Goal: Task Accomplishment & Management: Manage account settings

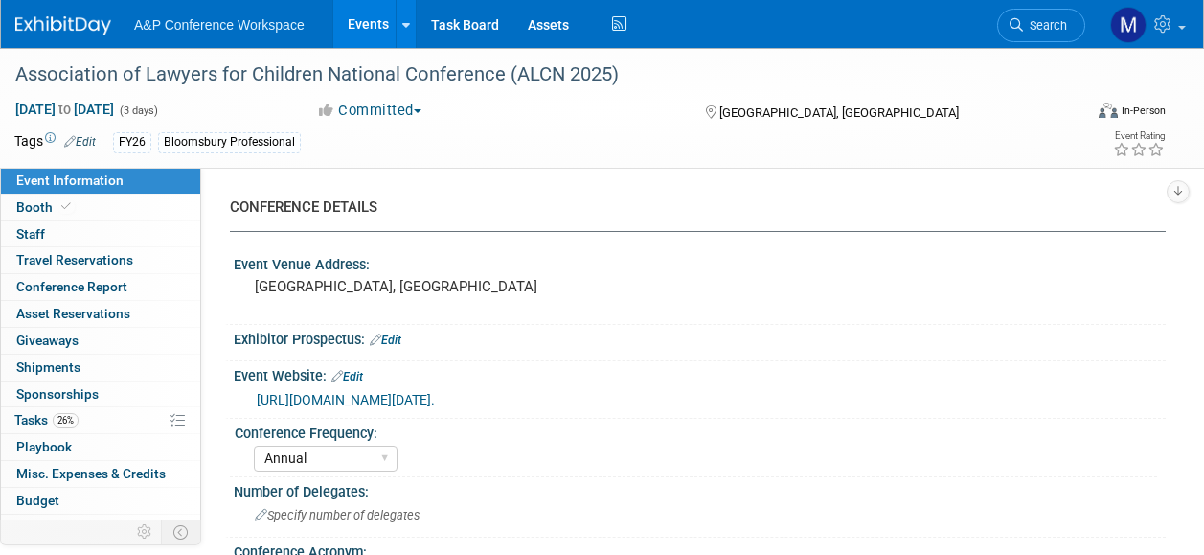
select select "Annual"
select select "Level 2"
select select "In-Person Booth"
select select "Law"
select select "Bloomsbury Professional"
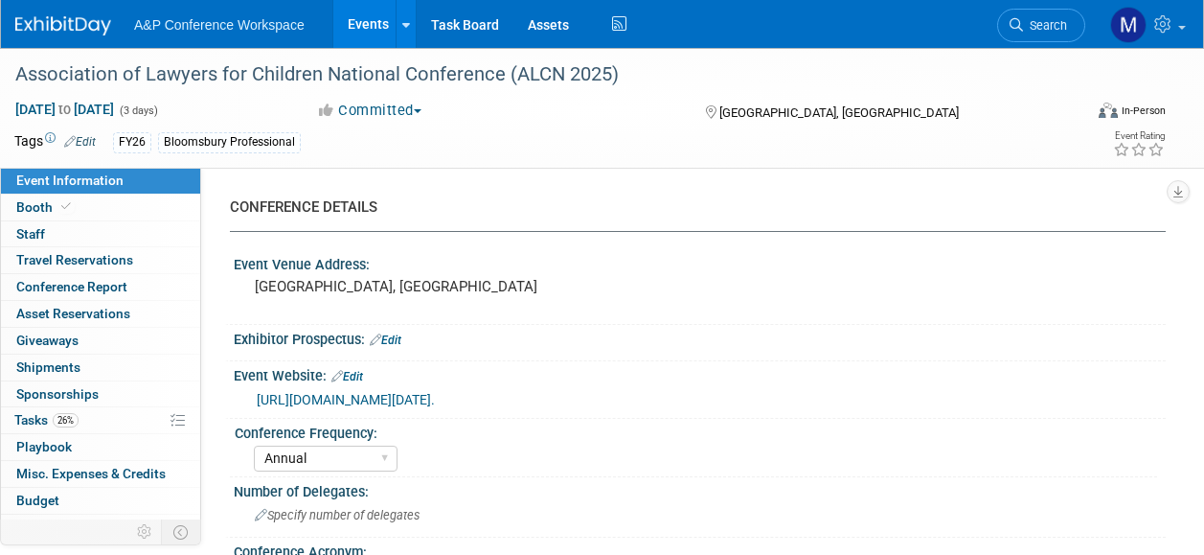
select select "[PERSON_NAME]"
select select "Networking/Commissioning"
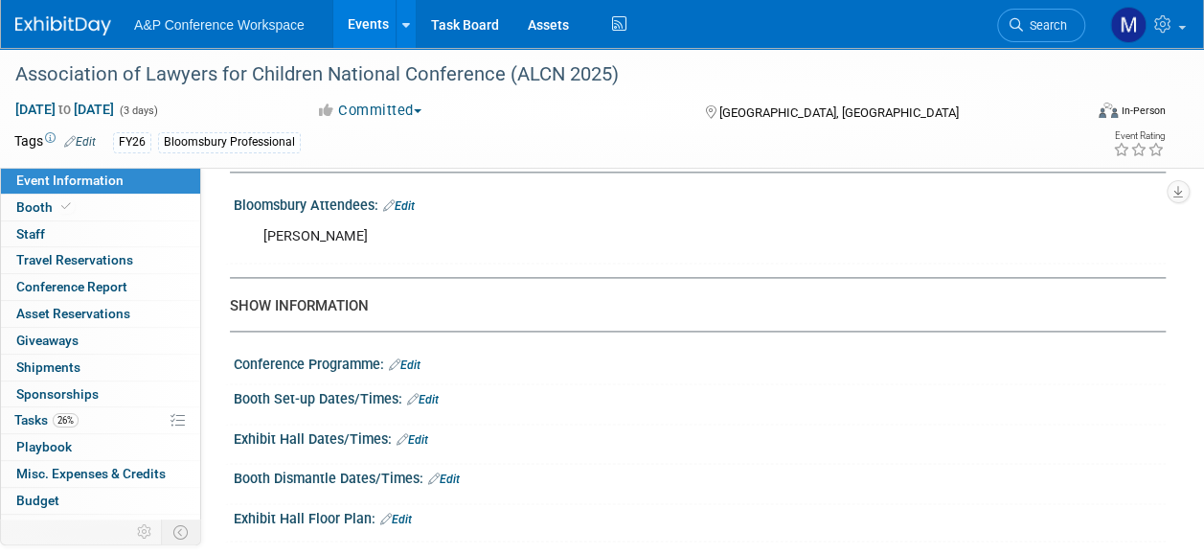
scroll to position [1245, 0]
click at [1023, 21] on span "Search" at bounding box center [1045, 25] width 44 height 14
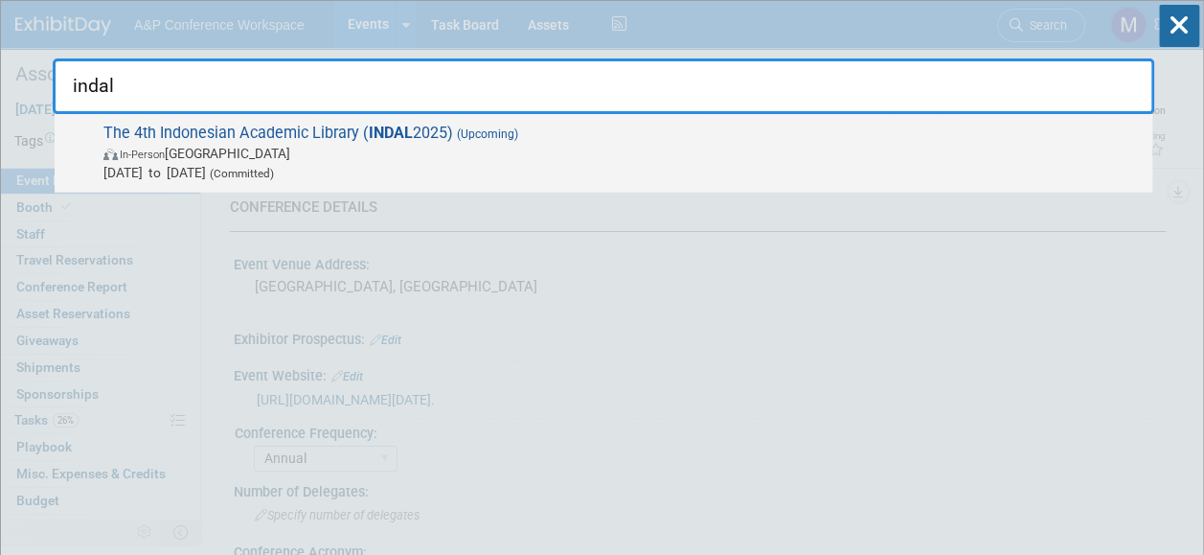
type input "indal"
click at [434, 125] on span "The 4th Indonesian Academic Library ( INDAL 2025) (Upcoming) In-Person Indonesi…" at bounding box center [620, 153] width 1045 height 58
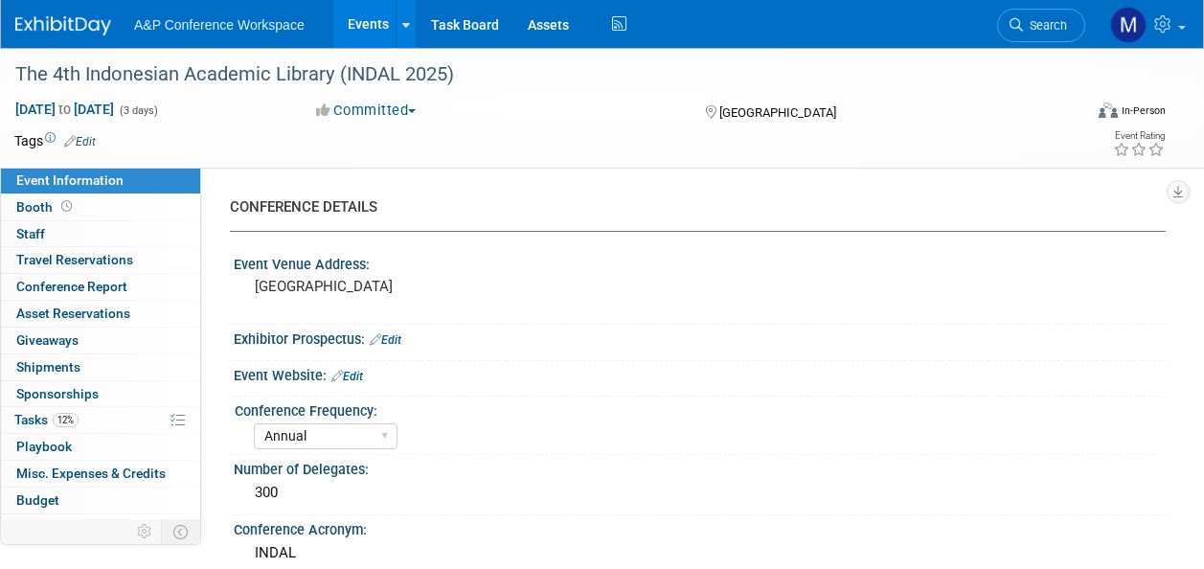
select select "Annual"
select select "Level 2"
select select "In-Person Booth"
select select "Digital"
select select "Bloomsbury Digital Resources"
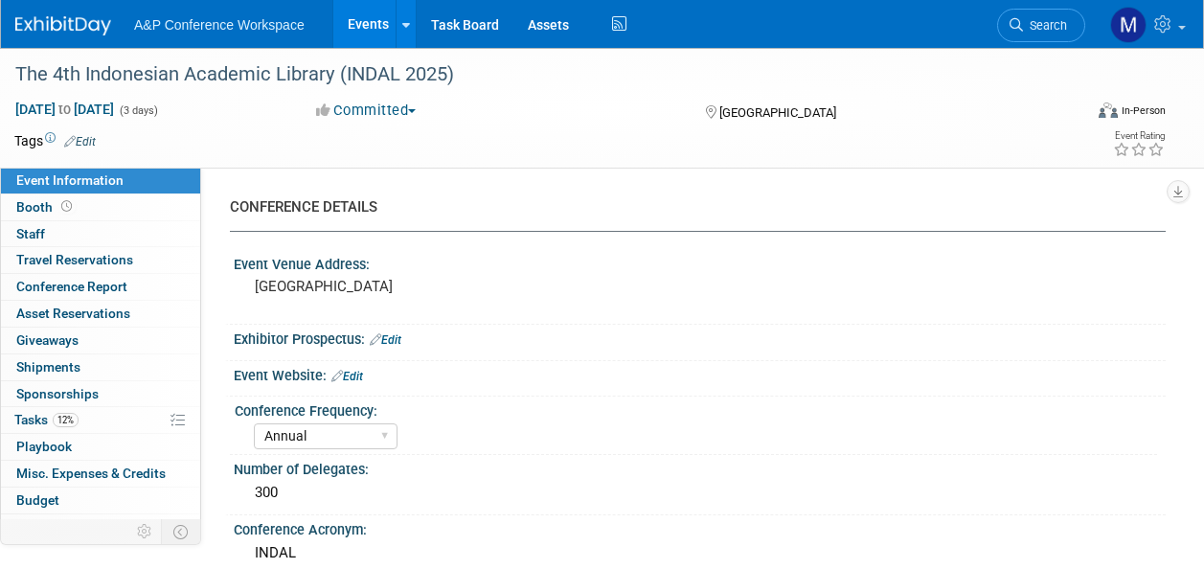
select select "[PERSON_NAME]"
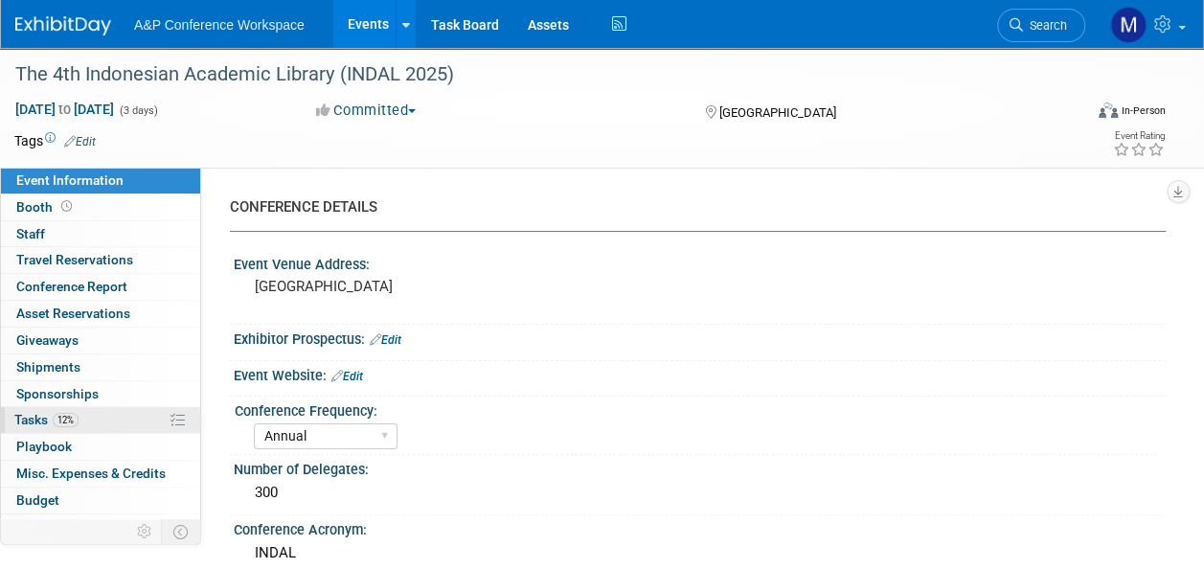
click at [56, 407] on link "12% Tasks 12%" at bounding box center [100, 420] width 199 height 26
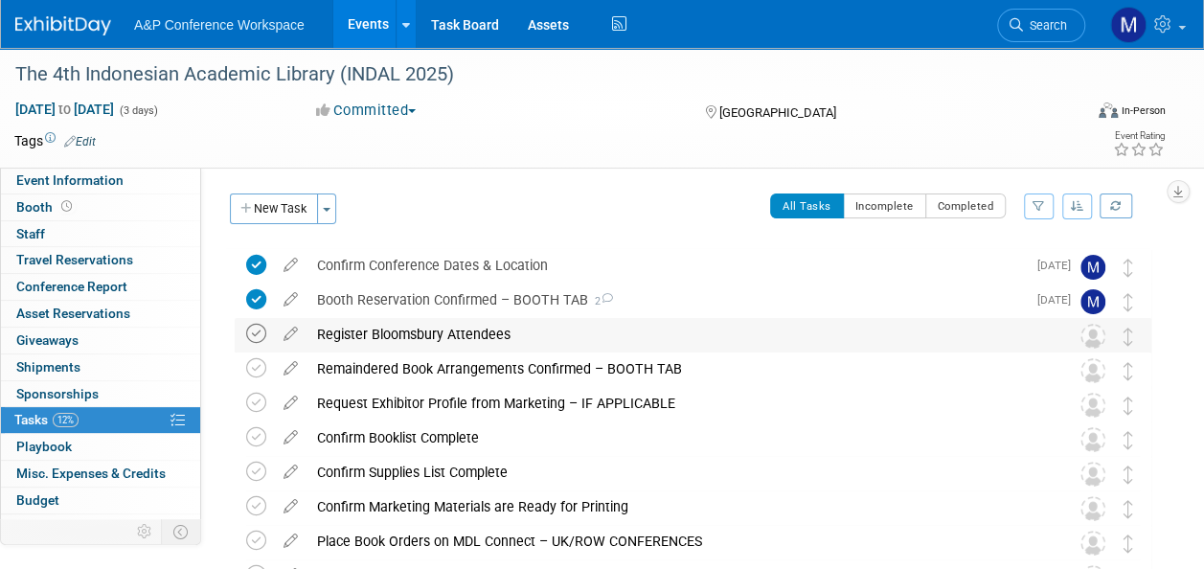
click at [262, 333] on icon at bounding box center [256, 334] width 20 height 20
click at [298, 331] on icon at bounding box center [291, 330] width 34 height 24
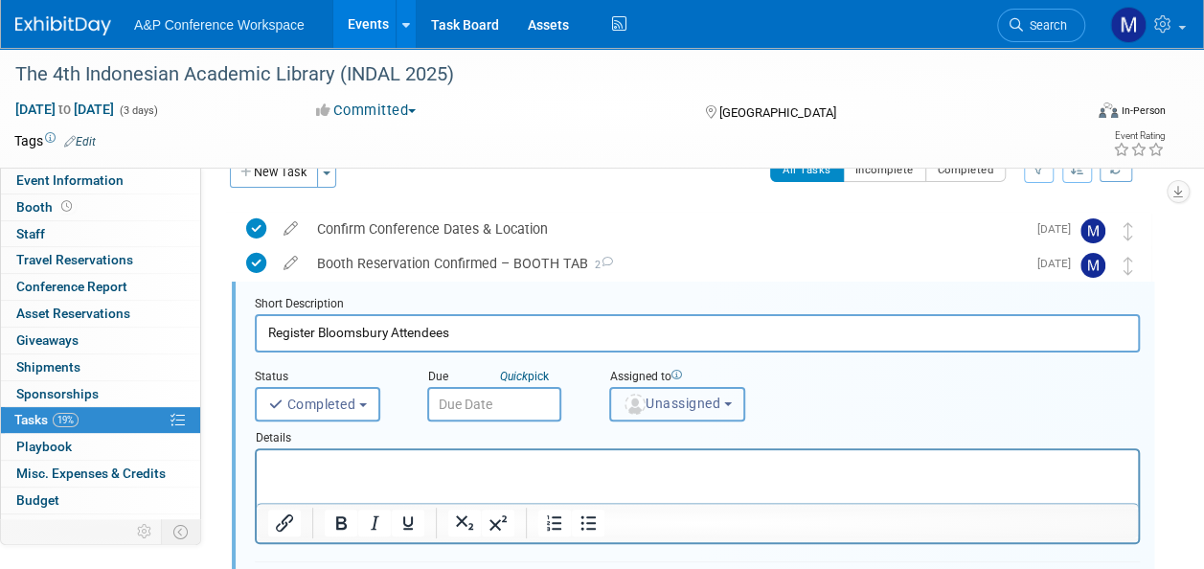
click at [645, 409] on span "Unassigned" at bounding box center [672, 403] width 98 height 15
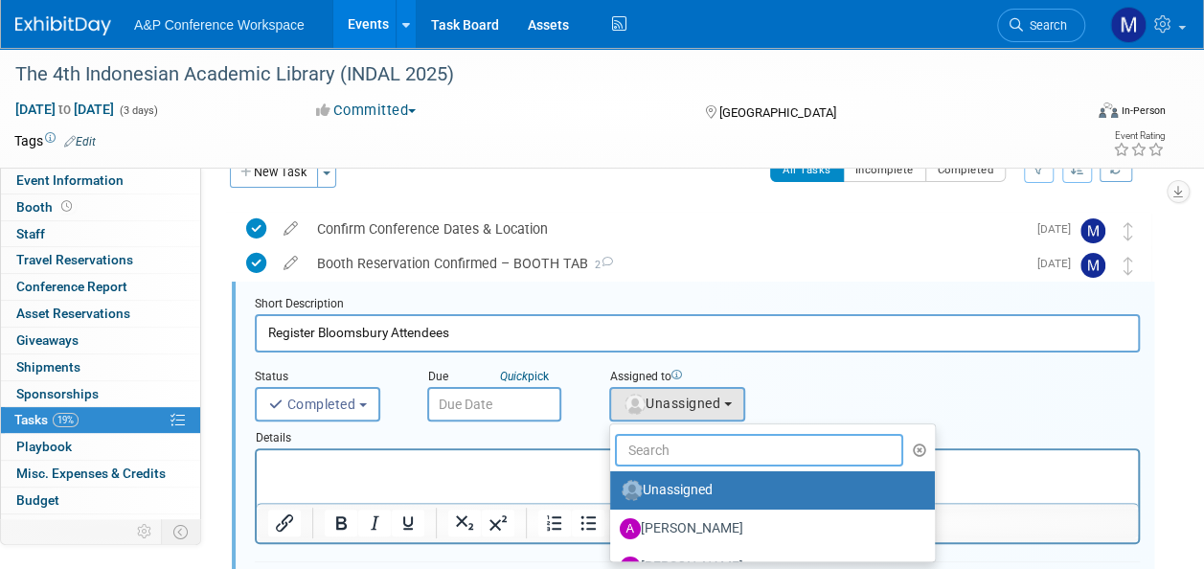
click at [657, 453] on input "text" at bounding box center [759, 450] width 288 height 33
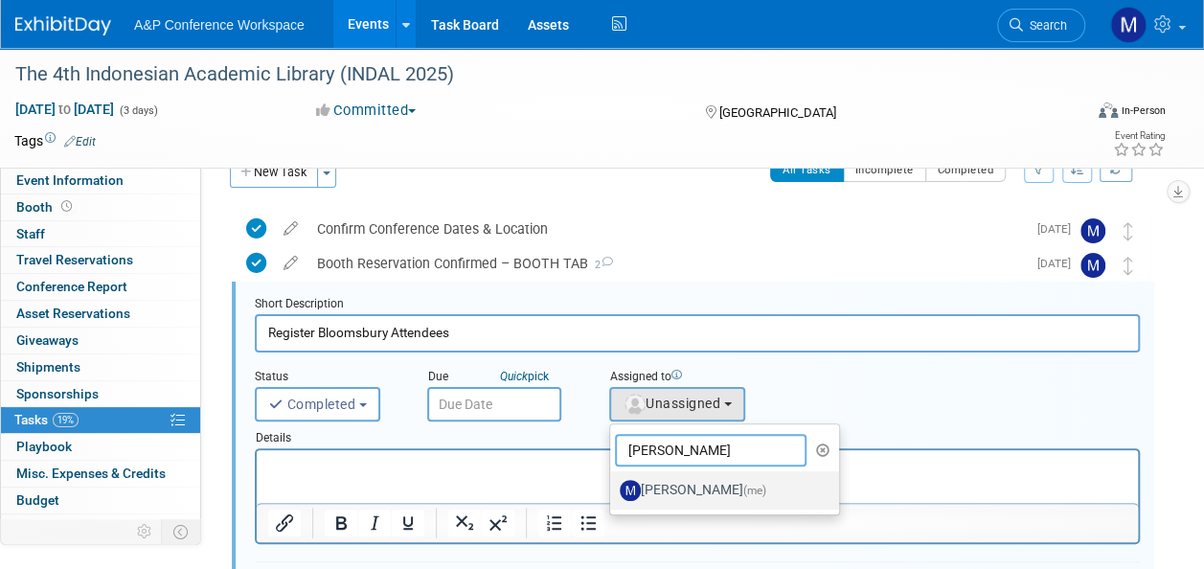
type input "[PERSON_NAME]"
drag, startPoint x: 674, startPoint y: 496, endPoint x: 418, endPoint y: 45, distance: 519.1
click at [674, 496] on label "[PERSON_NAME] (me)" at bounding box center [720, 490] width 200 height 31
click at [613, 494] on input "[PERSON_NAME] (me)" at bounding box center [607, 488] width 12 height 12
select select "2db20fb6-019a-42f9-b51c-aabbbf535978"
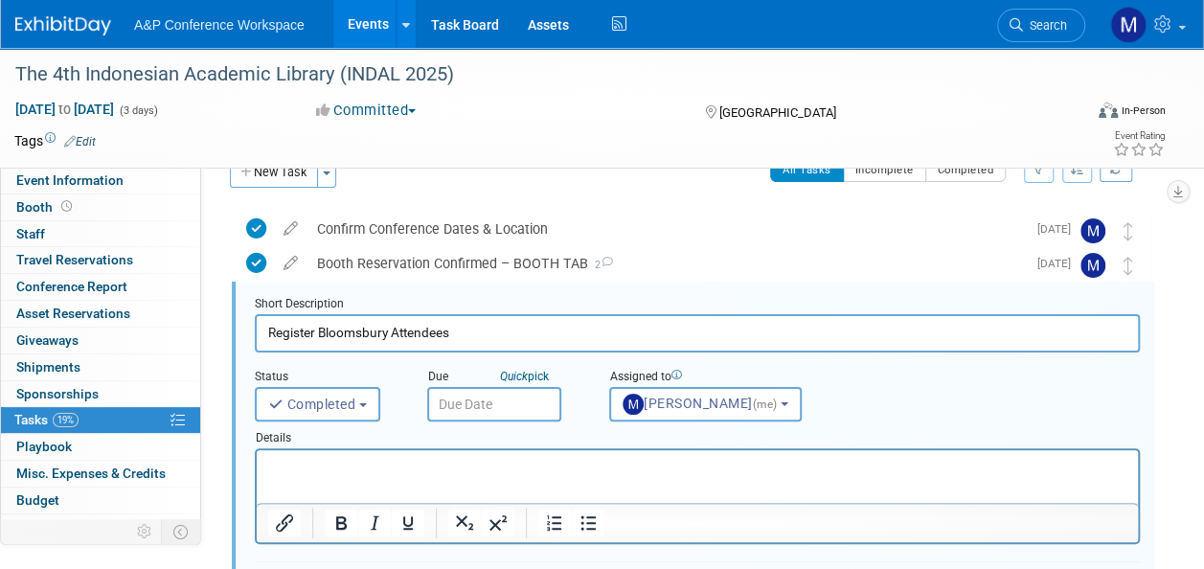
click at [511, 405] on input "text" at bounding box center [494, 404] width 134 height 34
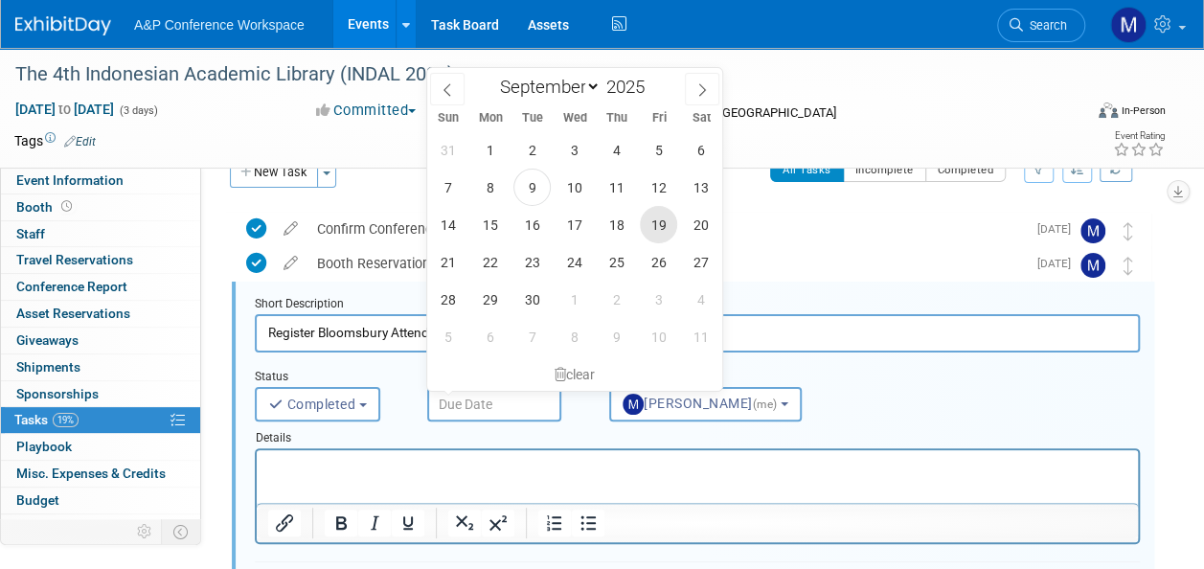
click at [662, 219] on span "19" at bounding box center [658, 224] width 37 height 37
type input "[DATE]"
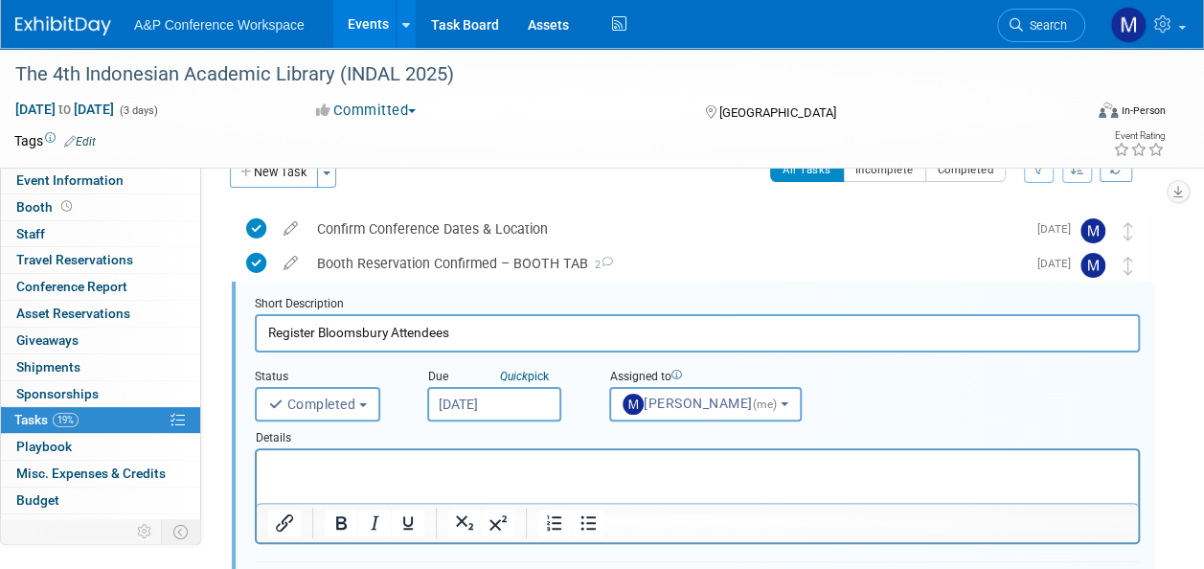
click at [548, 460] on p "Rich Text Area. Press ALT-0 for help." at bounding box center [697, 467] width 859 height 18
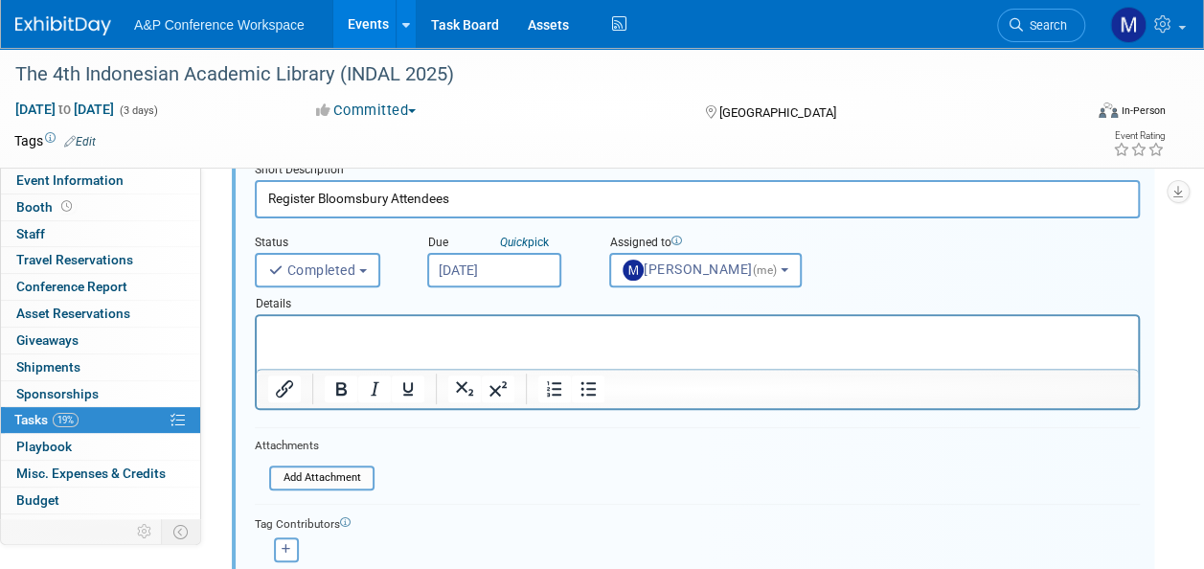
scroll to position [420, 0]
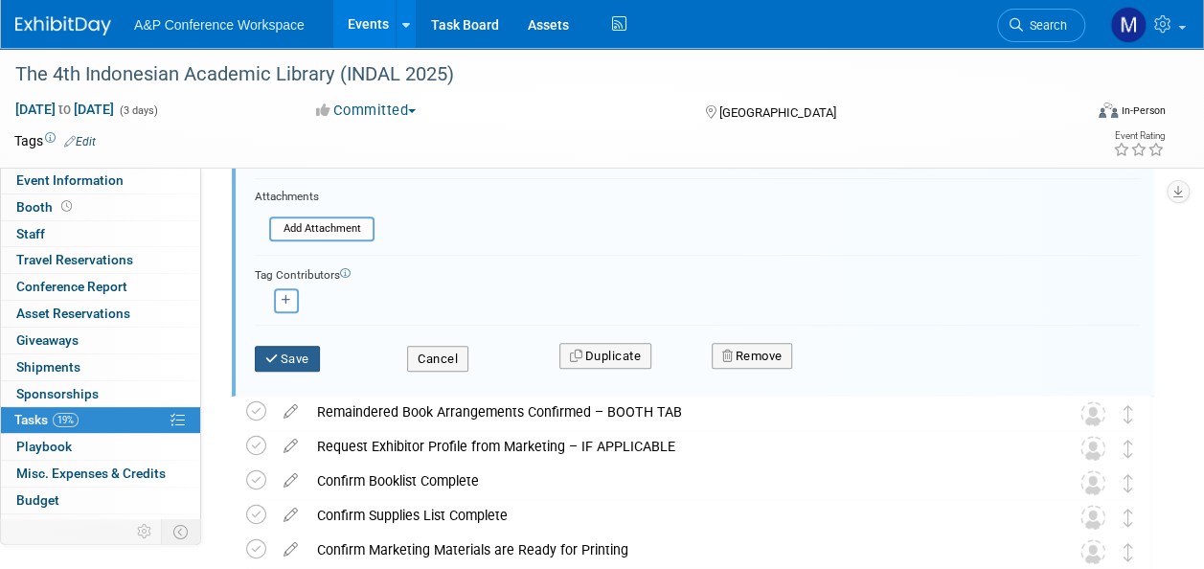
click at [261, 360] on button "Save" at bounding box center [287, 359] width 65 height 27
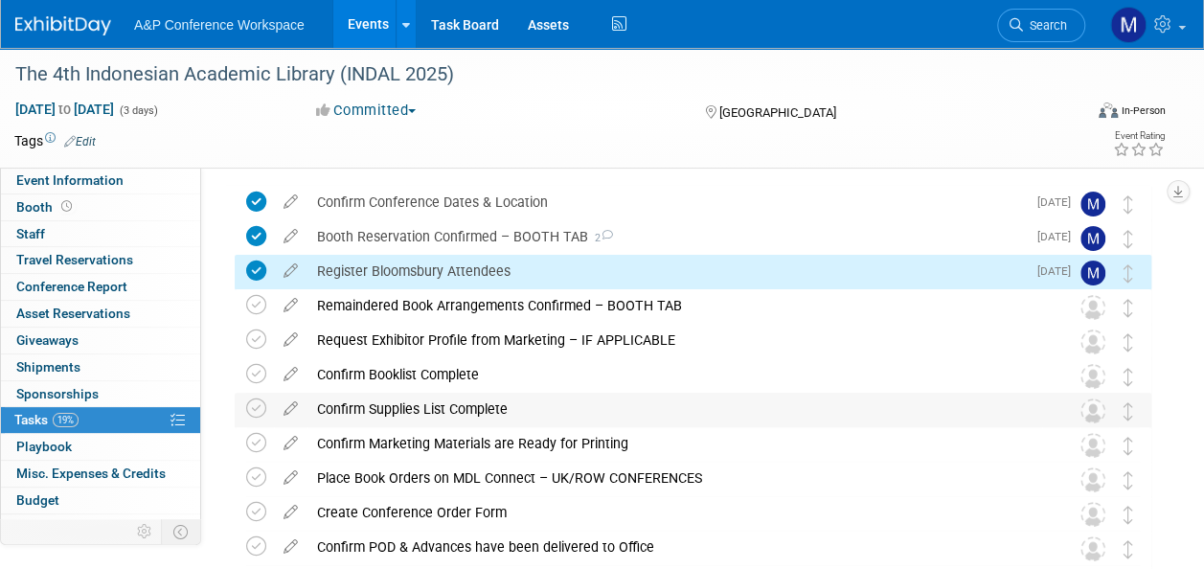
scroll to position [60, 0]
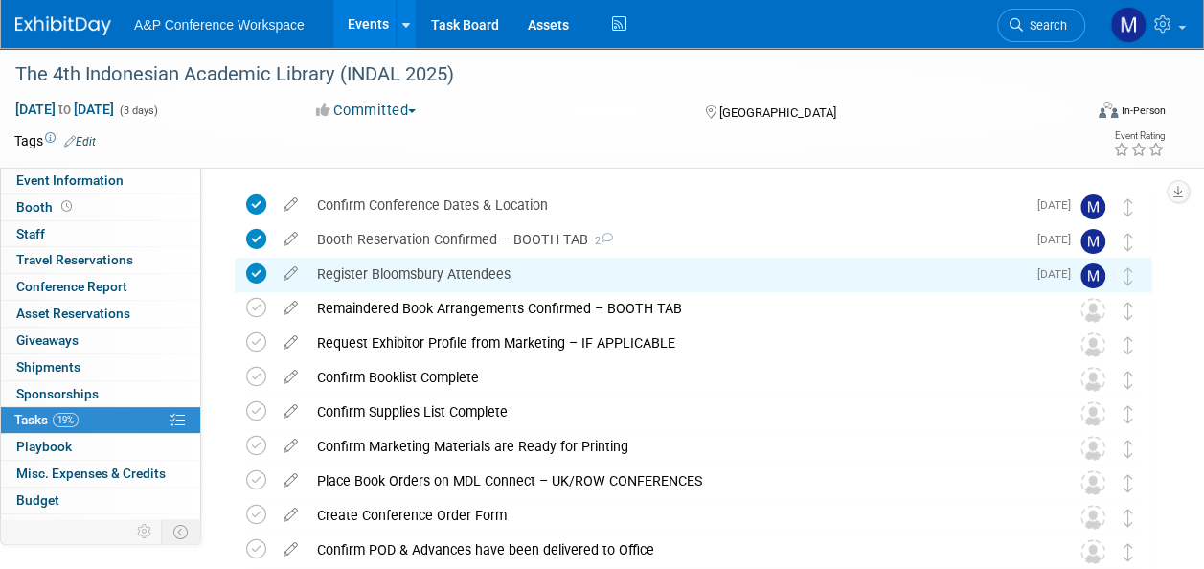
click at [528, 269] on div "Register Bloomsbury Attendees" at bounding box center [666, 274] width 718 height 33
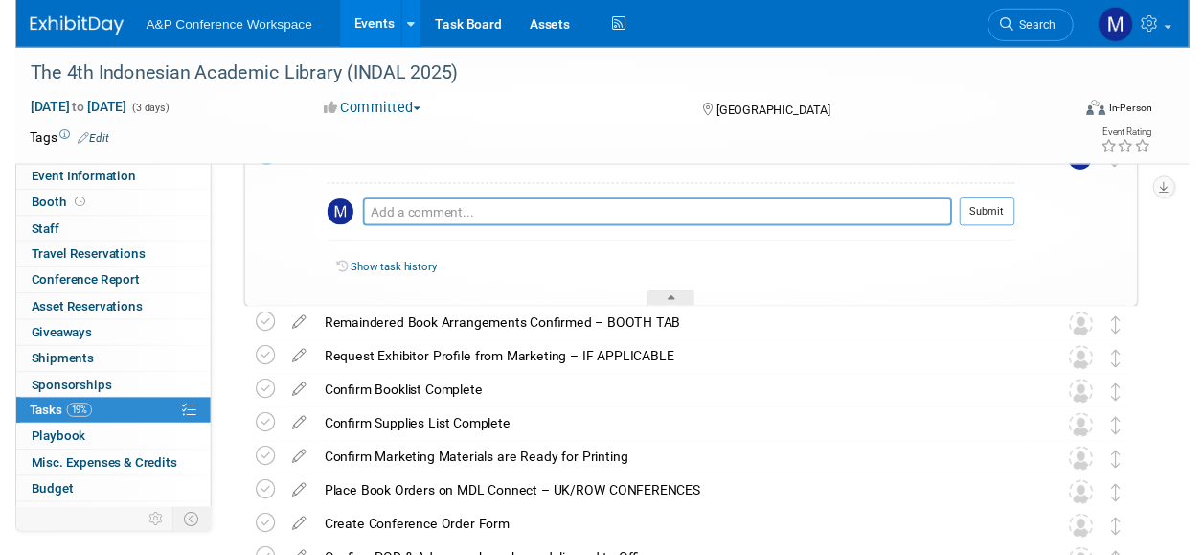
scroll to position [6, 0]
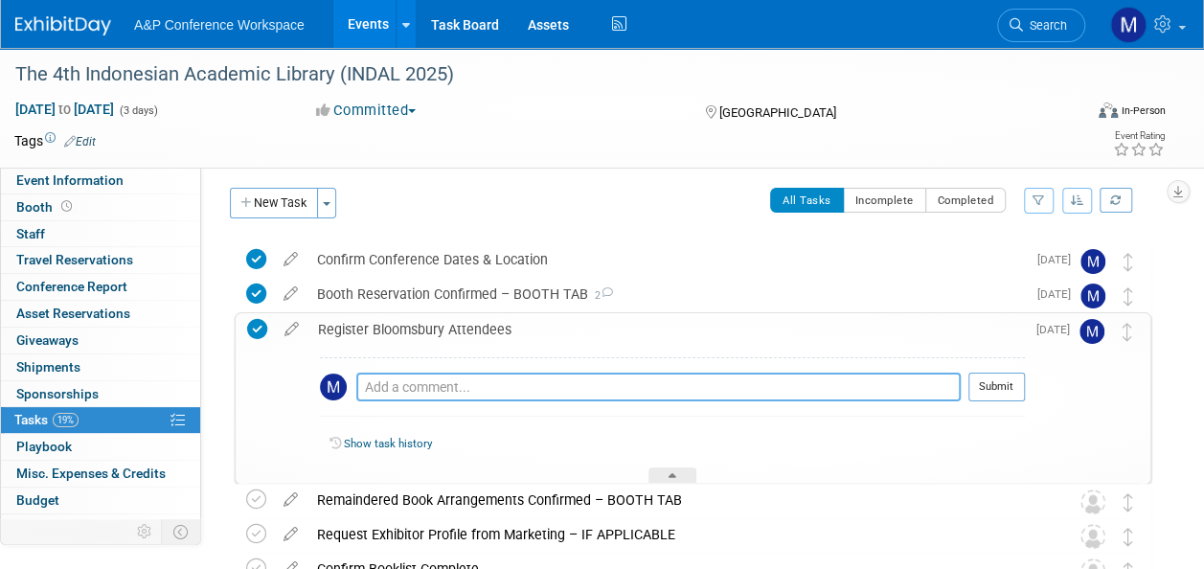
click at [489, 386] on textarea at bounding box center [658, 387] width 604 height 29
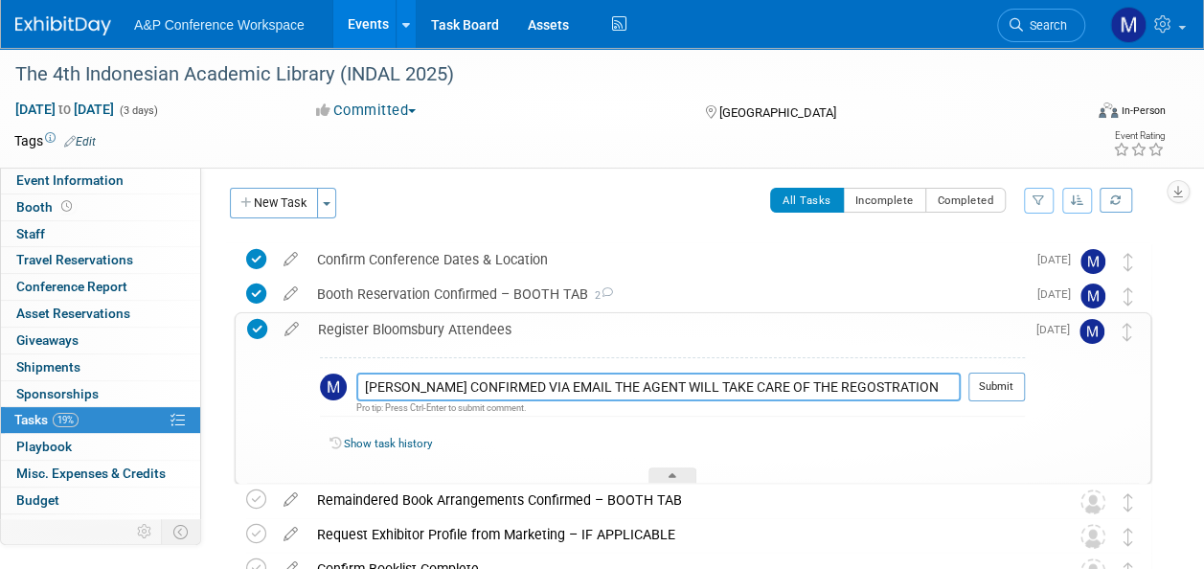
click at [823, 383] on textarea "[PERSON_NAME] CONFIRMED VIA EMAIL THE AGENT WILL TAKE CARE OF THE REGOSTRATION" at bounding box center [658, 387] width 604 height 29
click at [563, 383] on textarea "[PERSON_NAME] CONFIRMED VIA EMAIL THE AGENT WILL TAKE CARE OF THE REGISTRATION" at bounding box center [658, 387] width 604 height 29
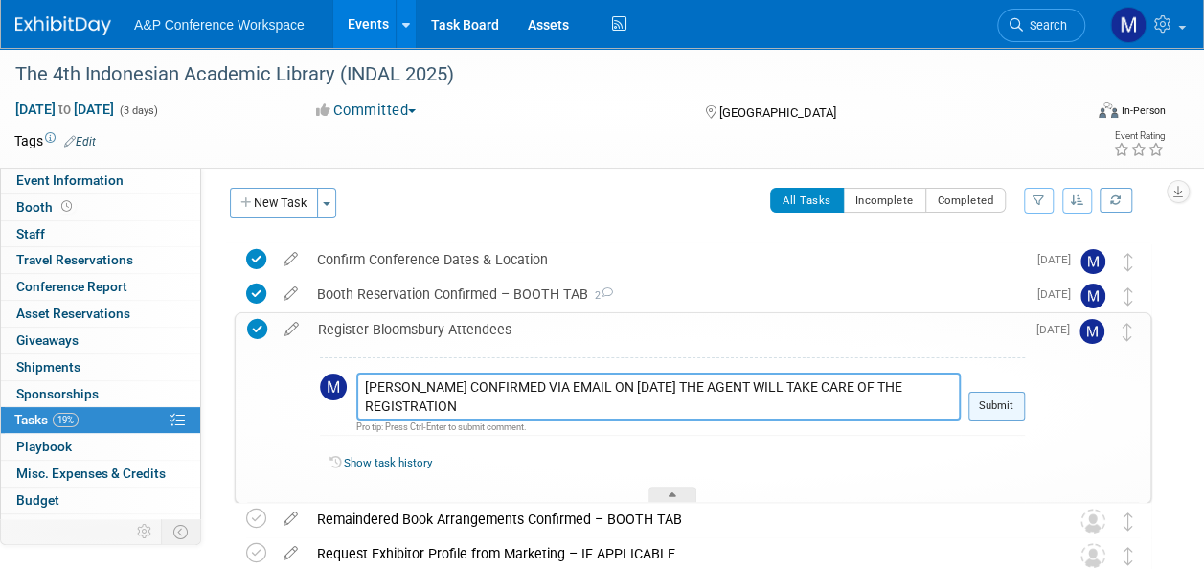
type textarea "[PERSON_NAME] CONFIRMED VIA EMAIL ON [DATE] THE AGENT WILL TAKE CARE OF THE REG…"
click at [996, 408] on button "Submit" at bounding box center [996, 406] width 57 height 29
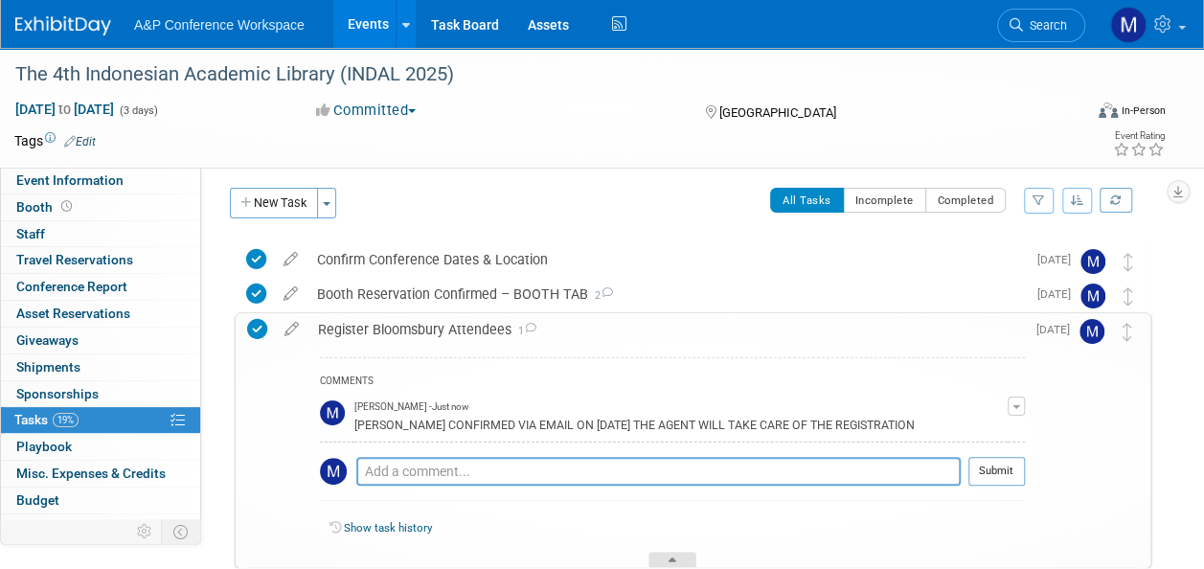
click at [680, 563] on div at bounding box center [673, 560] width 48 height 16
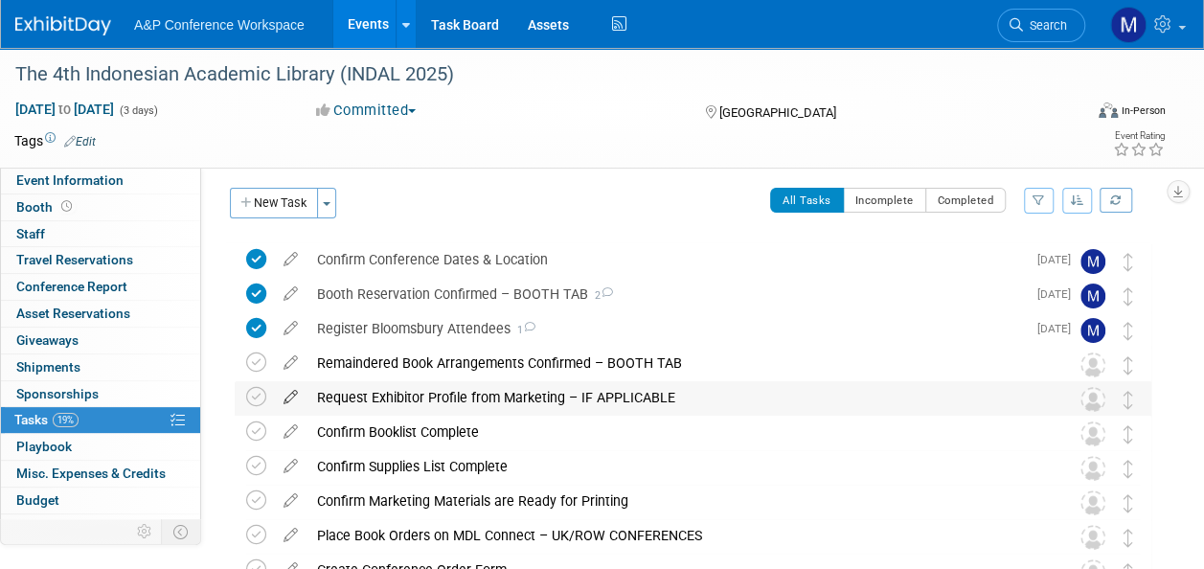
click at [288, 394] on icon at bounding box center [291, 393] width 34 height 24
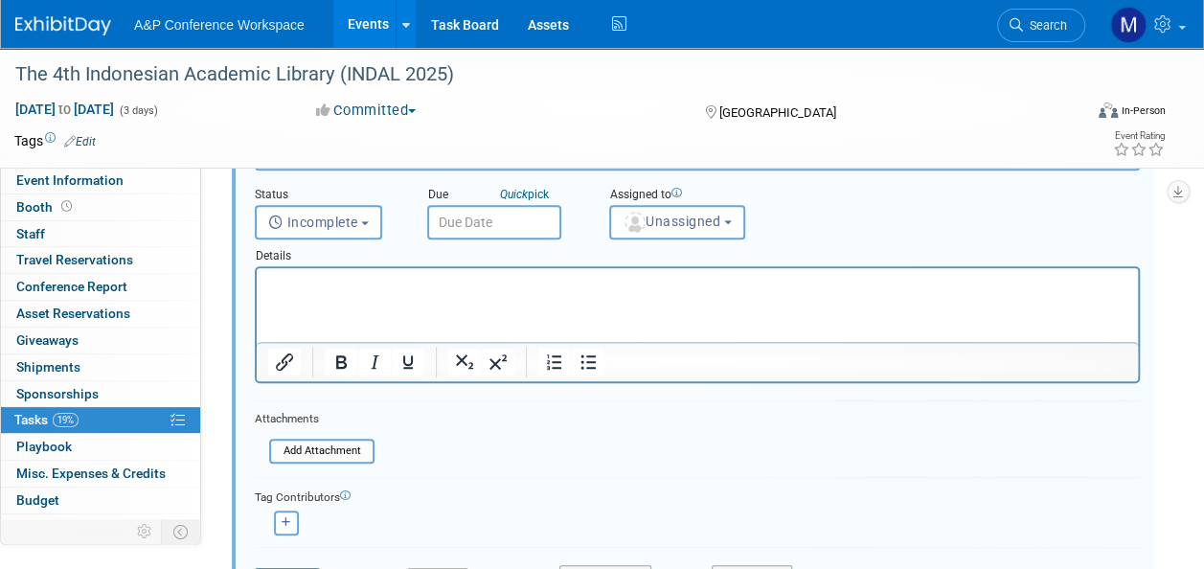
scroll to position [297, 0]
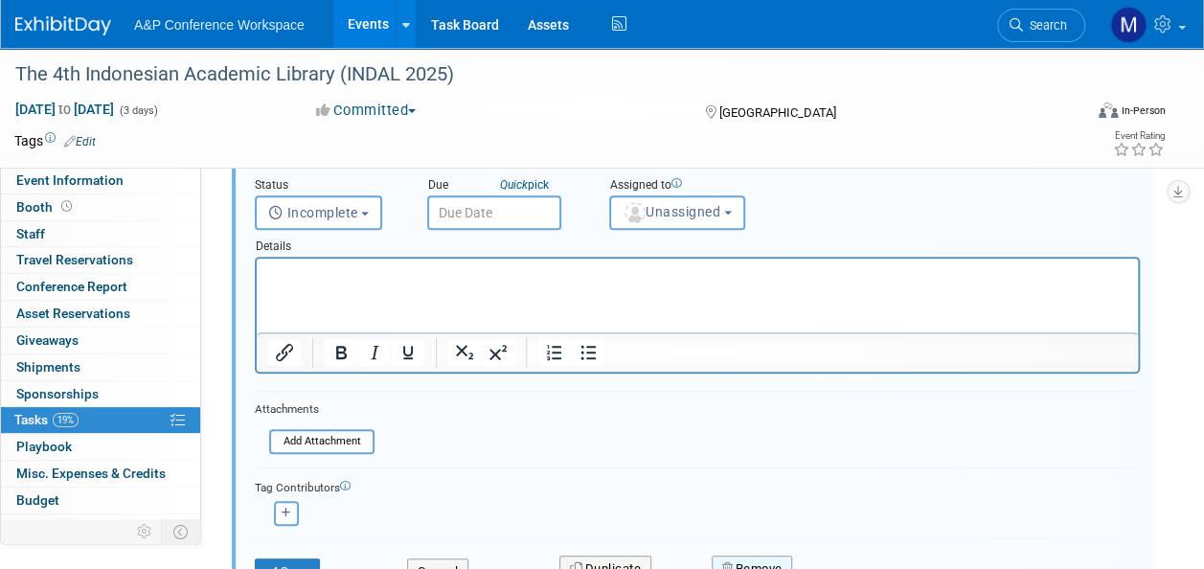
click at [761, 556] on button "Remove" at bounding box center [752, 569] width 81 height 27
click at [835, 545] on link "Yes" at bounding box center [859, 547] width 56 height 31
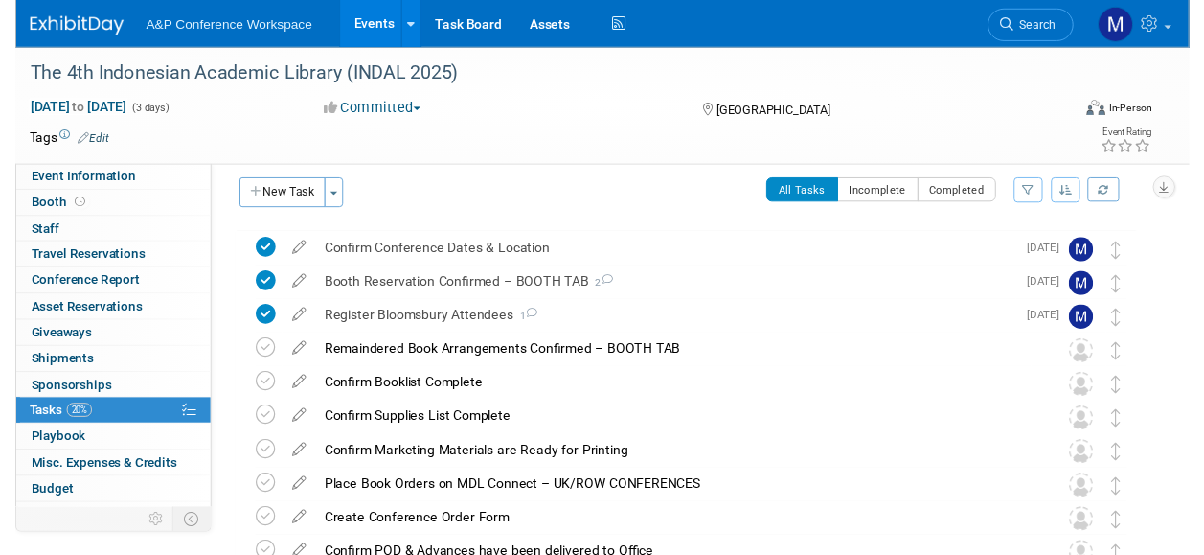
scroll to position [10, 0]
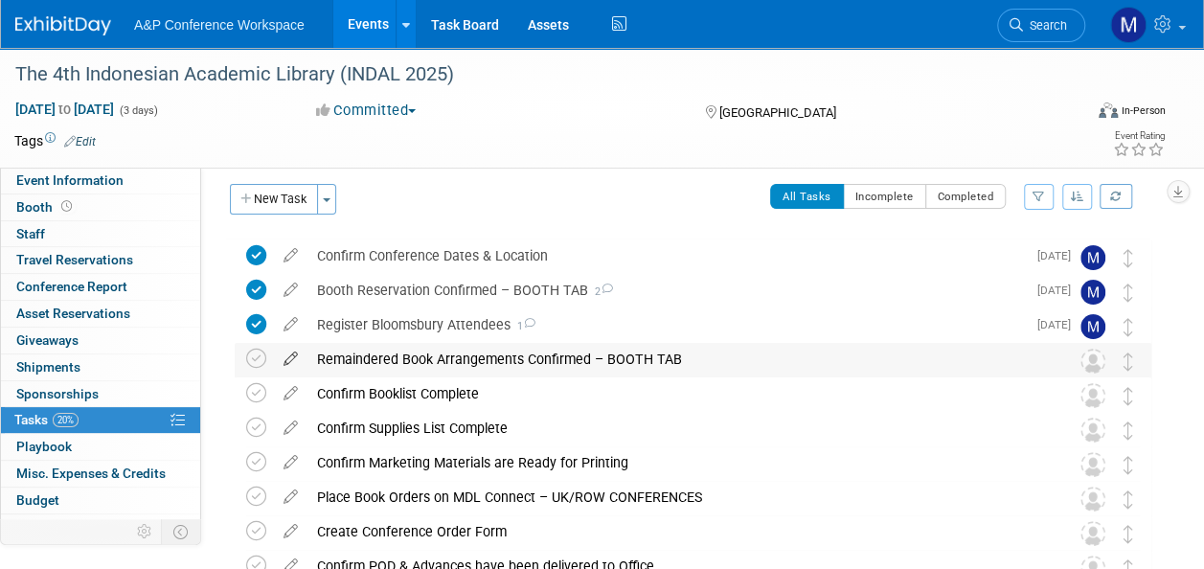
click at [285, 362] on icon at bounding box center [291, 355] width 34 height 24
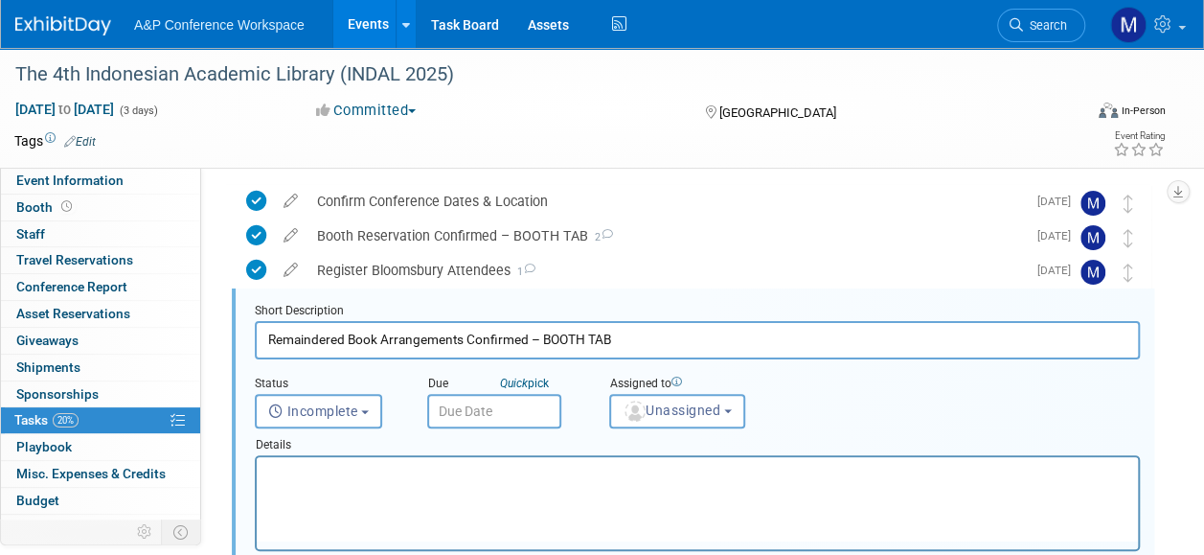
scroll to position [71, 0]
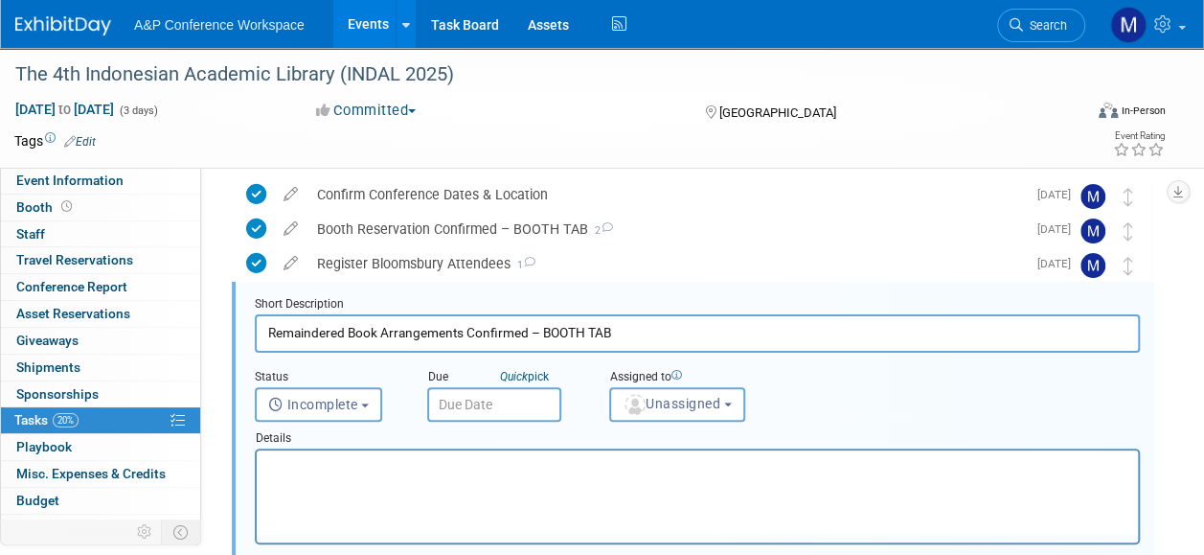
click at [459, 476] on html at bounding box center [697, 463] width 881 height 26
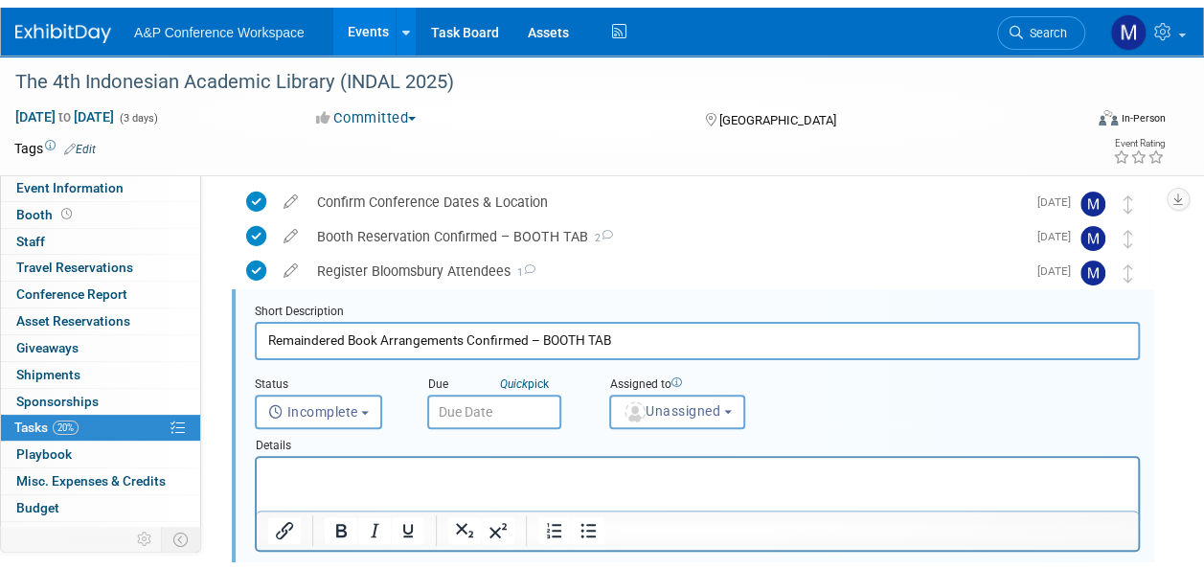
scroll to position [358, 0]
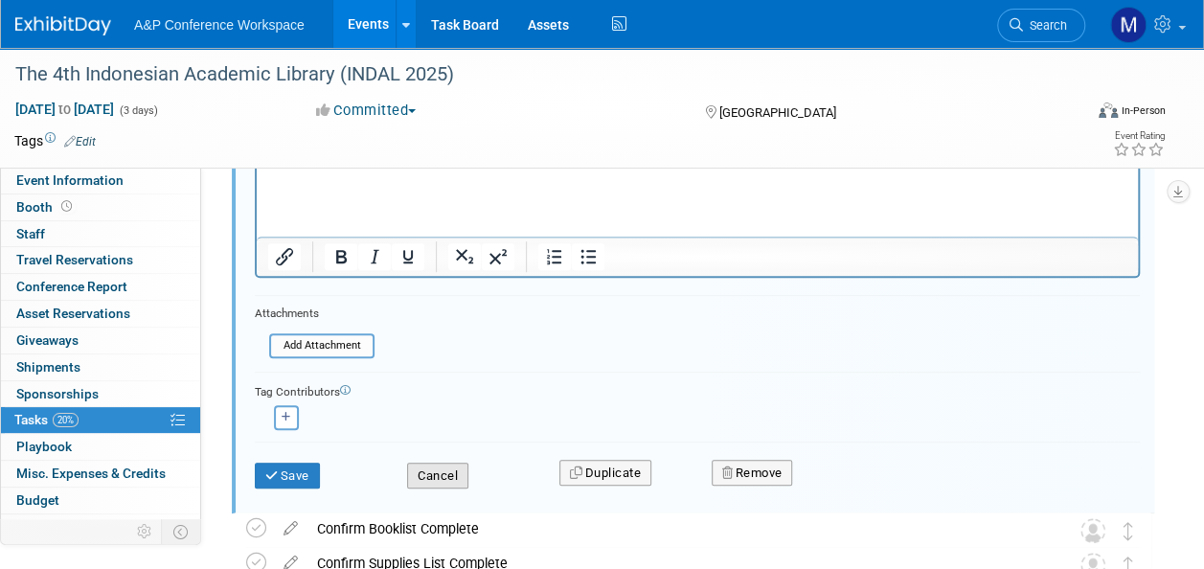
click at [462, 475] on button "Cancel" at bounding box center [437, 476] width 61 height 27
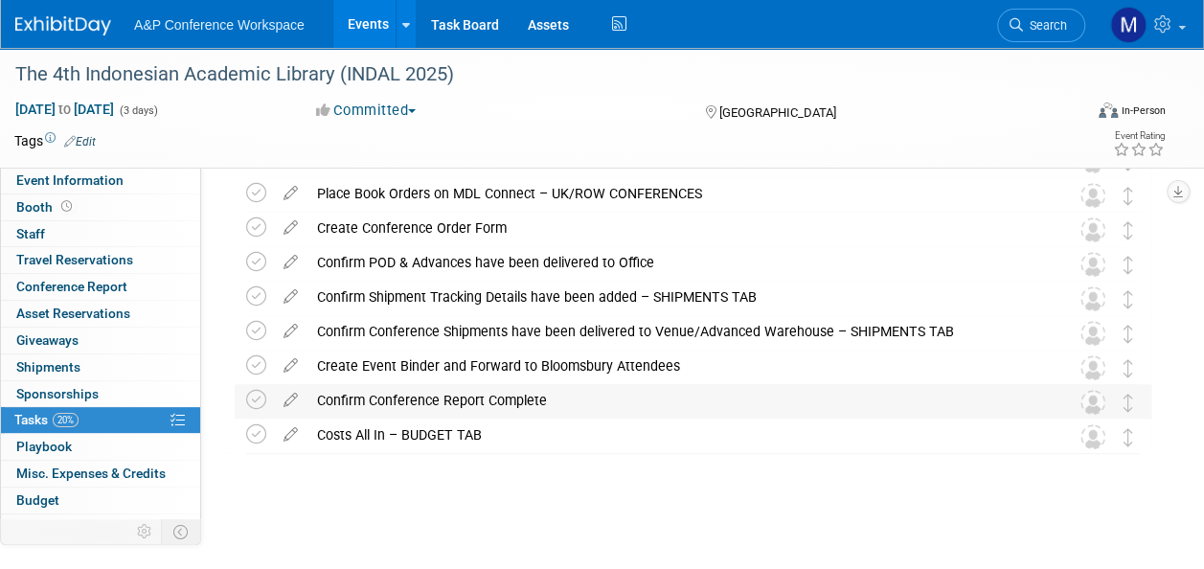
scroll to position [217, 0]
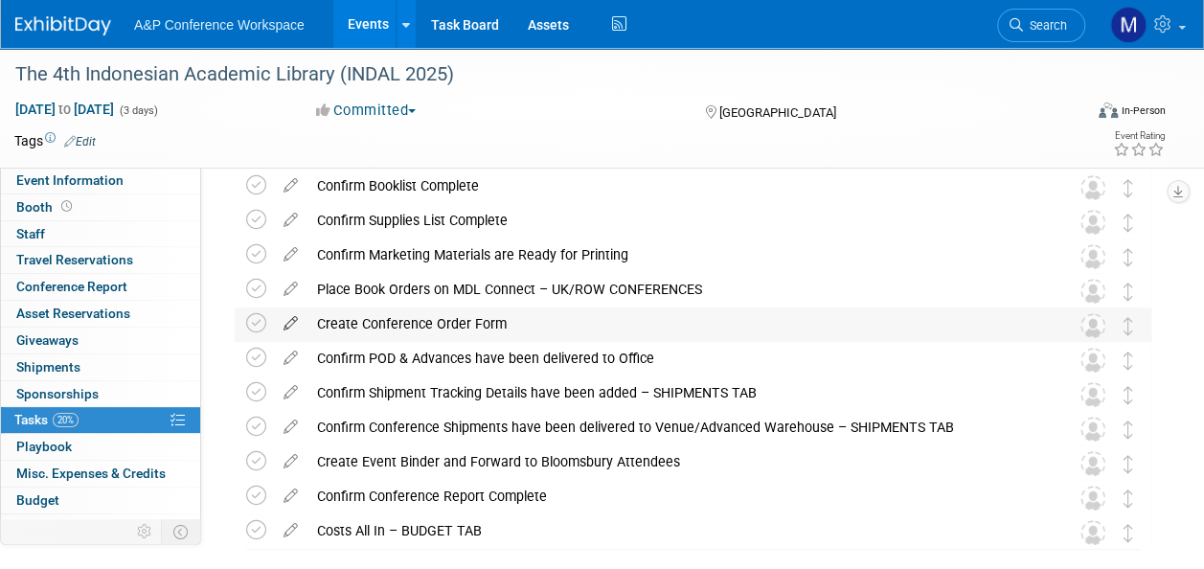
click at [289, 315] on icon at bounding box center [291, 319] width 34 height 24
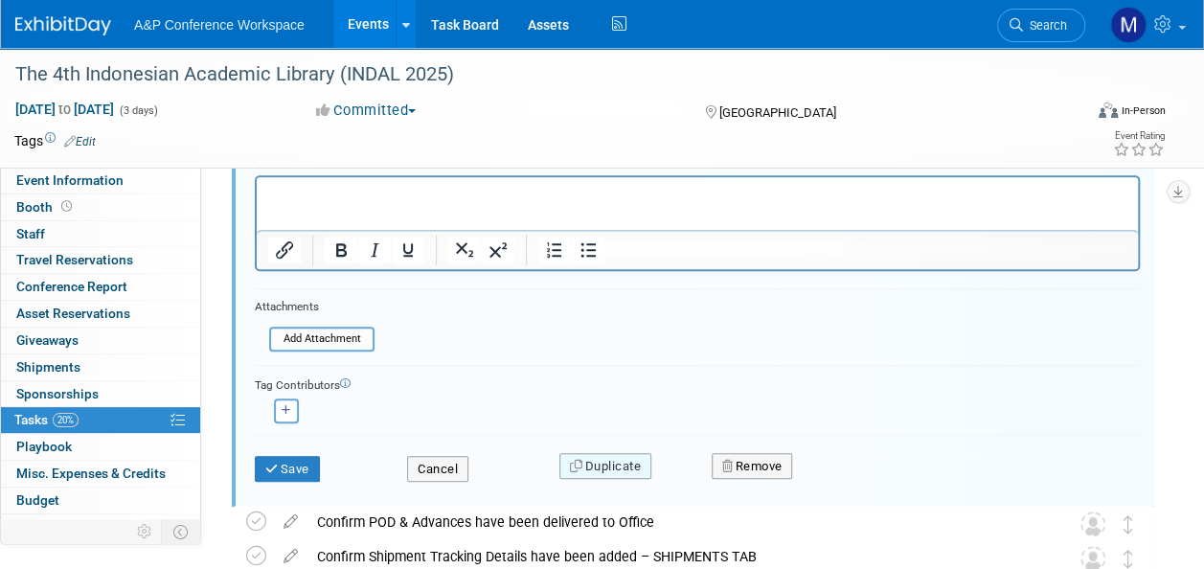
scroll to position [531, 0]
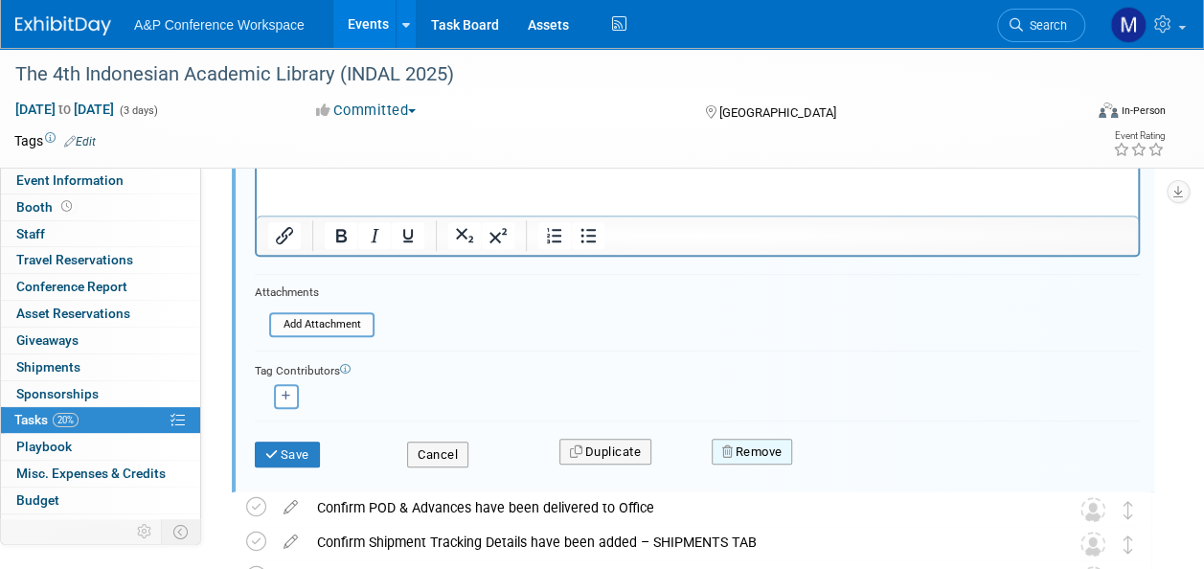
click at [770, 456] on button "Remove" at bounding box center [752, 452] width 81 height 27
click at [874, 466] on link "Yes" at bounding box center [859, 467] width 56 height 31
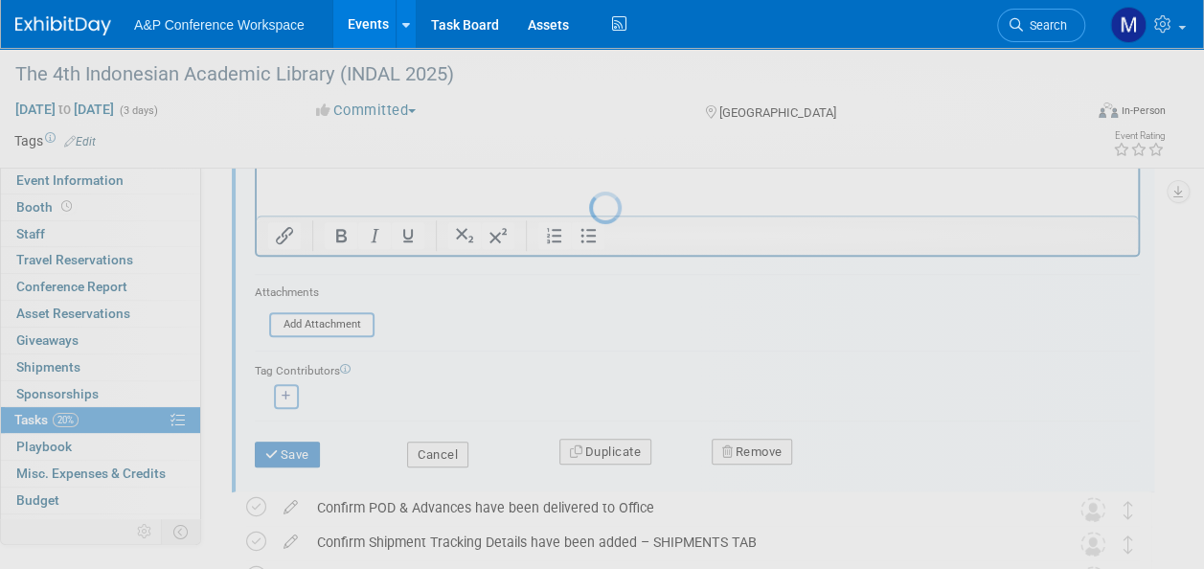
scroll to position [279, 0]
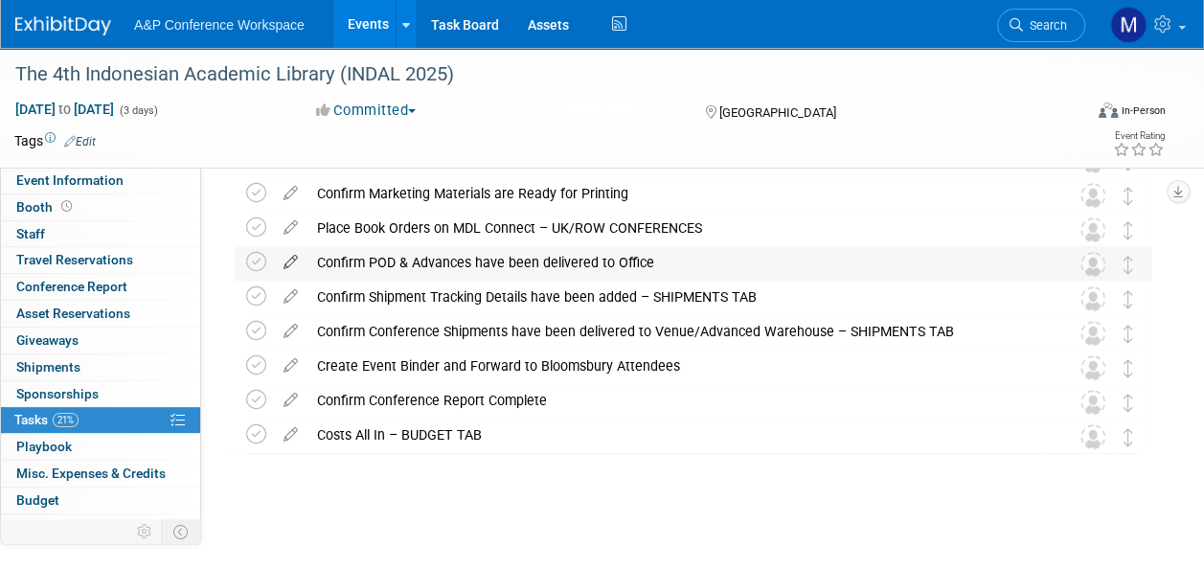
click at [297, 261] on icon at bounding box center [291, 258] width 34 height 24
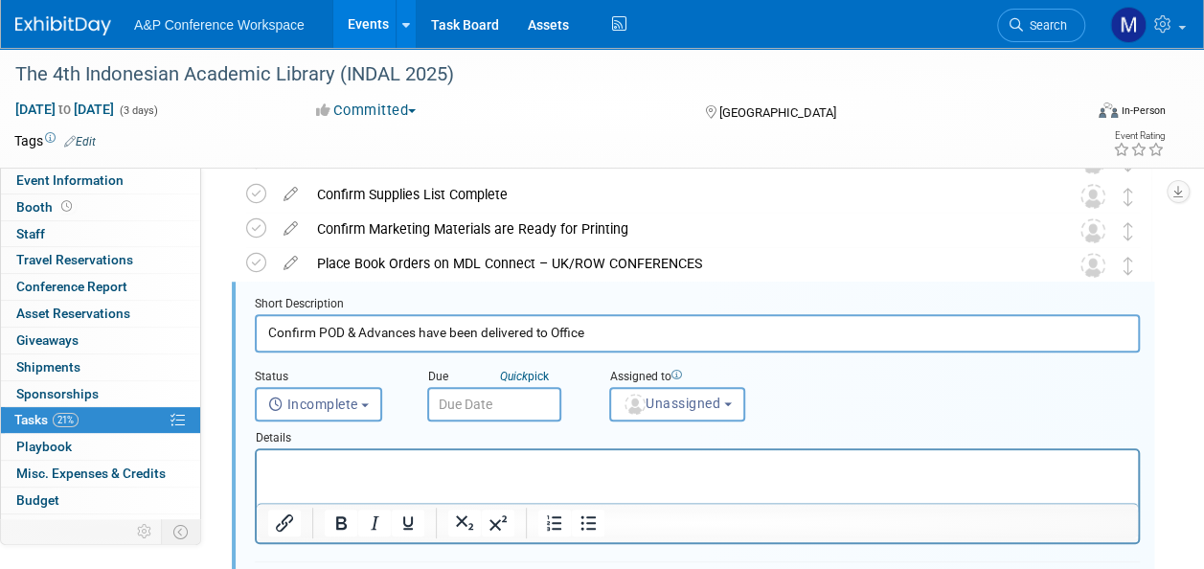
scroll to position [531, 0]
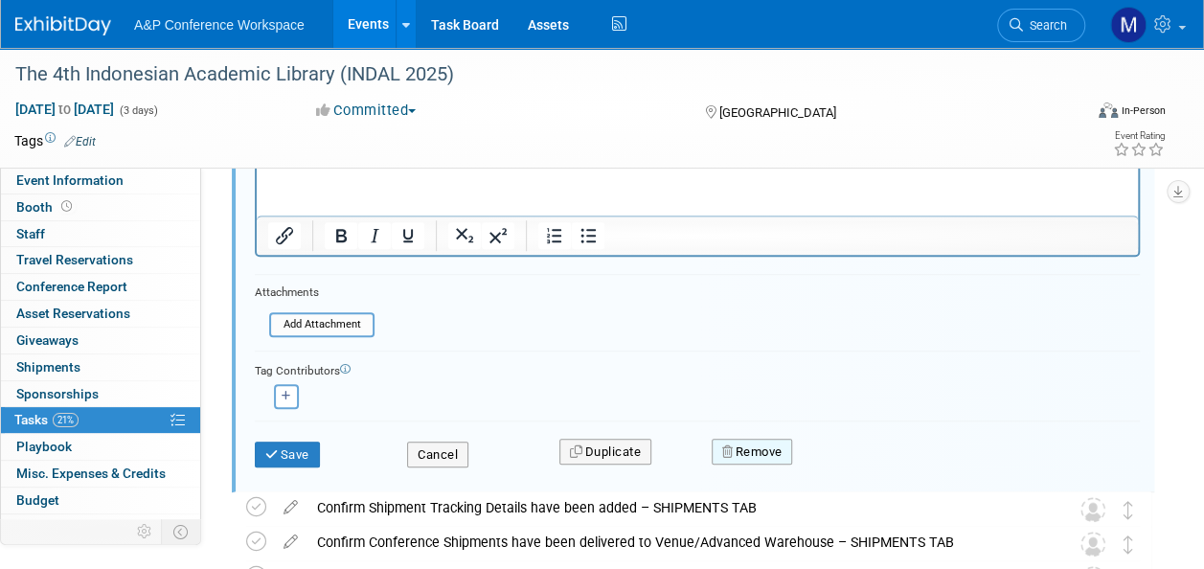
click at [774, 449] on button "Remove" at bounding box center [752, 452] width 81 height 27
click at [854, 456] on link "Yes" at bounding box center [859, 467] width 56 height 31
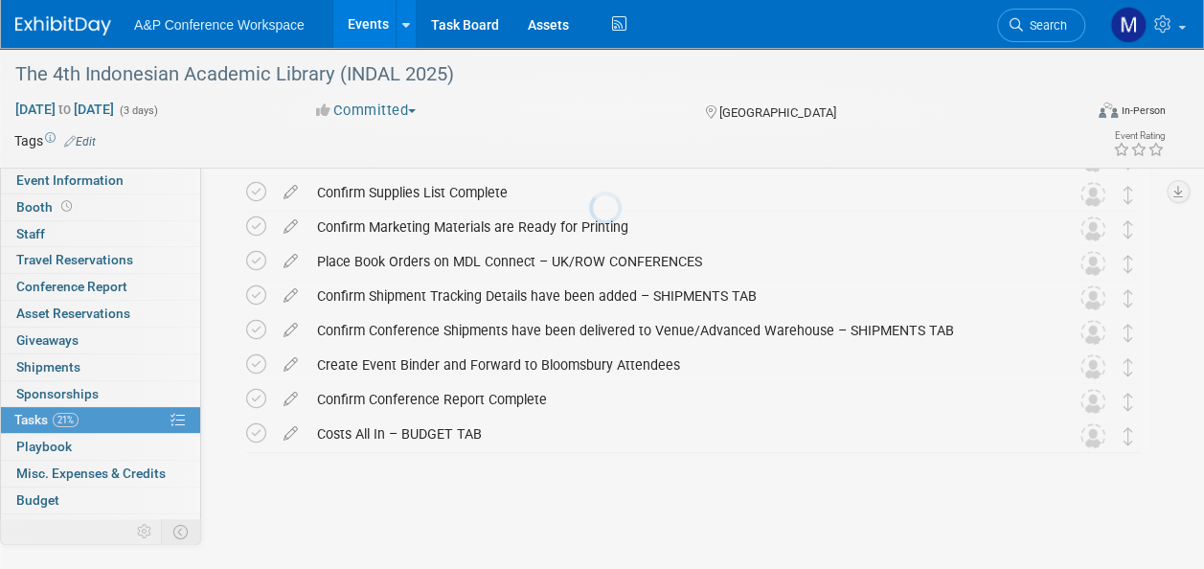
scroll to position [244, 0]
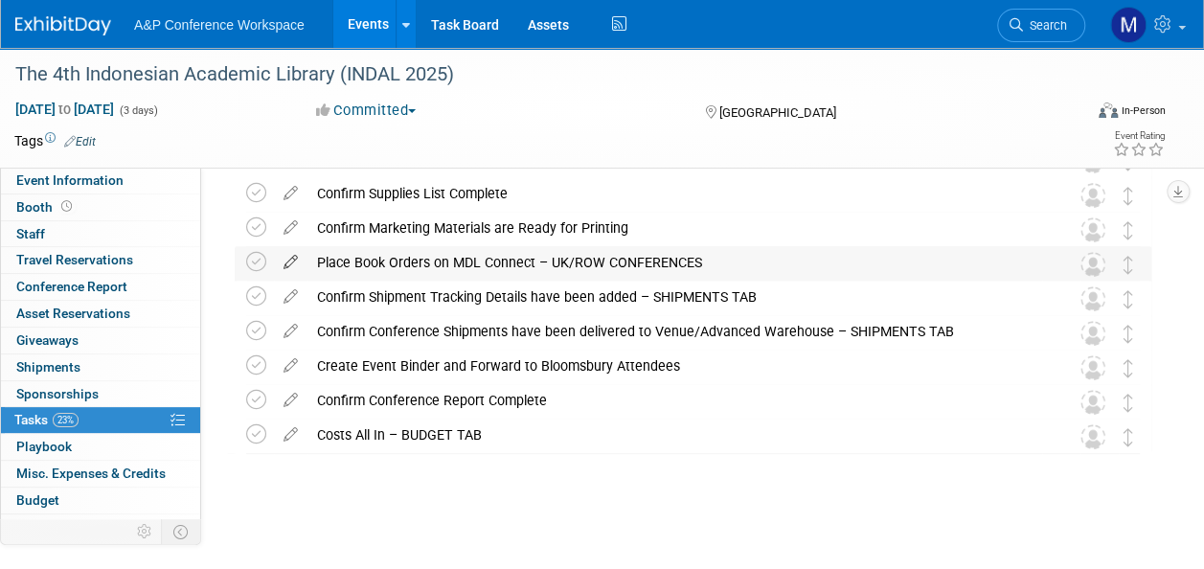
click at [286, 257] on icon at bounding box center [291, 258] width 34 height 24
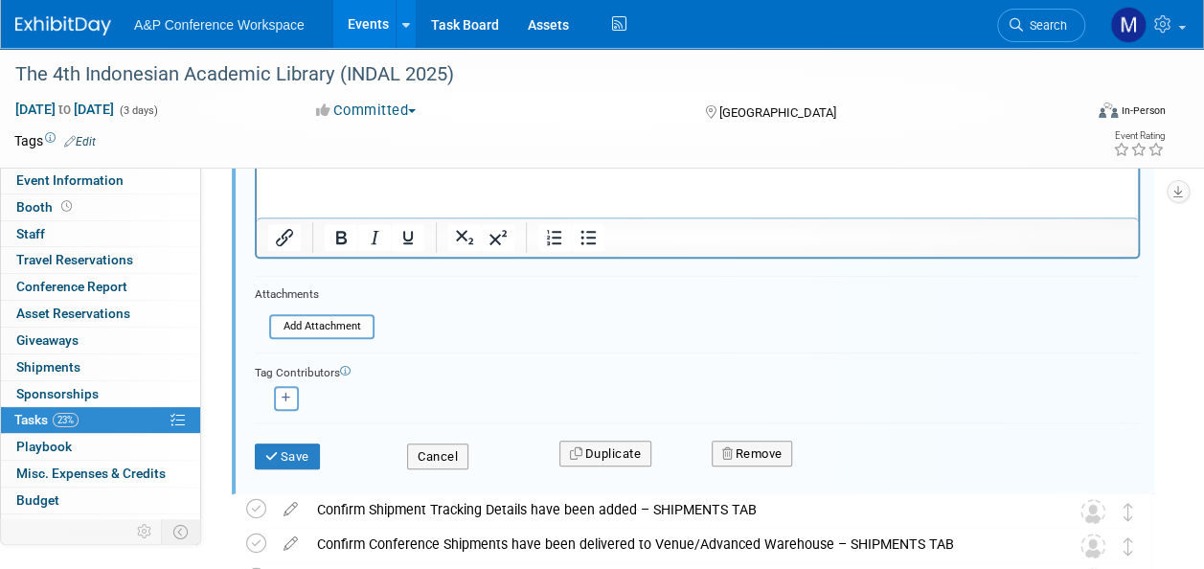
scroll to position [496, 0]
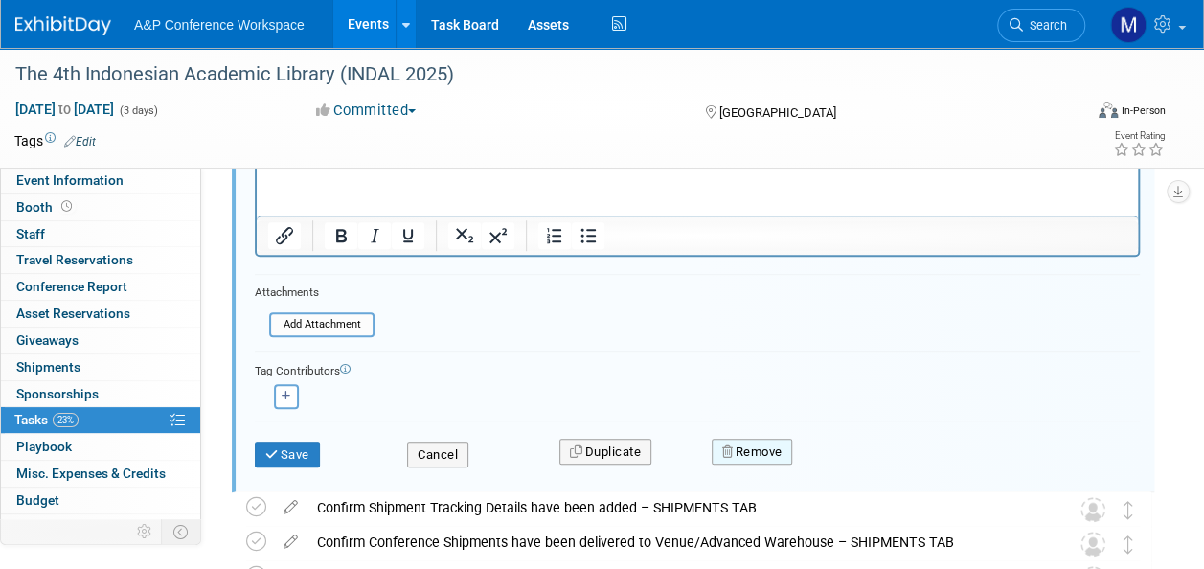
click at [784, 444] on button "Remove" at bounding box center [752, 452] width 81 height 27
click at [843, 456] on link "Yes" at bounding box center [859, 467] width 56 height 31
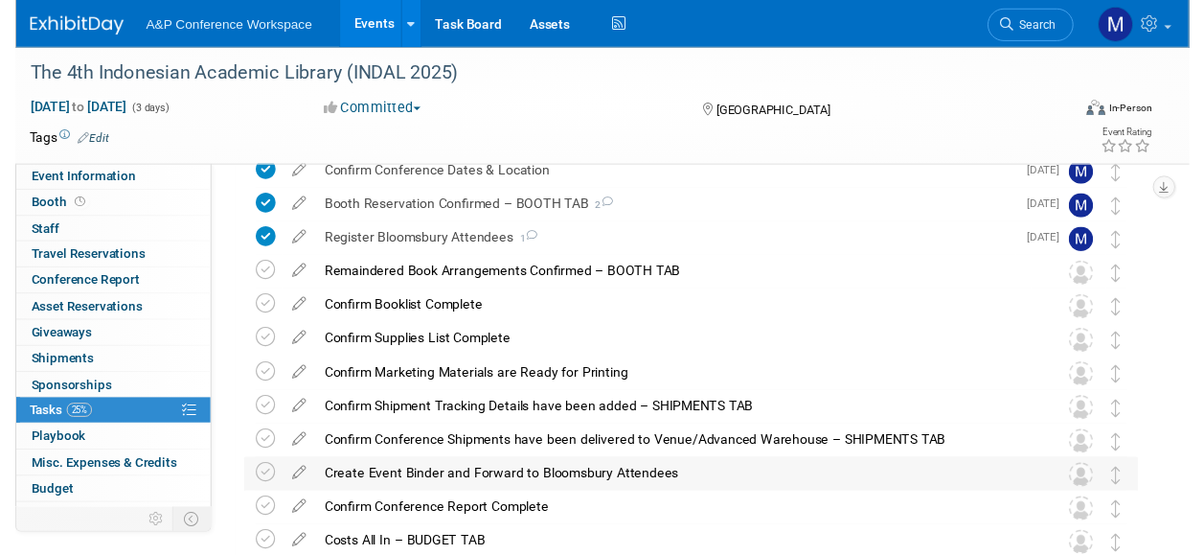
scroll to position [18, 0]
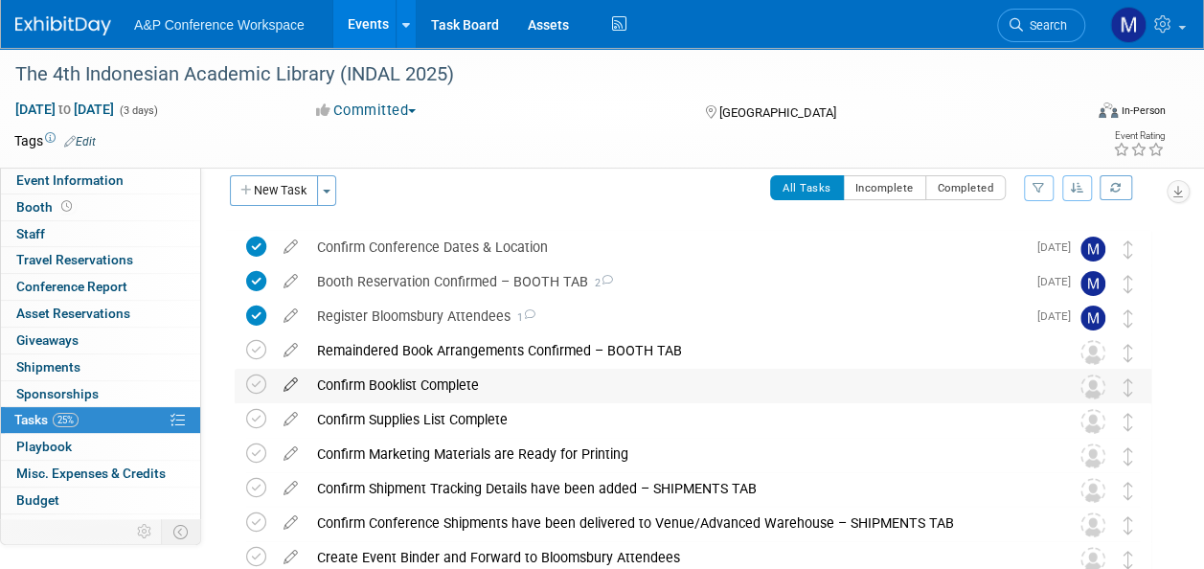
click at [295, 383] on icon at bounding box center [291, 381] width 34 height 24
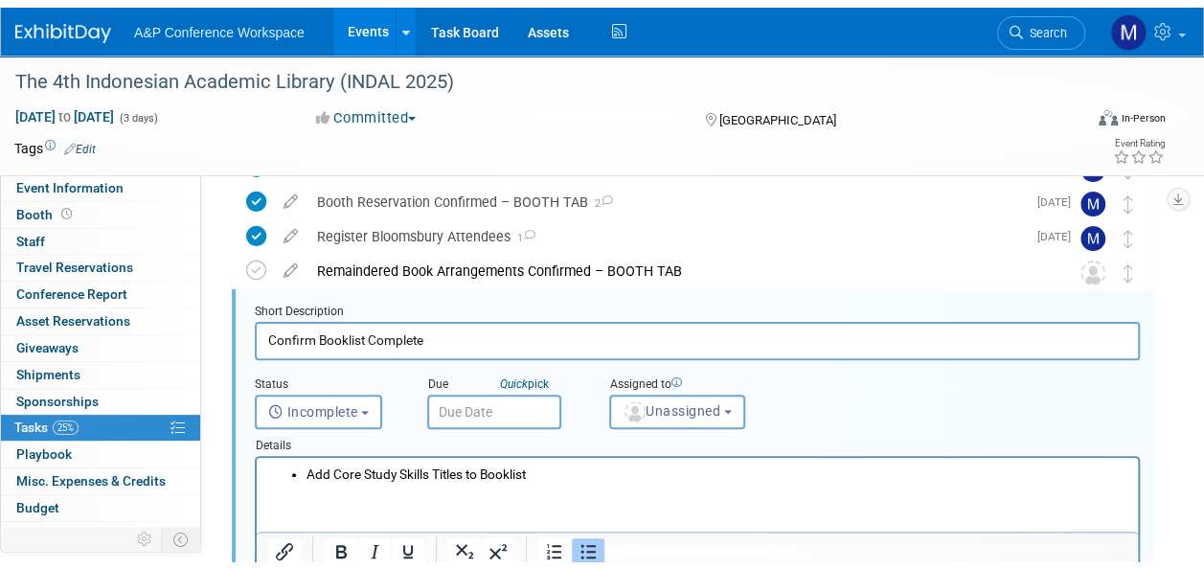
scroll to position [393, 0]
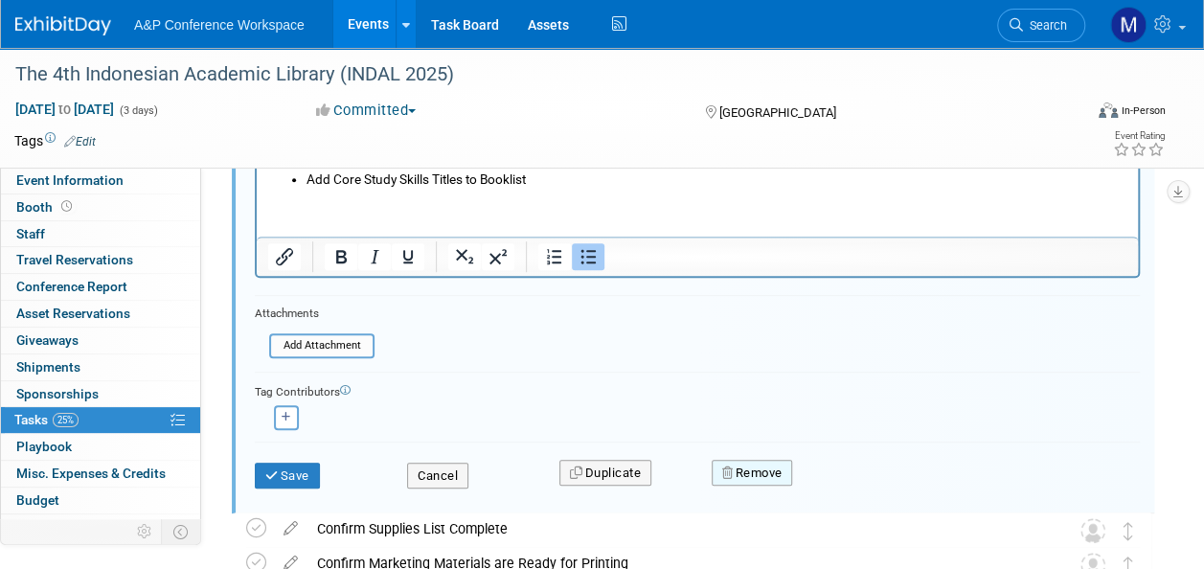
click at [768, 467] on button "Remove" at bounding box center [752, 473] width 81 height 27
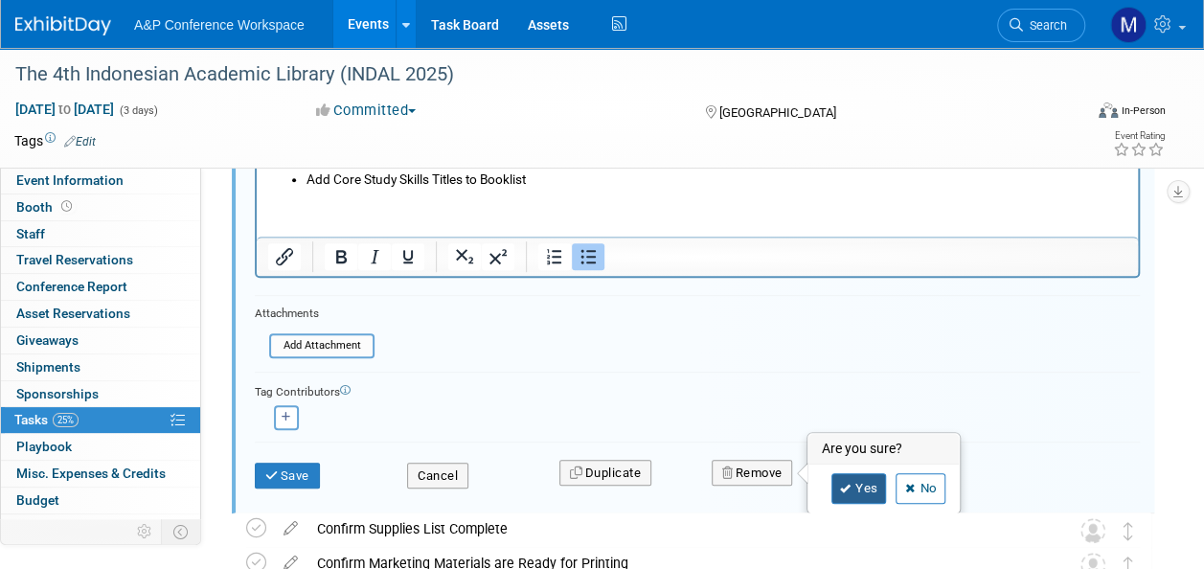
click at [863, 477] on link "Yes" at bounding box center [859, 488] width 56 height 31
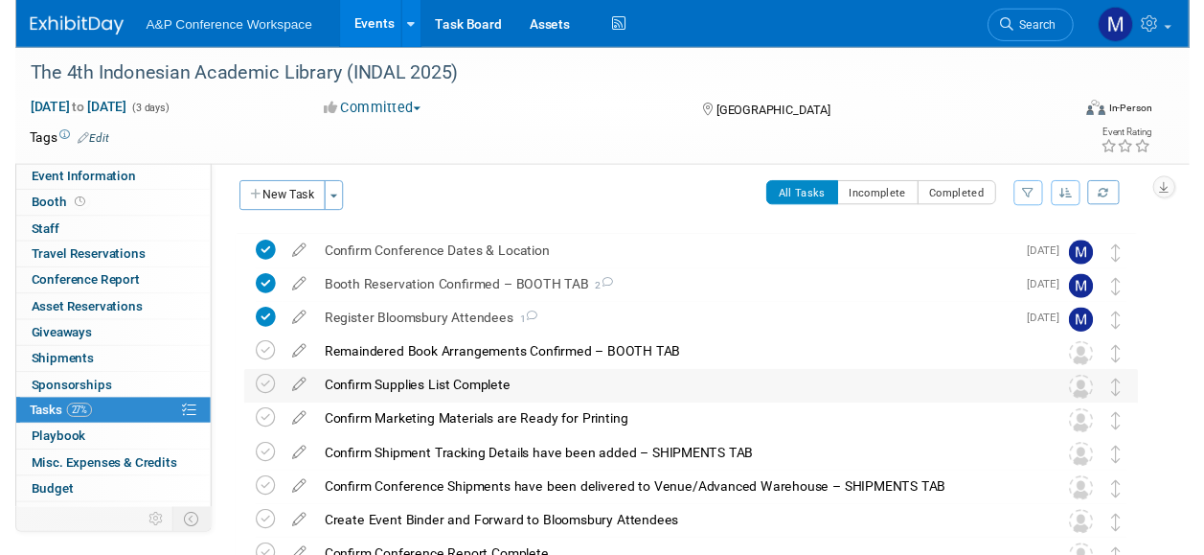
scroll to position [0, 0]
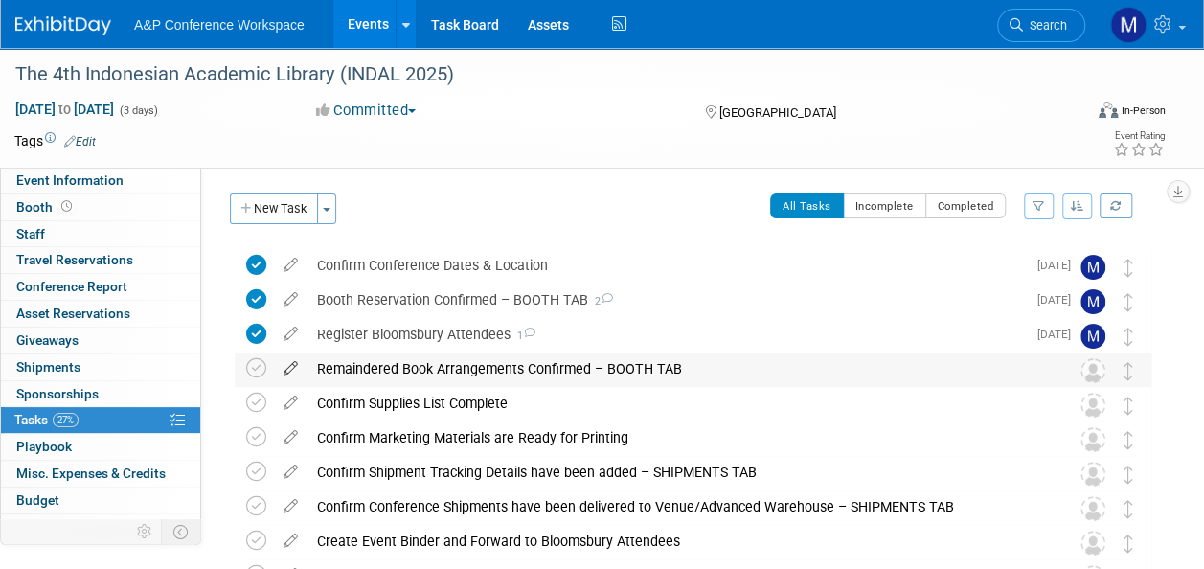
click at [287, 364] on icon at bounding box center [291, 365] width 34 height 24
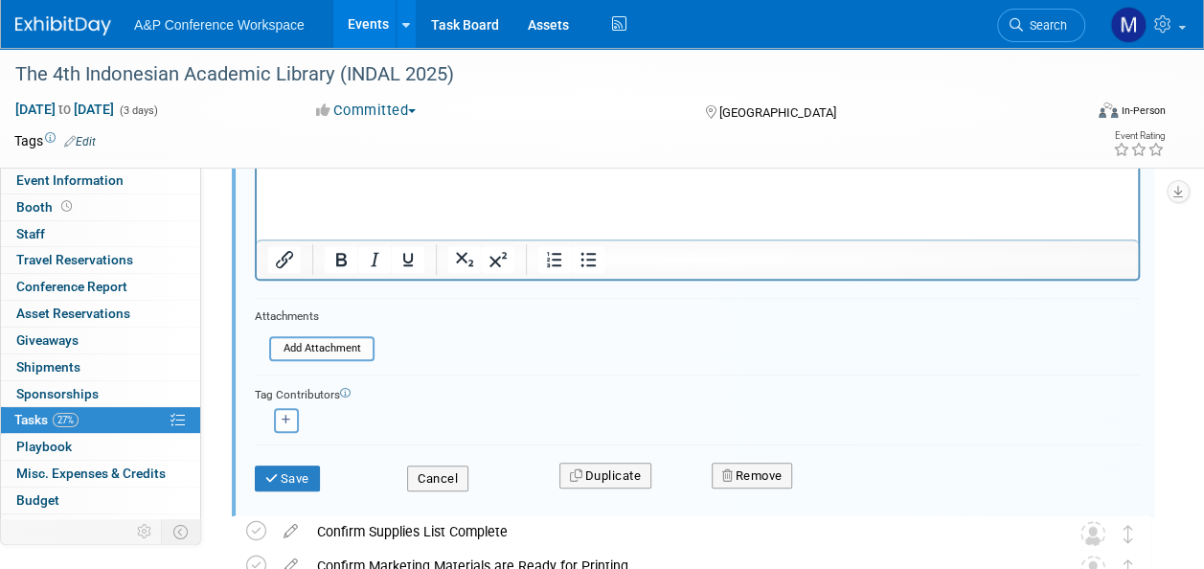
scroll to position [358, 0]
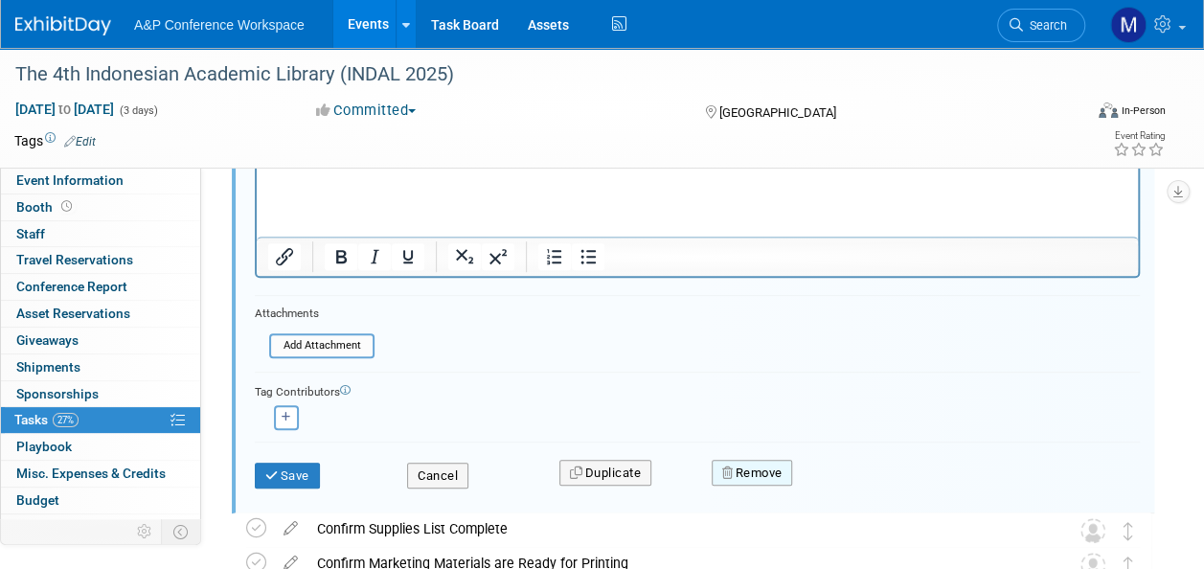
click at [734, 467] on icon "button" at bounding box center [728, 473] width 13 height 12
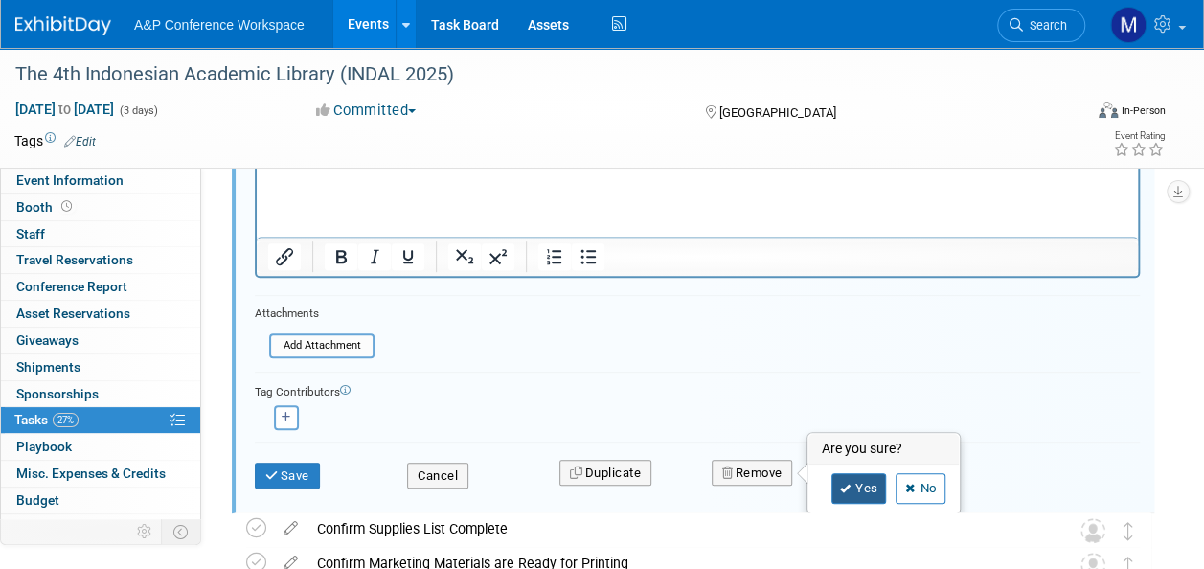
click at [865, 490] on link "Yes" at bounding box center [859, 488] width 56 height 31
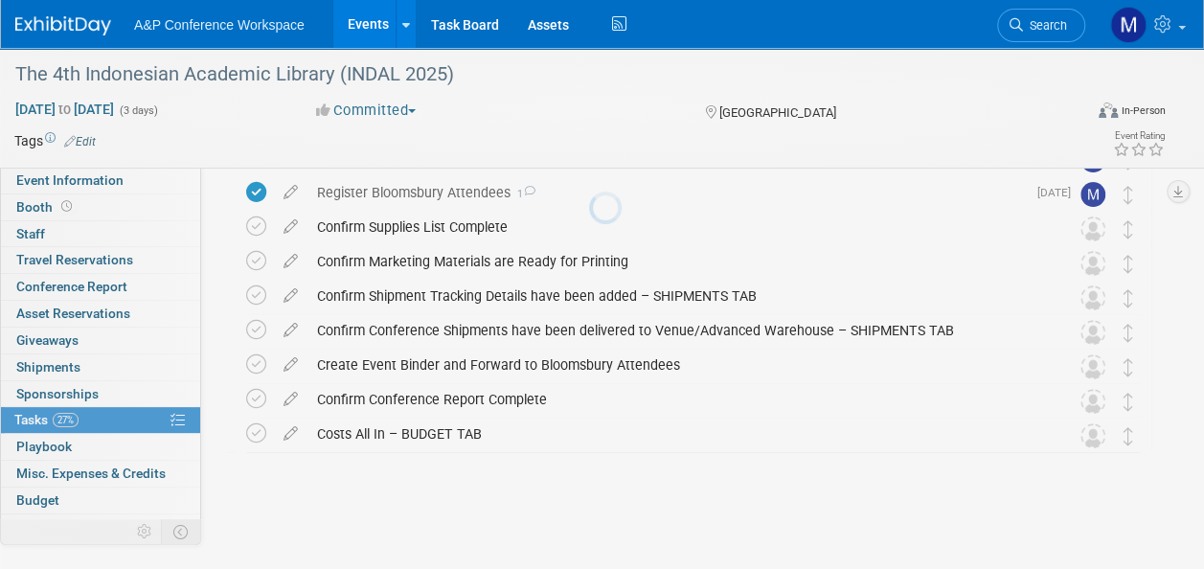
scroll to position [141, 0]
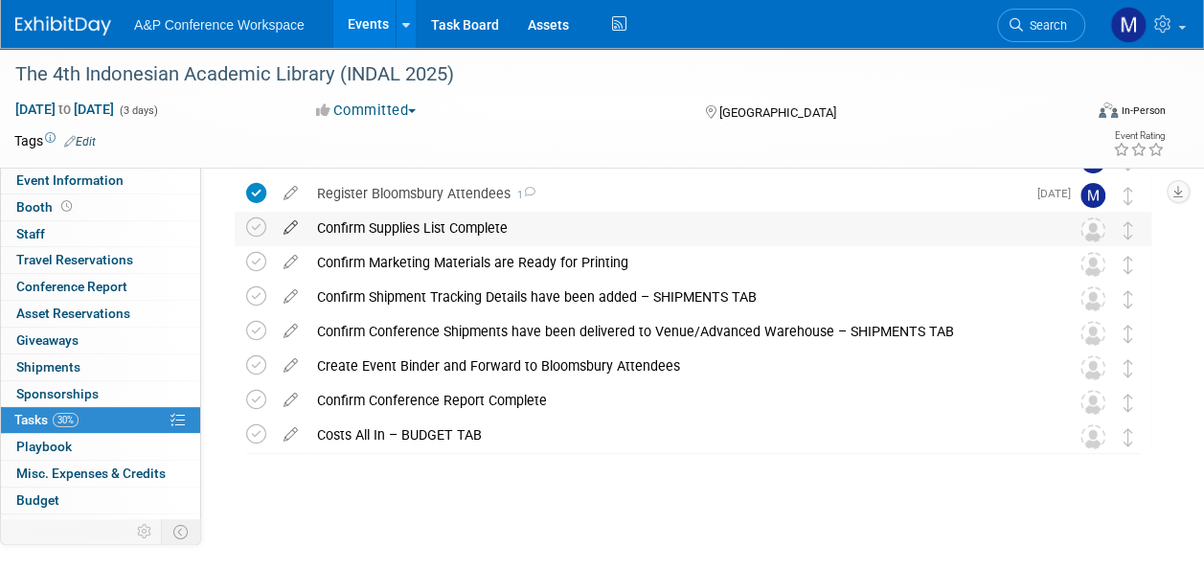
click at [293, 228] on icon at bounding box center [291, 224] width 34 height 24
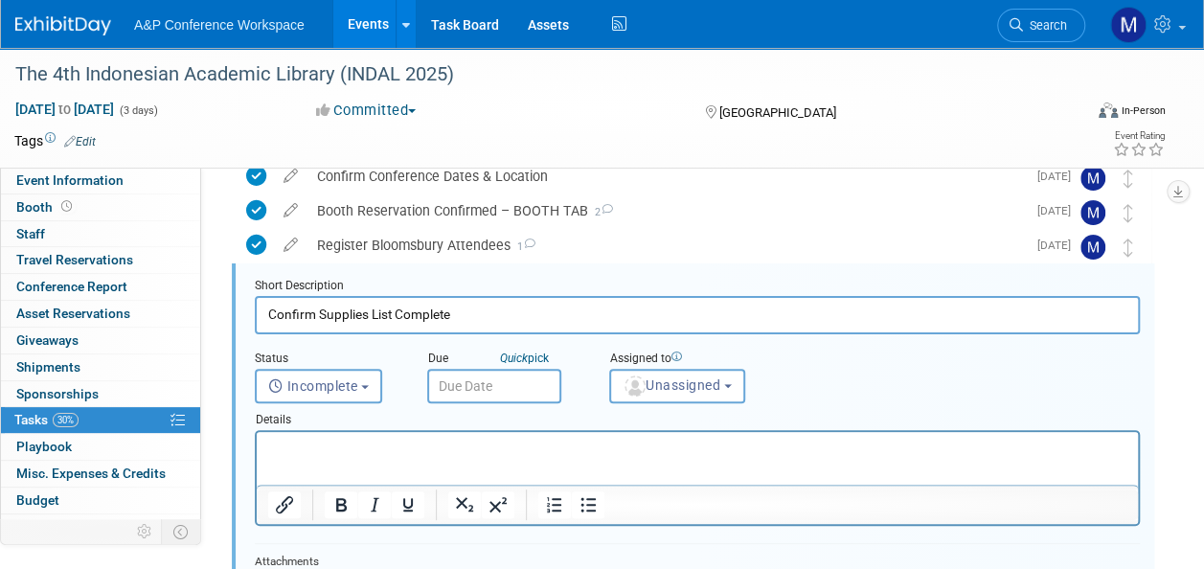
scroll to position [71, 0]
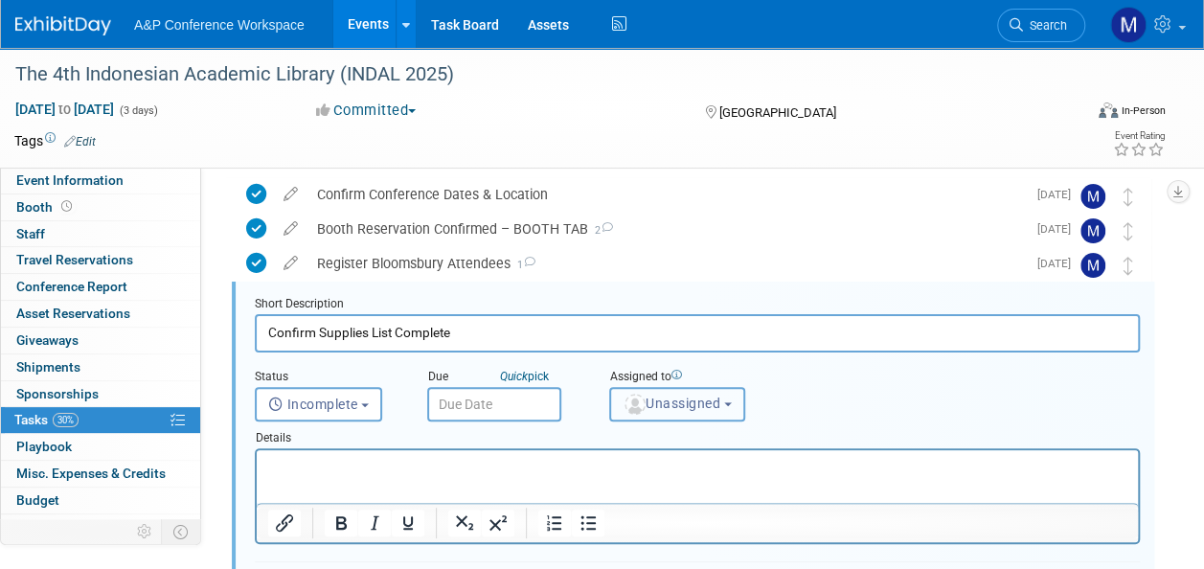
click at [687, 397] on span "Unassigned" at bounding box center [672, 403] width 98 height 15
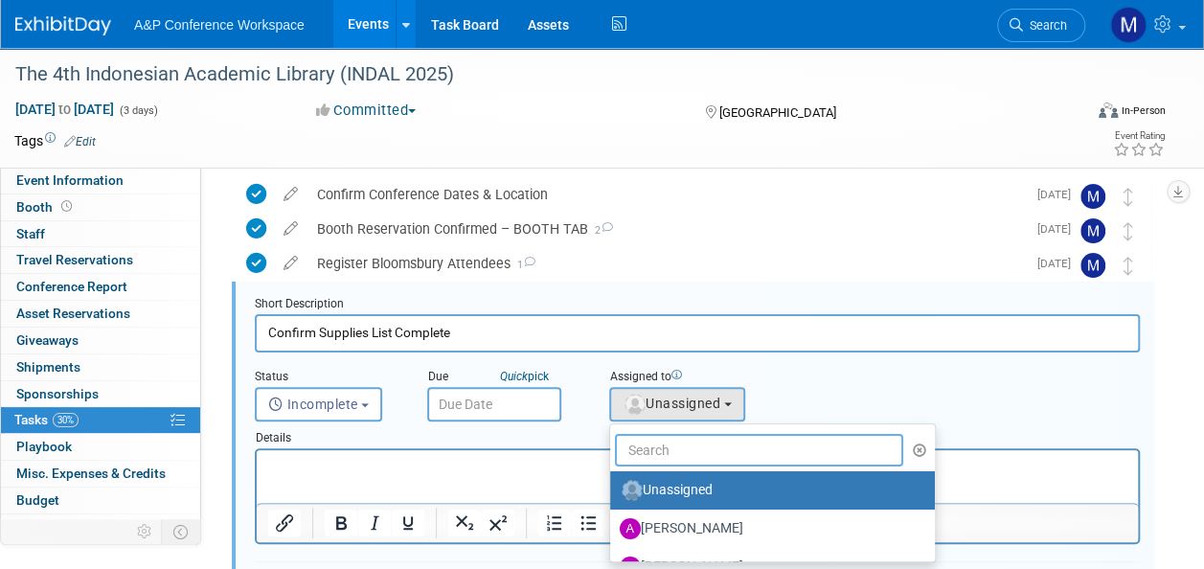
click at [678, 443] on input "text" at bounding box center [759, 450] width 288 height 33
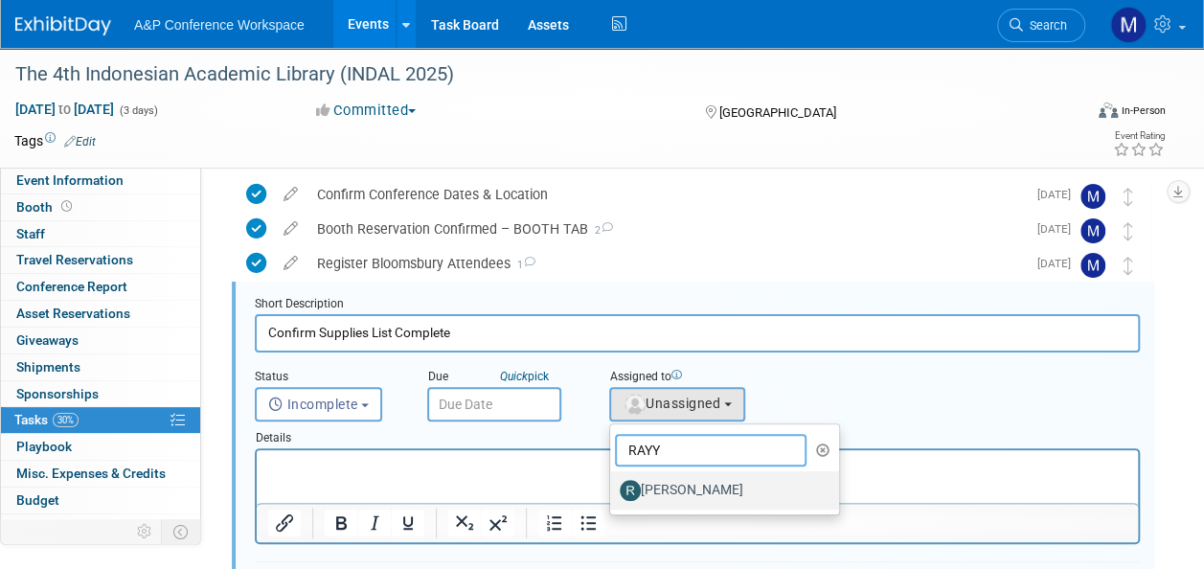
type input "RAYY"
click at [686, 486] on label "[PERSON_NAME]" at bounding box center [720, 490] width 200 height 31
click at [613, 486] on input "[PERSON_NAME]" at bounding box center [607, 488] width 12 height 12
select select "e02d0dfe-c94d-46ed-a022-6ff19a8d9ad9"
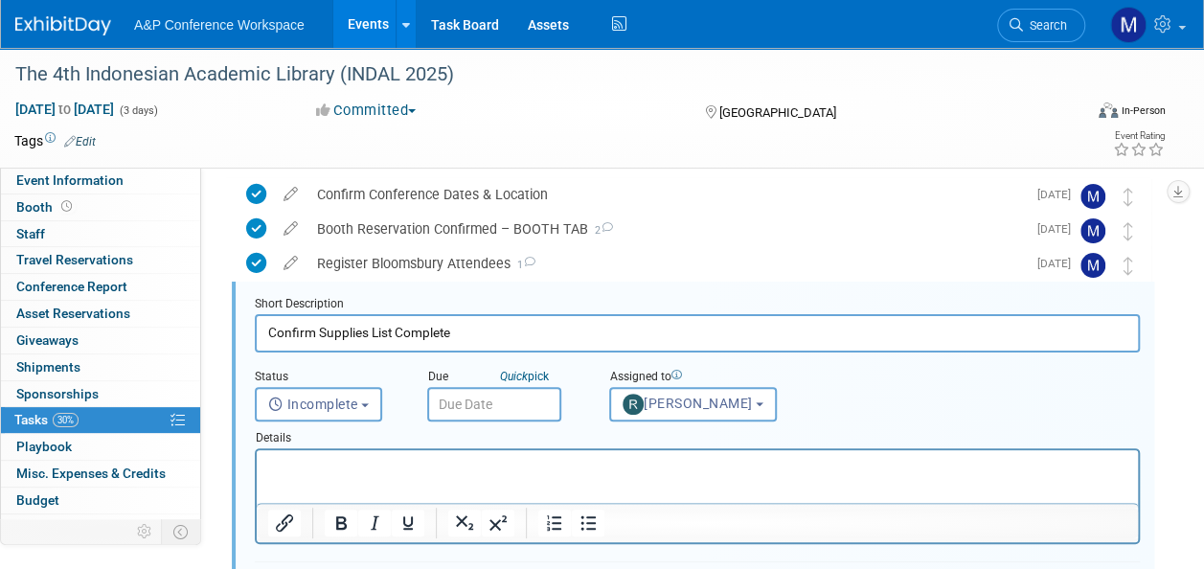
click at [413, 461] on p "Rich Text Area. Press ALT-0 for help." at bounding box center [697, 467] width 859 height 18
click at [467, 400] on input "text" at bounding box center [494, 404] width 134 height 34
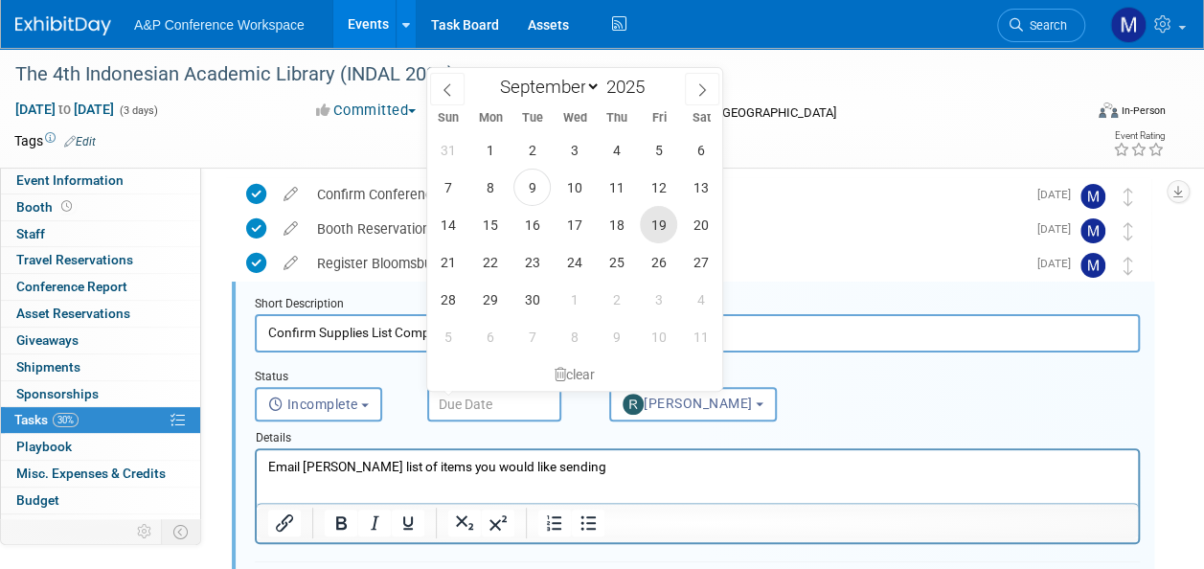
click at [659, 226] on span "19" at bounding box center [658, 224] width 37 height 37
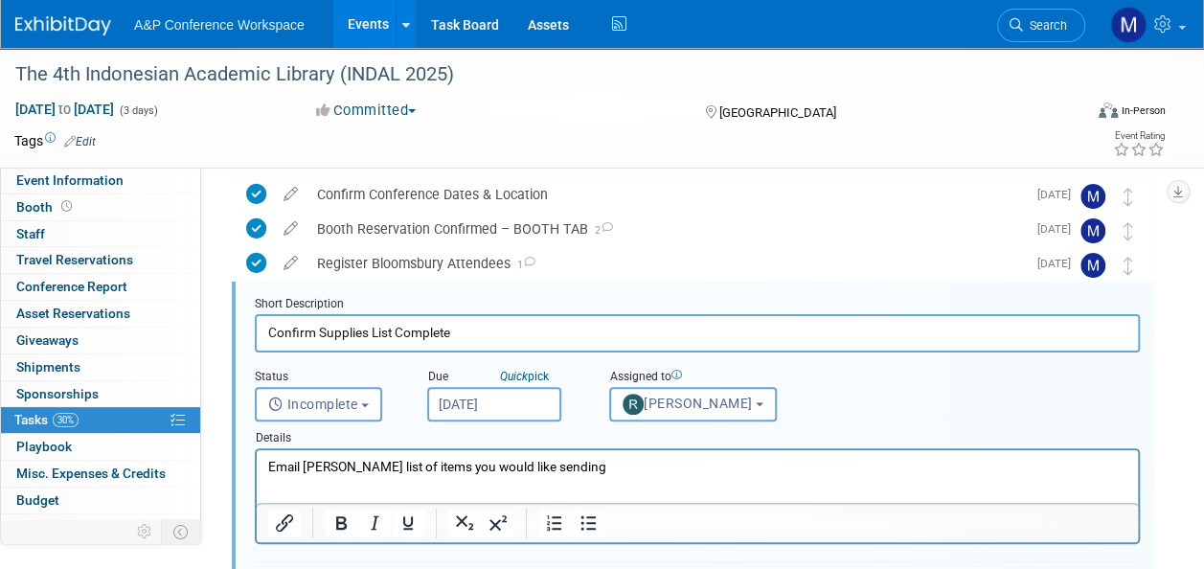
click at [564, 476] on html "Email [PERSON_NAME] list of items you would like sending" at bounding box center [697, 463] width 881 height 26
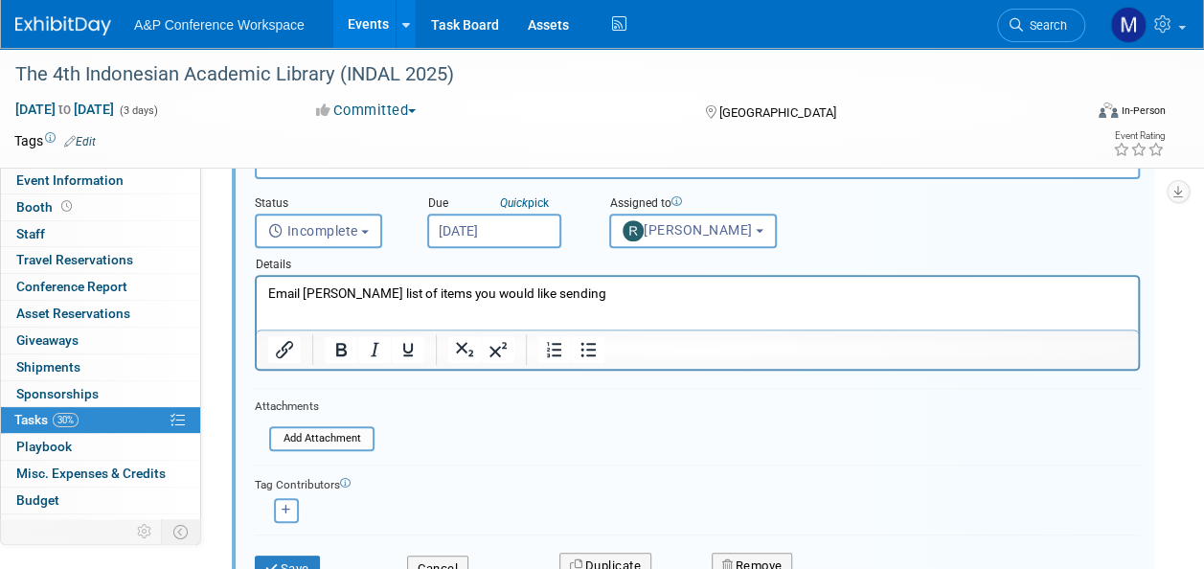
scroll to position [262, 0]
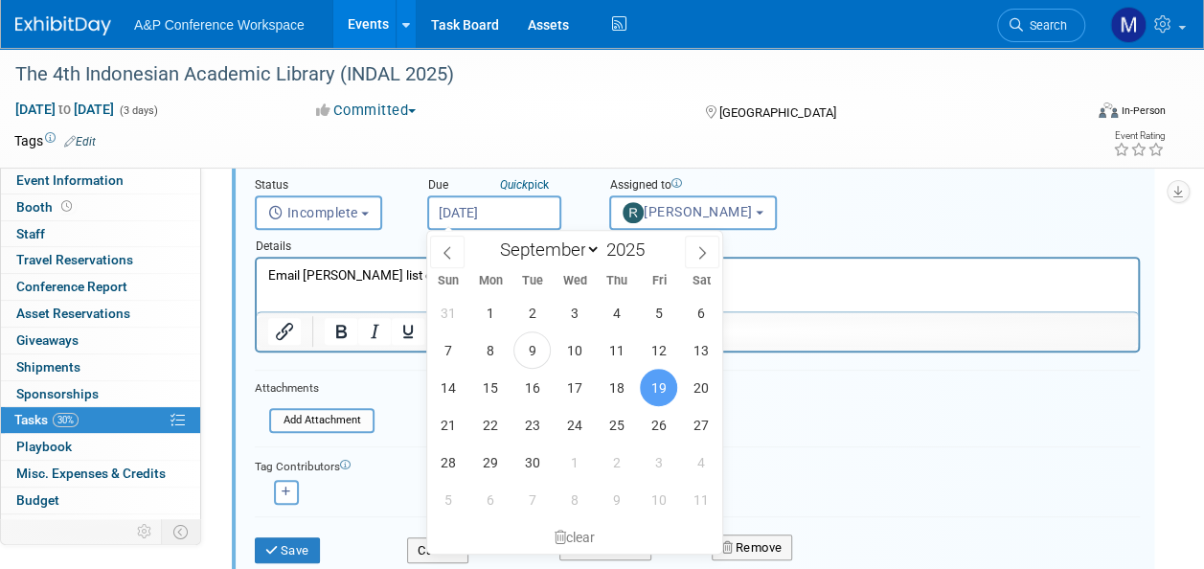
click at [485, 224] on body "A&P Conference Workspace Events Add Event Bulk Upload Events Shareable Event Bo…" at bounding box center [602, 22] width 1204 height 569
click at [573, 377] on span "17" at bounding box center [574, 387] width 37 height 37
type input "[DATE]"
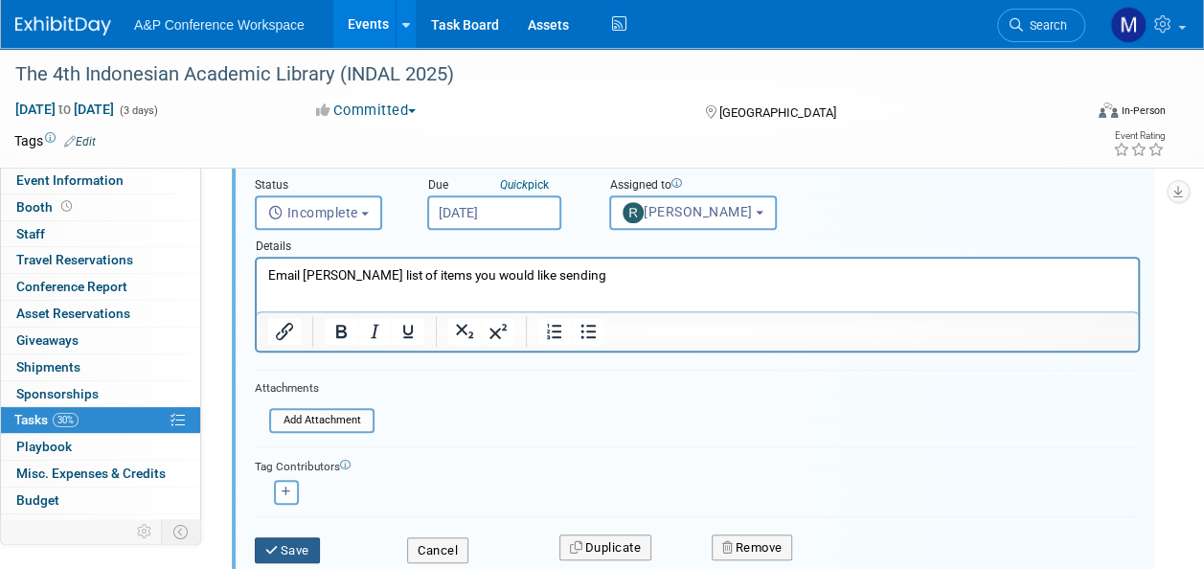
click at [291, 547] on button "Save" at bounding box center [287, 550] width 65 height 27
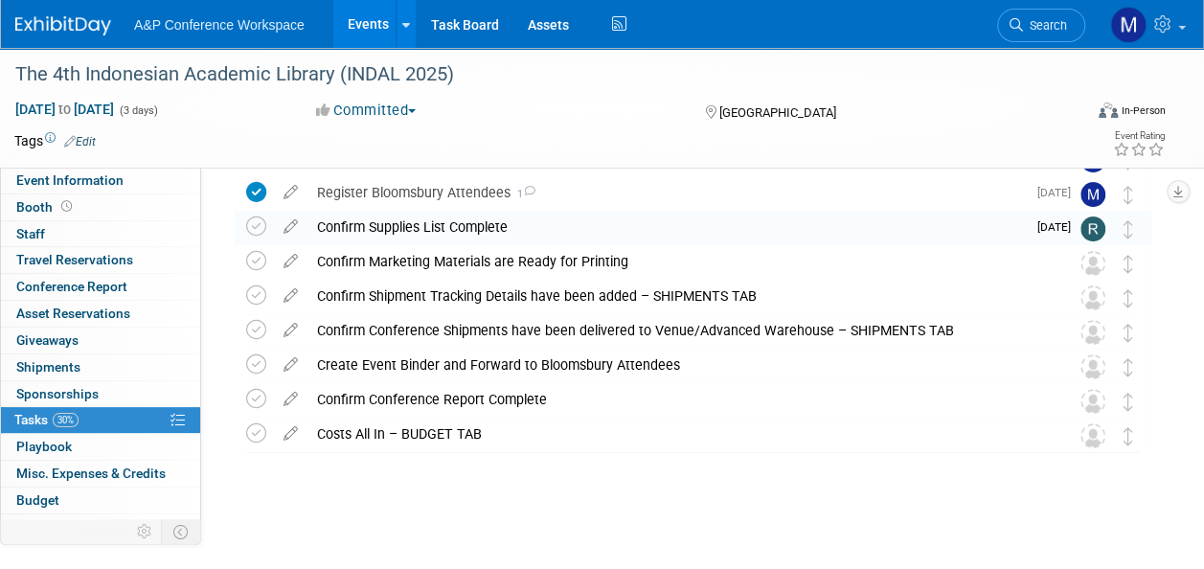
scroll to position [141, 0]
click at [287, 305] on td at bounding box center [291, 298] width 34 height 34
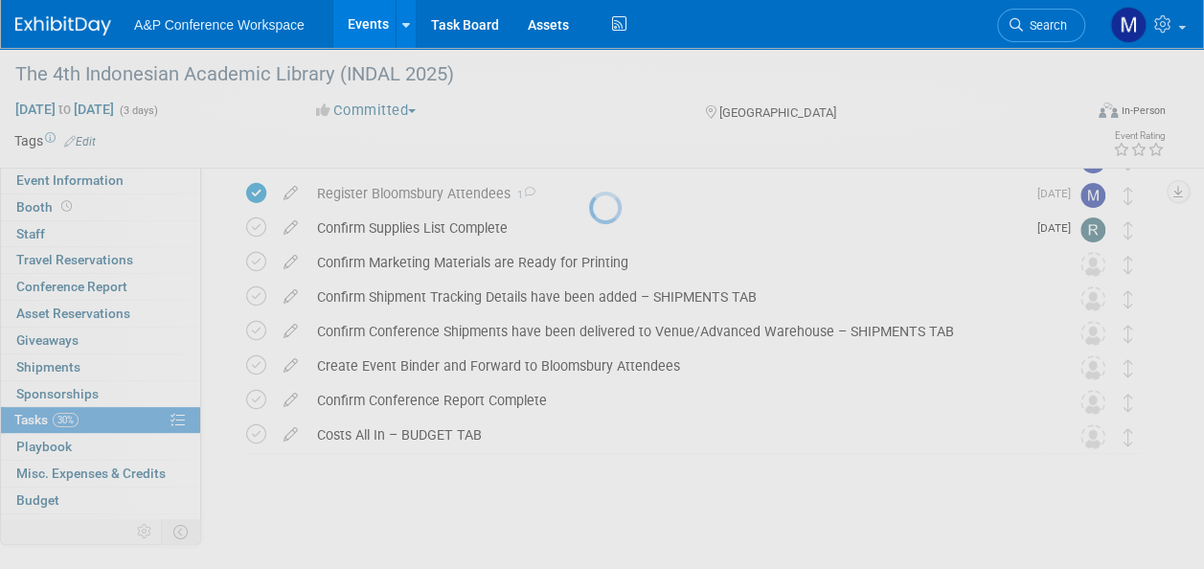
select select "8"
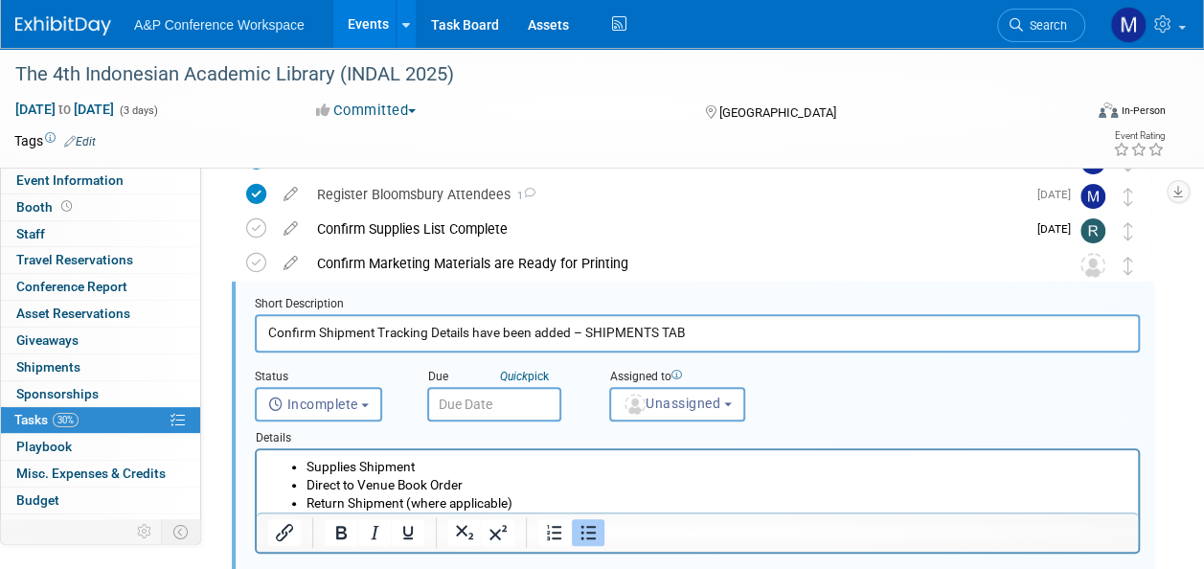
scroll to position [0, 0]
click at [714, 412] on button "Unassigned" at bounding box center [677, 404] width 136 height 34
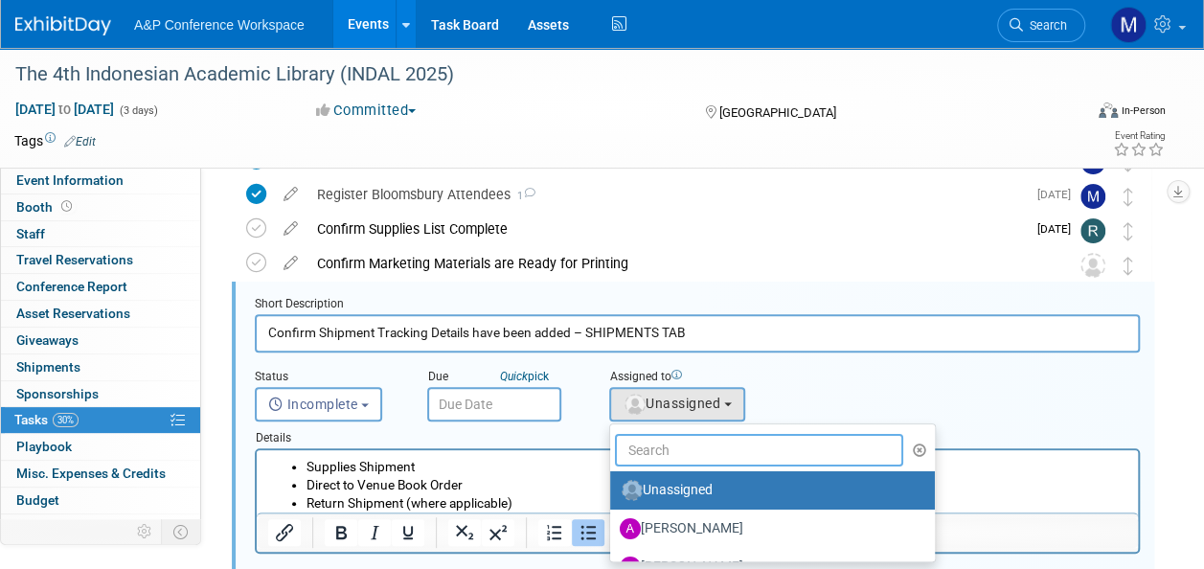
click at [717, 442] on input "text" at bounding box center [759, 450] width 288 height 33
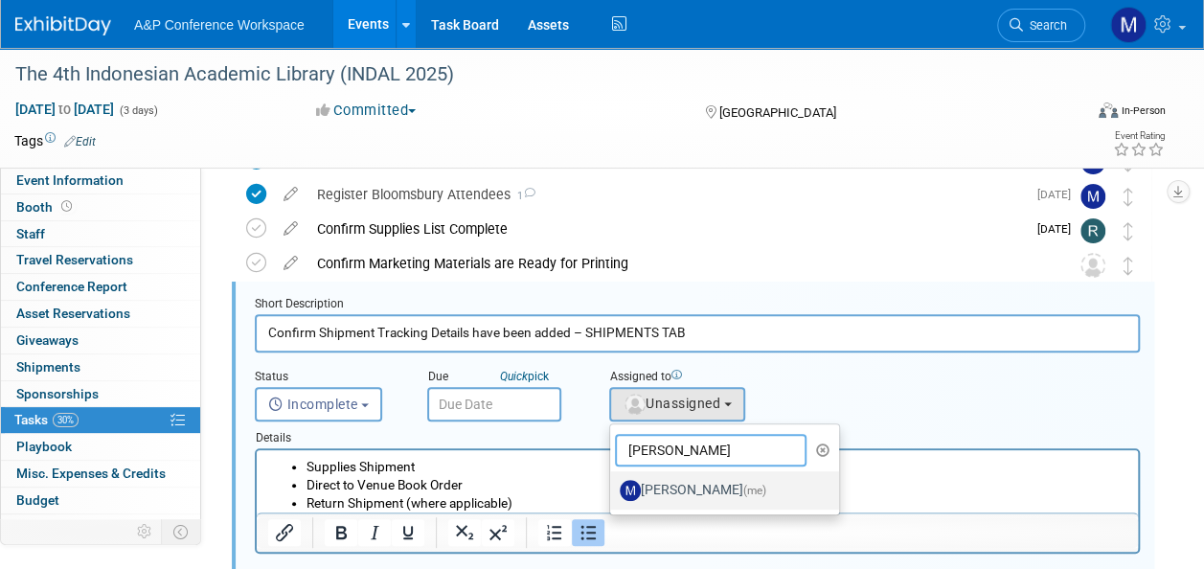
type input "[PERSON_NAME]"
click at [721, 492] on label "[PERSON_NAME] (me)" at bounding box center [720, 490] width 200 height 31
click at [613, 492] on input "[PERSON_NAME] (me)" at bounding box center [607, 488] width 12 height 12
select select "2db20fb6-019a-42f9-b51c-aabbbf535978"
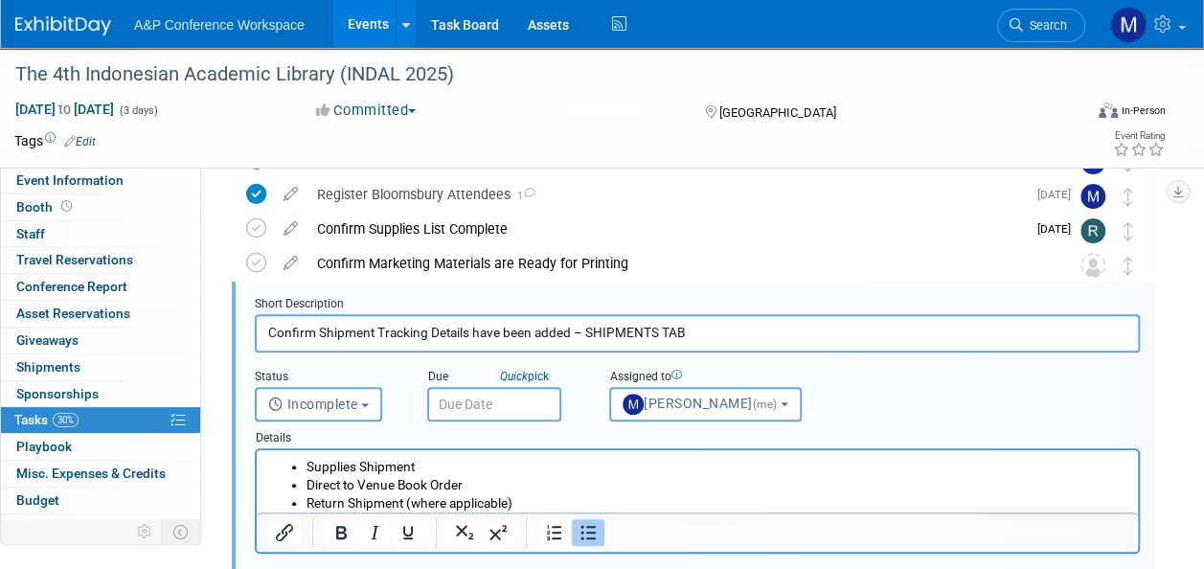
click at [510, 413] on input "text" at bounding box center [494, 404] width 134 height 34
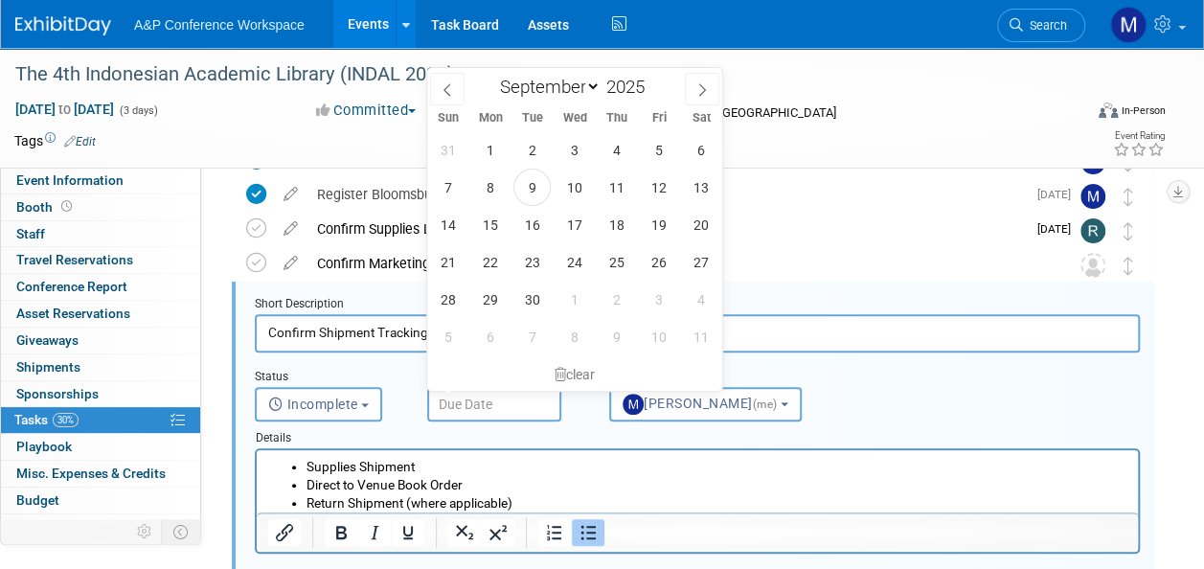
drag, startPoint x: 534, startPoint y: 478, endPoint x: 815, endPoint y: 969, distance: 566.4
click at [534, 478] on li "Direct to Venue Book Order" at bounding box center [717, 485] width 821 height 18
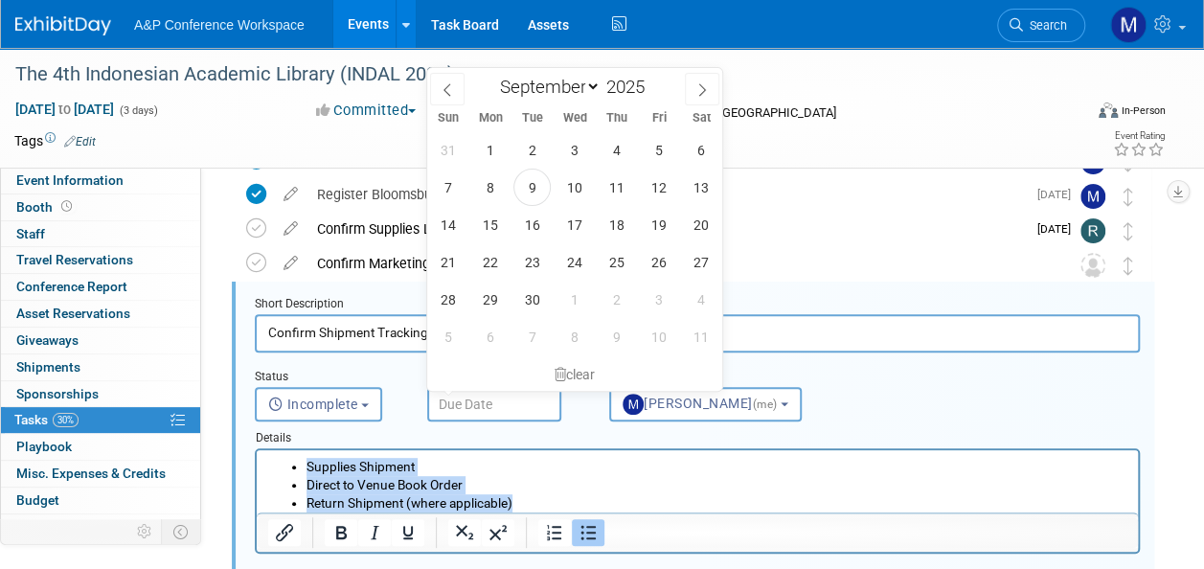
drag, startPoint x: 559, startPoint y: 499, endPoint x: 421, endPoint y: 885, distance: 410.0
click at [257, 450] on html "Supplies Shipment Direct to Venue Book Order Return Shipment (where applicable)" at bounding box center [697, 481] width 881 height 62
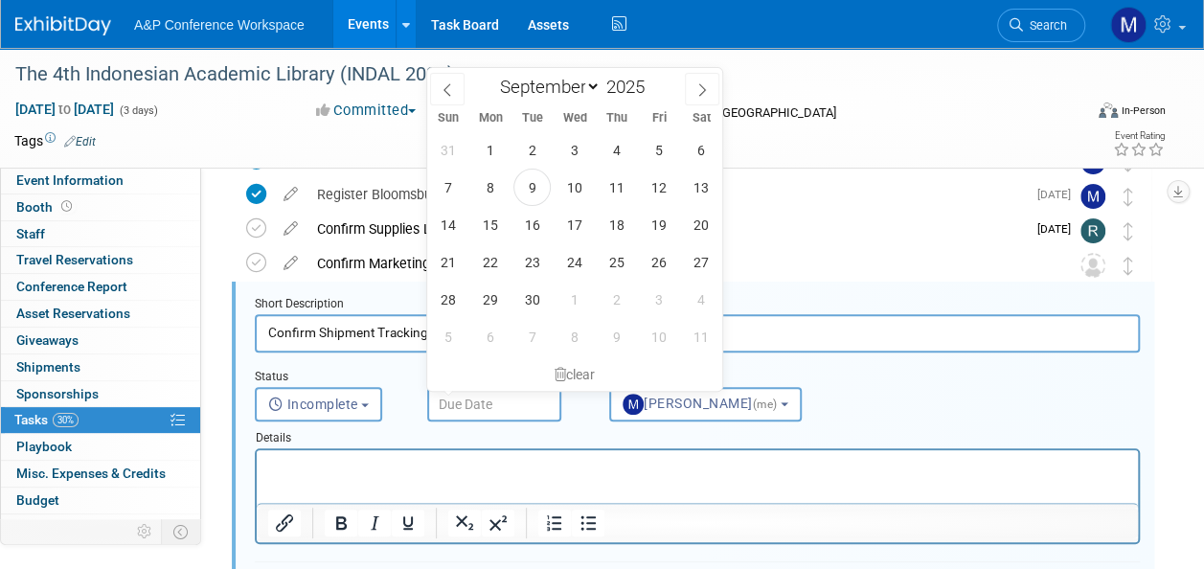
click at [272, 332] on input "Confirm Shipment Tracking Details have been added – SHIPMENTS TAB" at bounding box center [697, 332] width 885 height 37
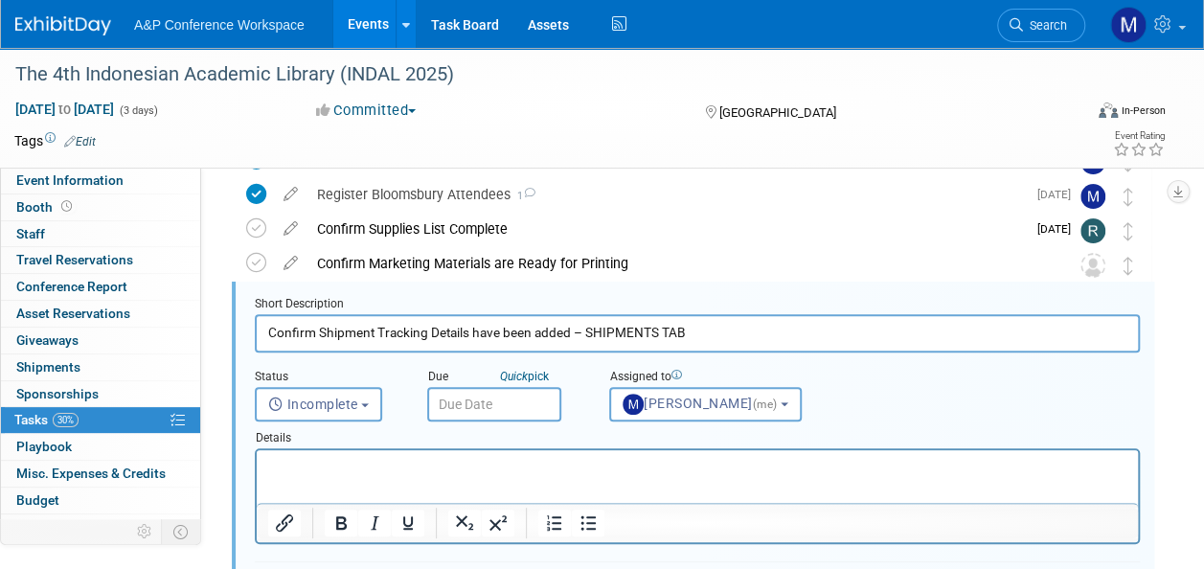
click at [266, 335] on input "Confirm Shipment Tracking Details have been added – SHIPMENTS TAB" at bounding box center [697, 332] width 885 height 37
drag, startPoint x: 906, startPoint y: 330, endPoint x: 757, endPoint y: 328, distance: 149.5
click at [757, 328] on input "Send shipment via Team Global & Confirm Shipment Tracking Details have been add…" at bounding box center [697, 332] width 885 height 37
drag, startPoint x: 944, startPoint y: 330, endPoint x: 846, endPoint y: 333, distance: 97.8
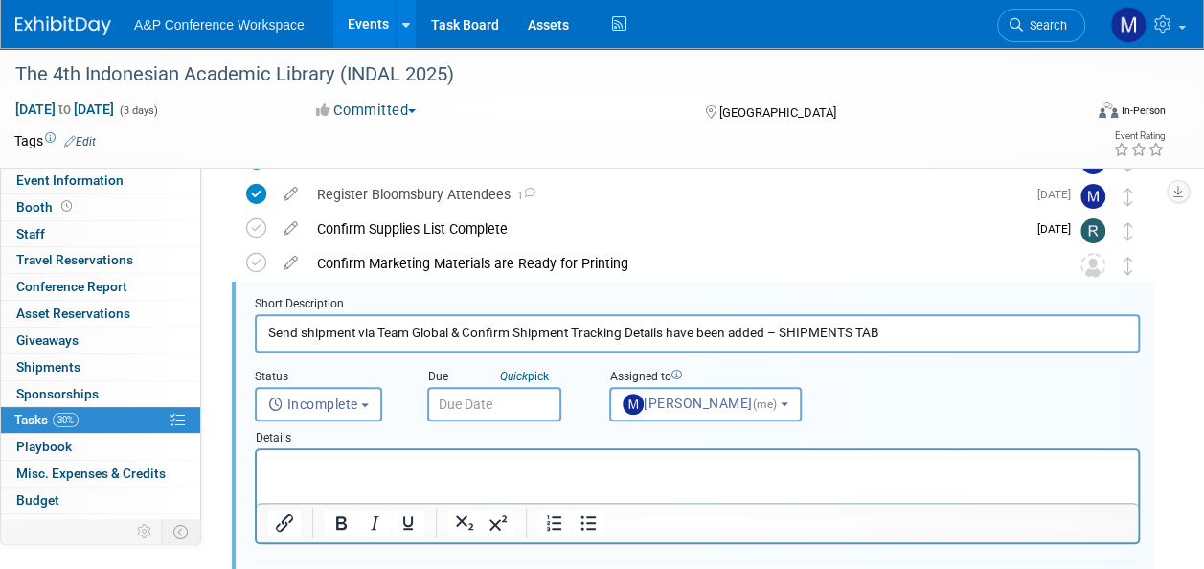
click at [846, 333] on input "Send shipment via Team Global & Confirm Shipment Tracking Details have been add…" at bounding box center [697, 332] width 885 height 37
type input "Send shipment via Team Global & Confirm Shipment Tracking Details have been add…"
click at [508, 400] on input "text" at bounding box center [494, 404] width 134 height 34
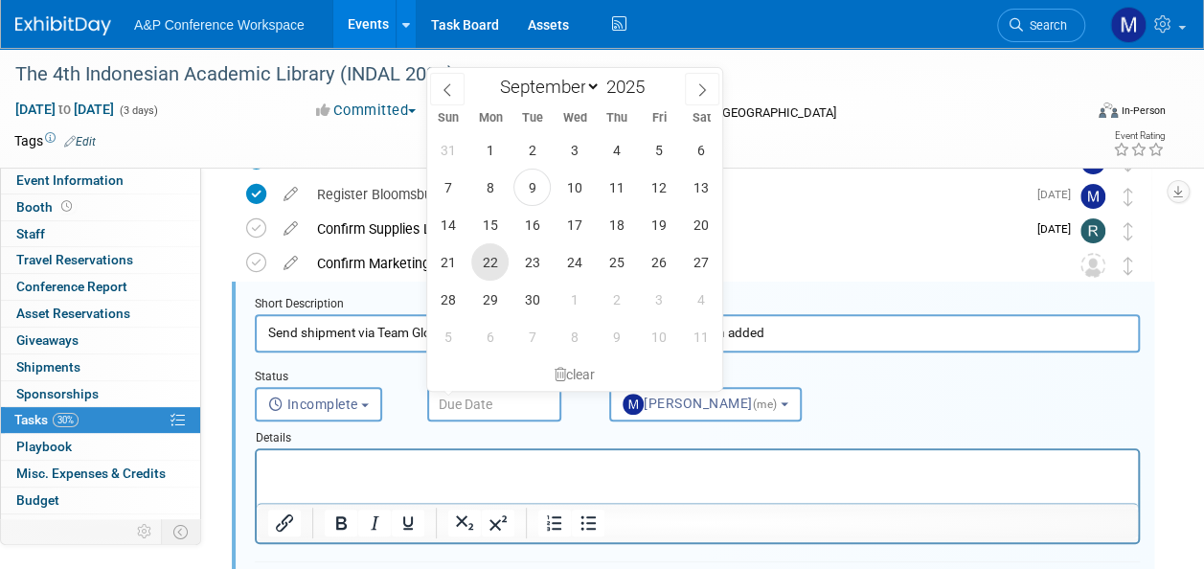
click at [496, 264] on span "22" at bounding box center [489, 261] width 37 height 37
type input "[DATE]"
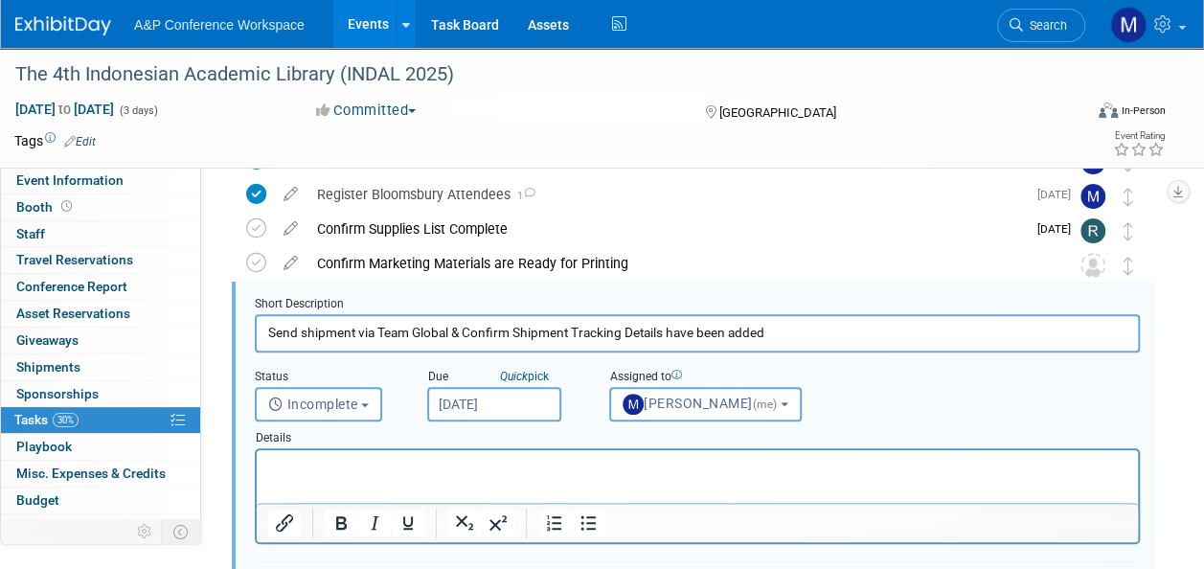
click at [498, 399] on input "[DATE]" at bounding box center [494, 404] width 134 height 34
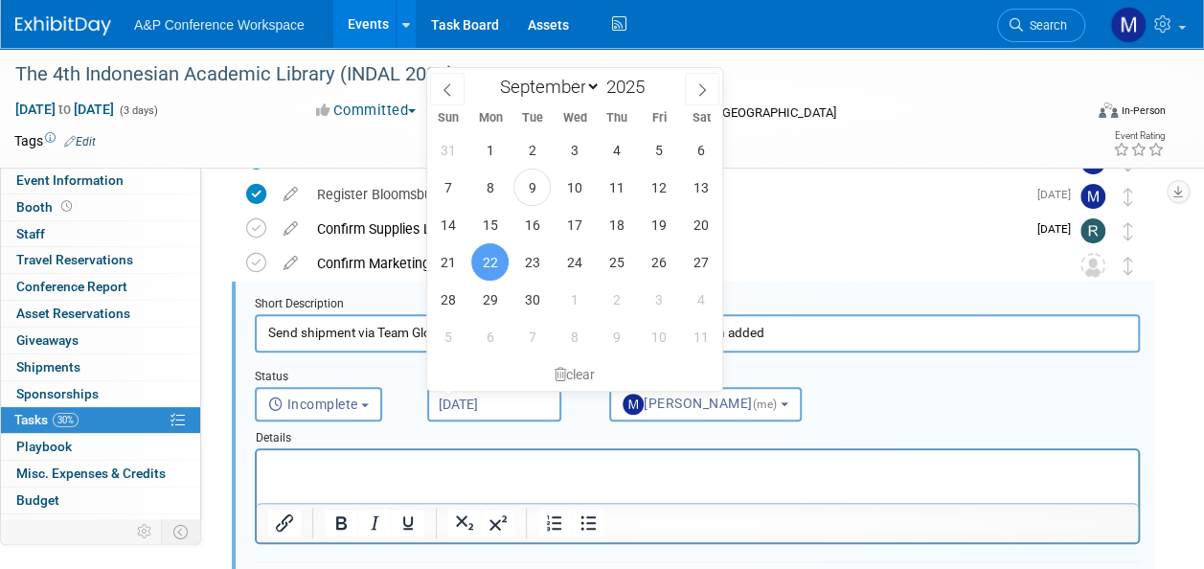
click at [488, 453] on html at bounding box center [697, 463] width 881 height 26
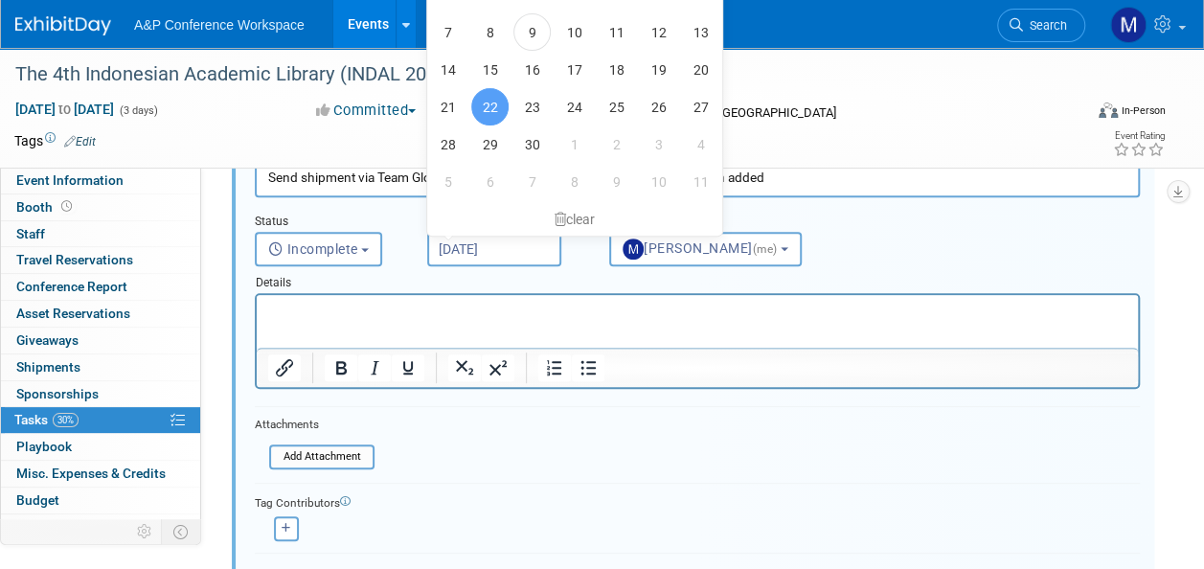
scroll to position [427, 0]
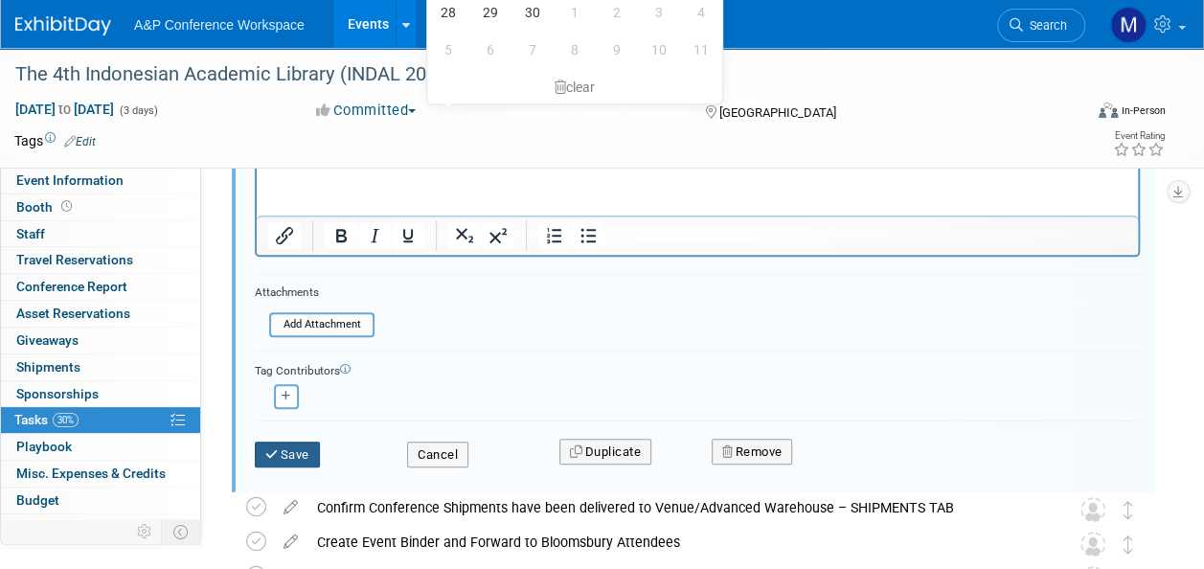
click at [307, 453] on button "Save" at bounding box center [287, 455] width 65 height 27
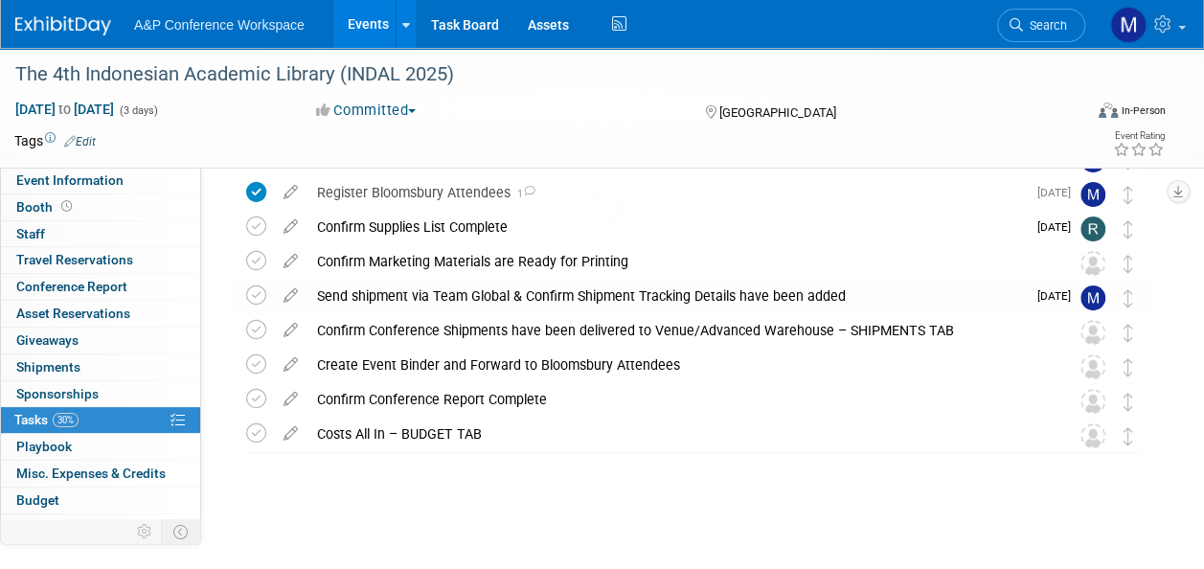
scroll to position [141, 0]
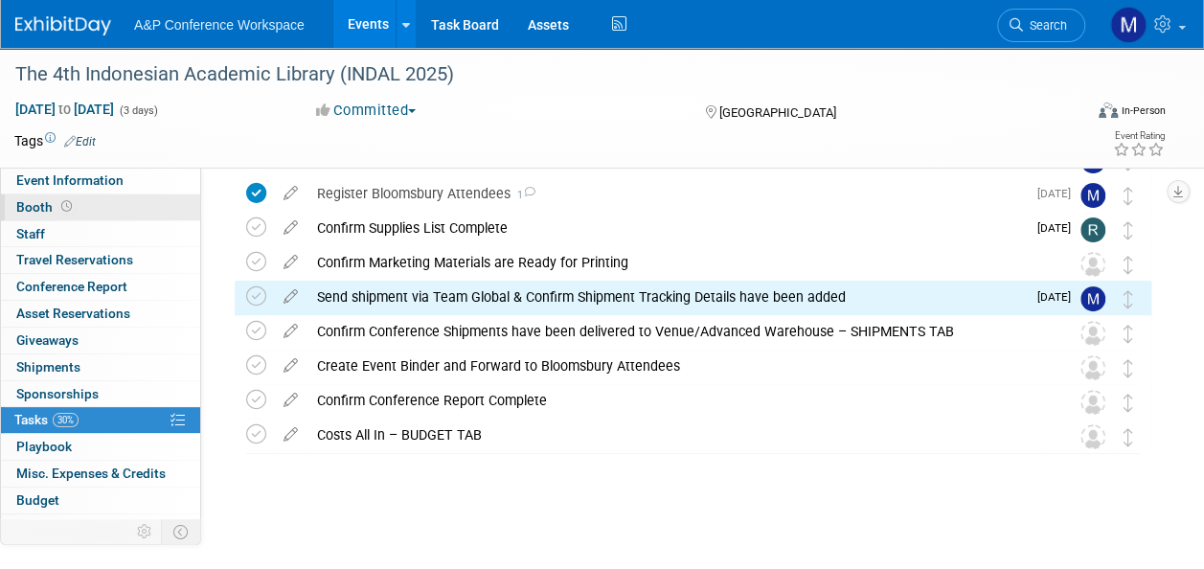
click at [83, 205] on link "Booth" at bounding box center [100, 207] width 199 height 26
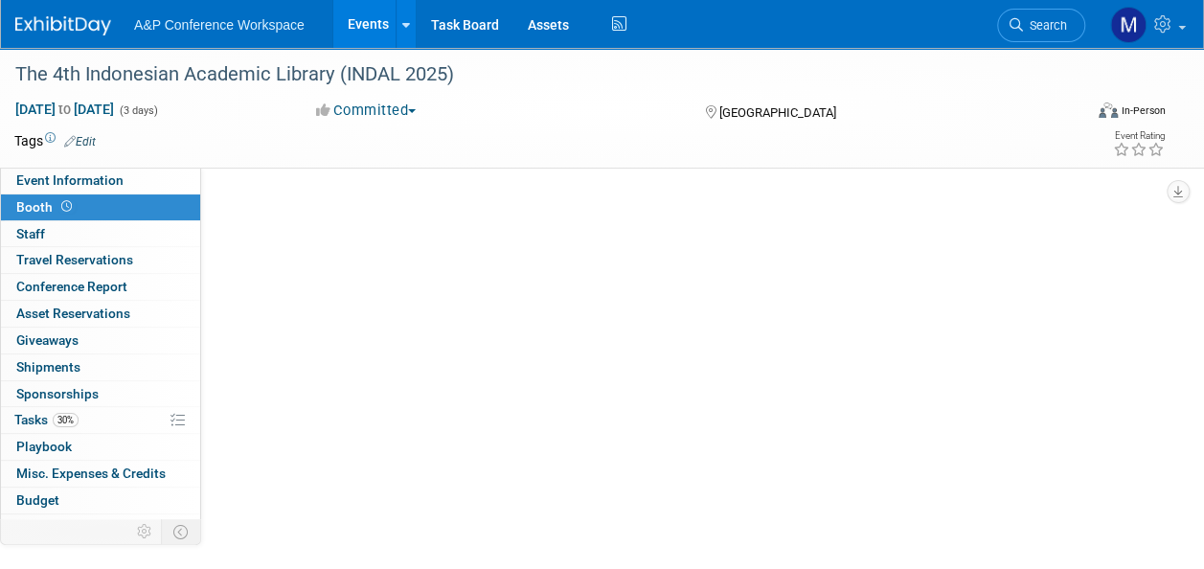
select select "DIGI"
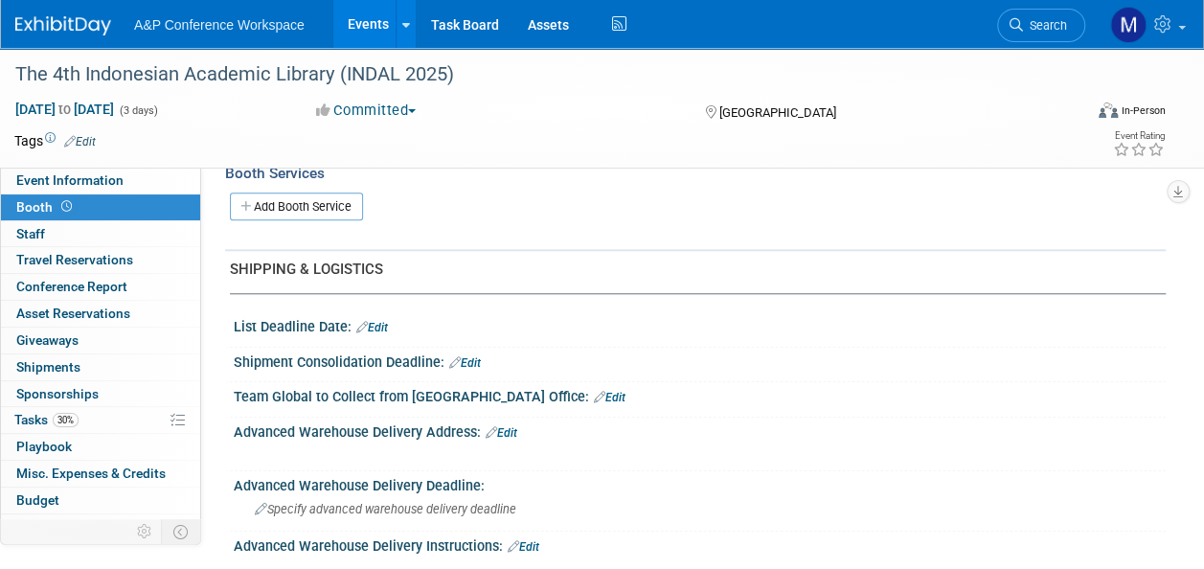
scroll to position [766, 0]
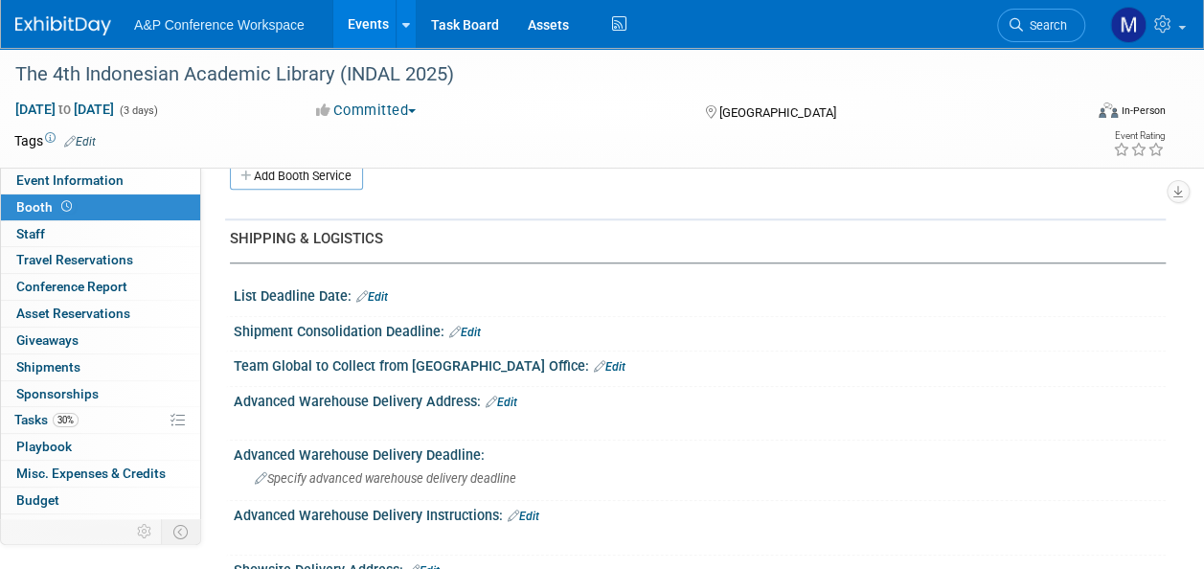
click at [594, 365] on link "Edit" at bounding box center [610, 366] width 32 height 13
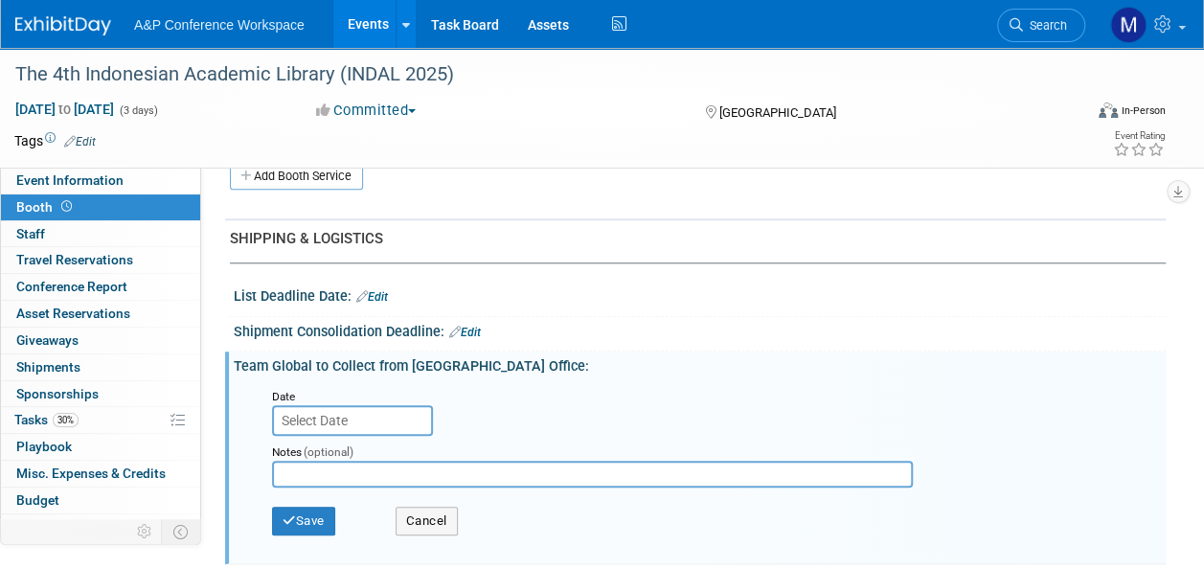
click at [416, 409] on input "text" at bounding box center [352, 420] width 161 height 31
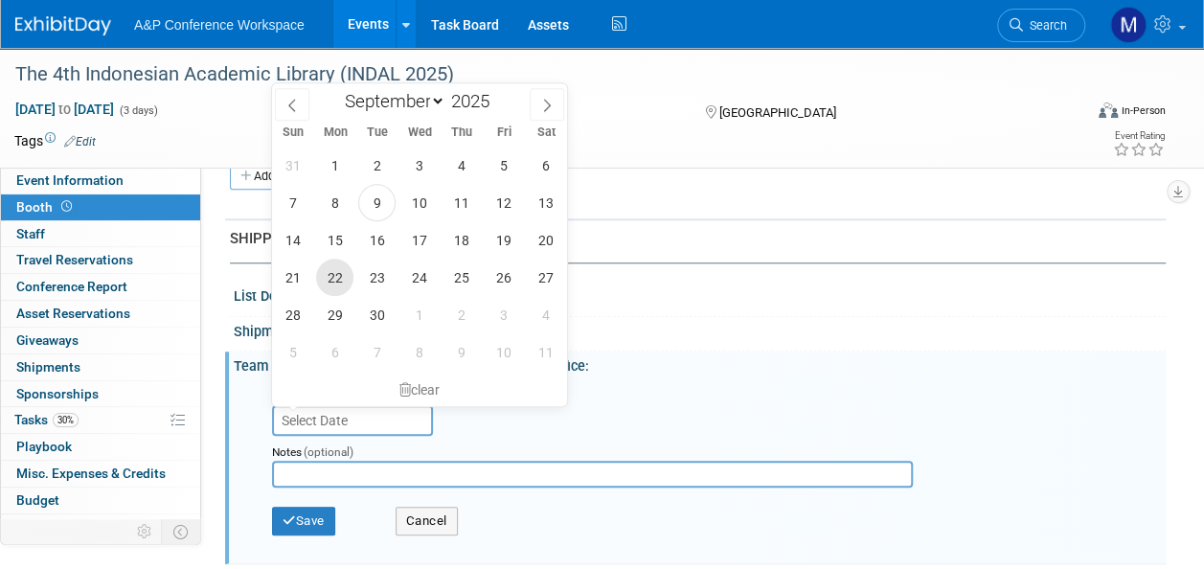
click at [337, 275] on span "22" at bounding box center [334, 277] width 37 height 37
type input "[DATE]"
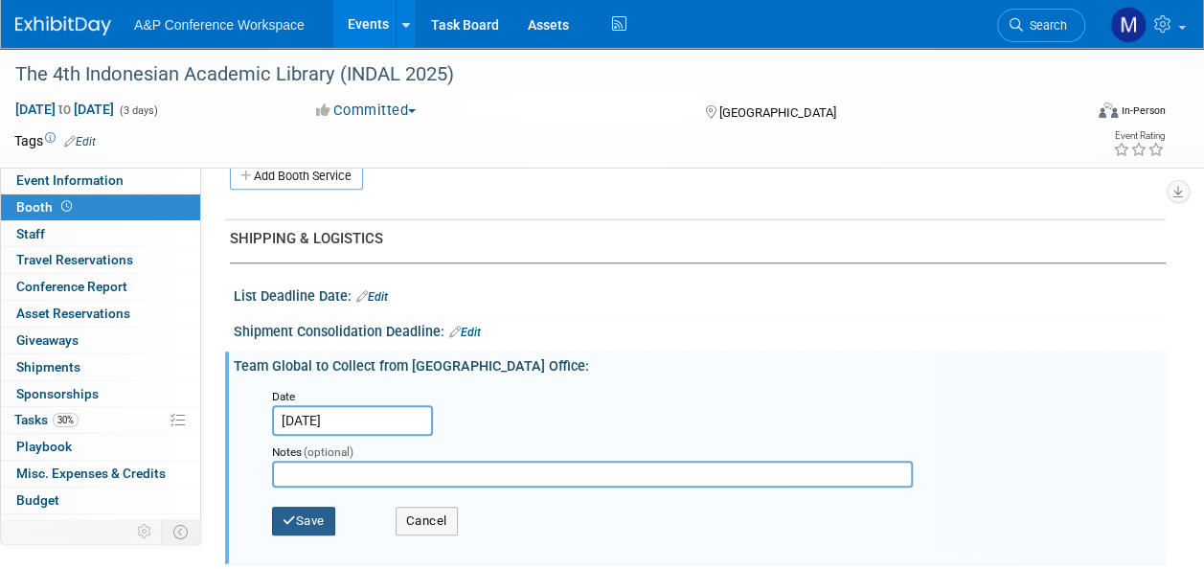
click at [312, 510] on button "Save" at bounding box center [303, 521] width 63 height 29
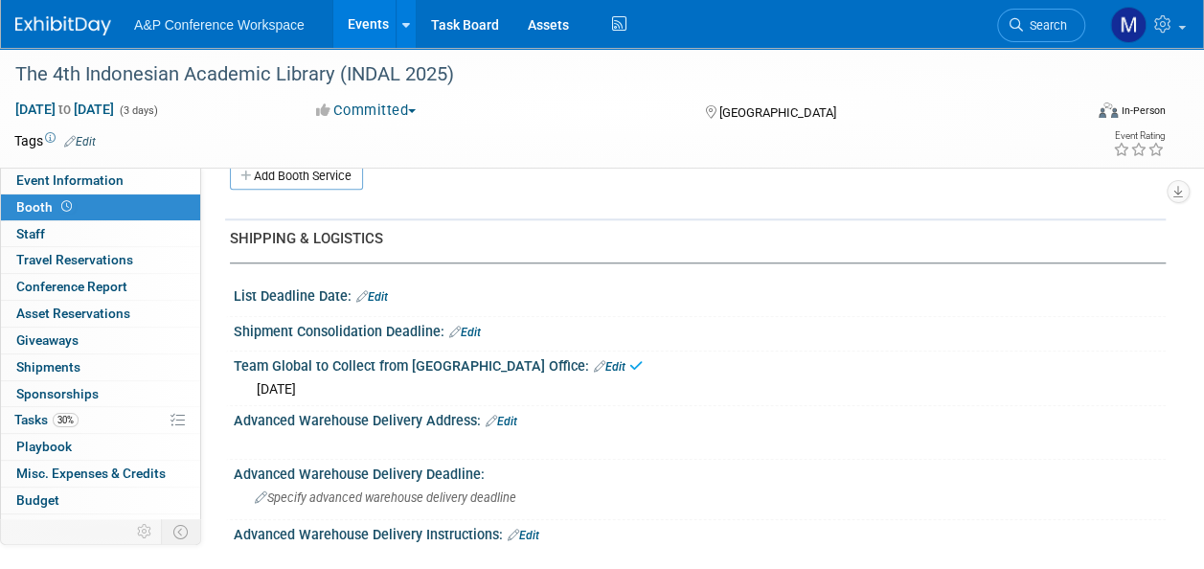
click at [477, 326] on link "Edit" at bounding box center [465, 332] width 32 height 13
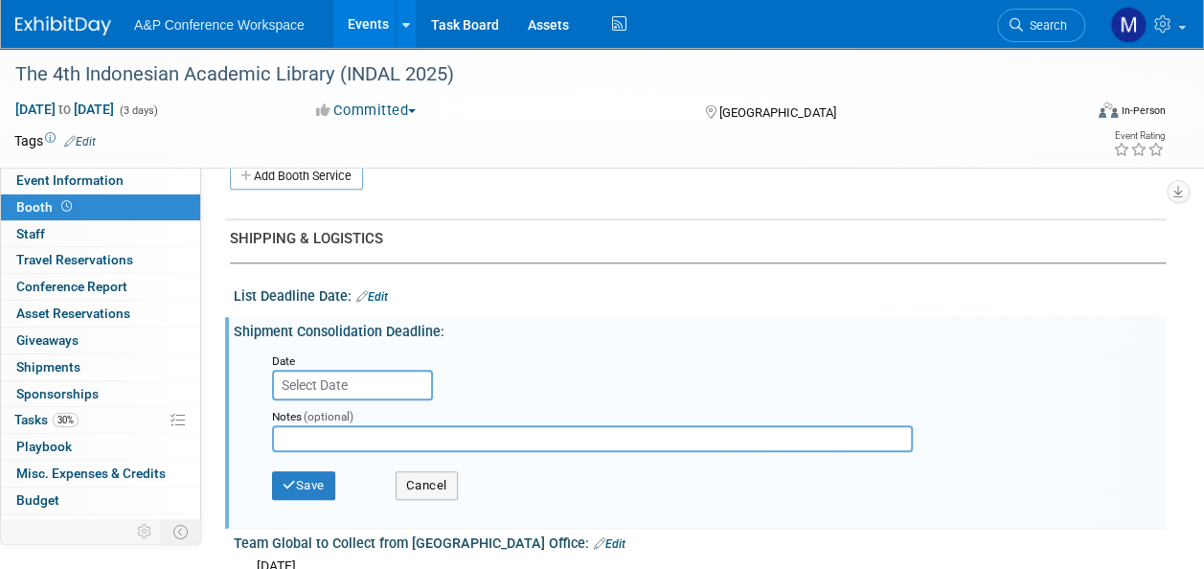
click at [411, 385] on input "text" at bounding box center [352, 385] width 161 height 31
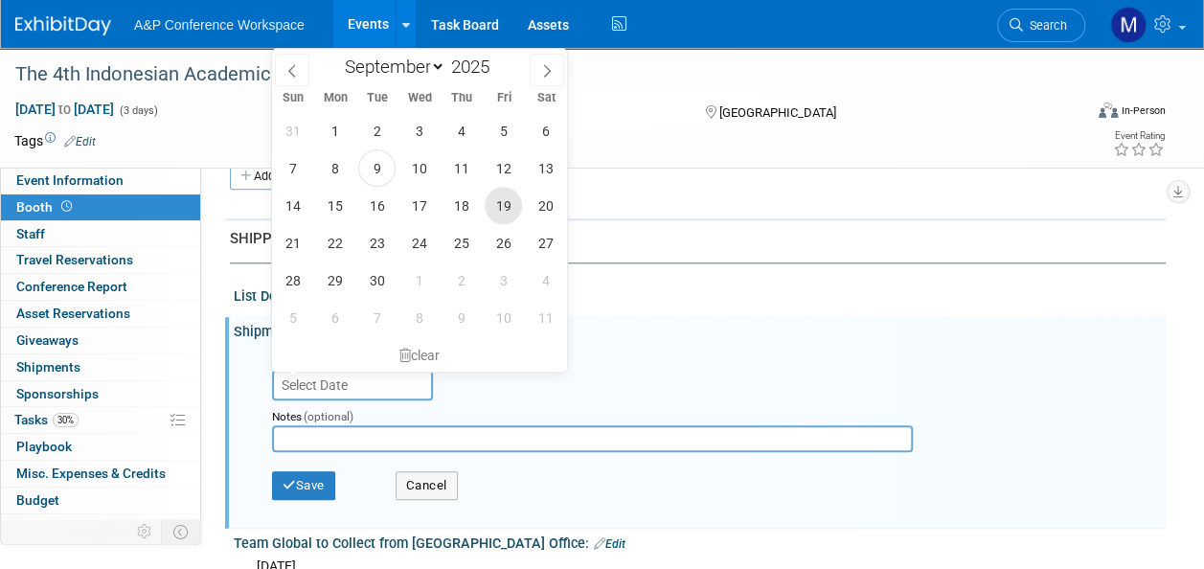
click at [494, 209] on span "19" at bounding box center [503, 205] width 37 height 37
type input "[DATE]"
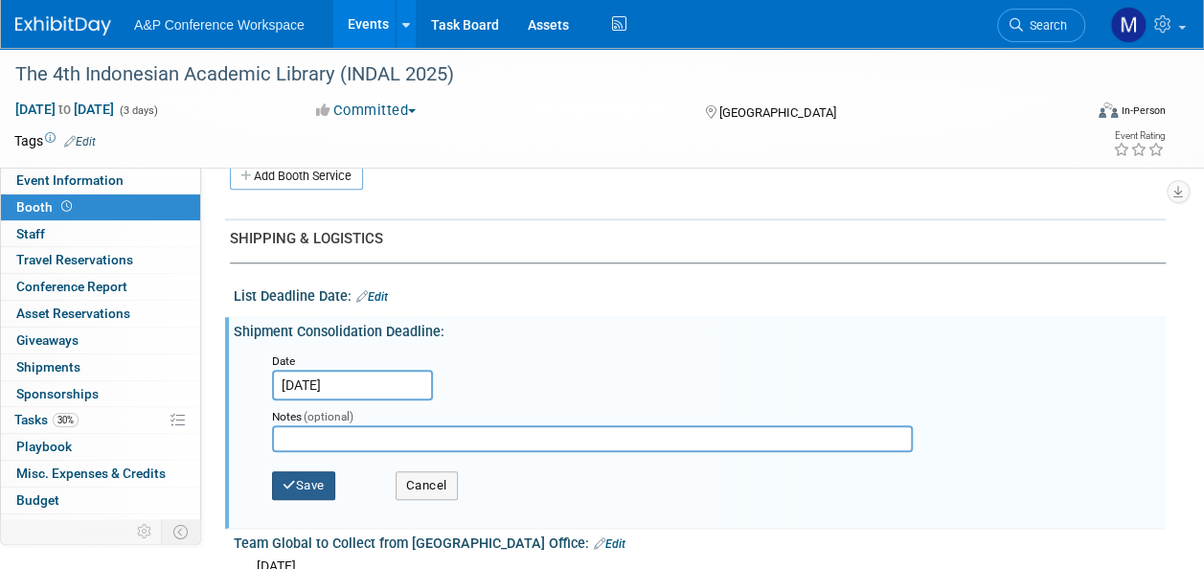
click at [322, 477] on button "Save" at bounding box center [303, 485] width 63 height 29
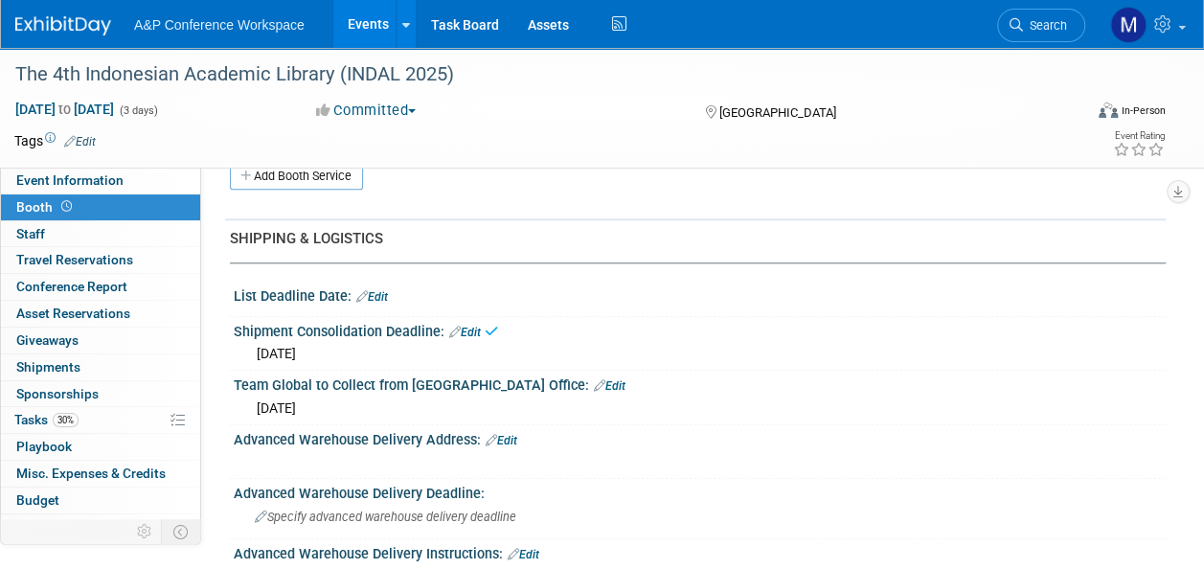
click at [378, 292] on link "Edit" at bounding box center [372, 296] width 32 height 13
select select "8"
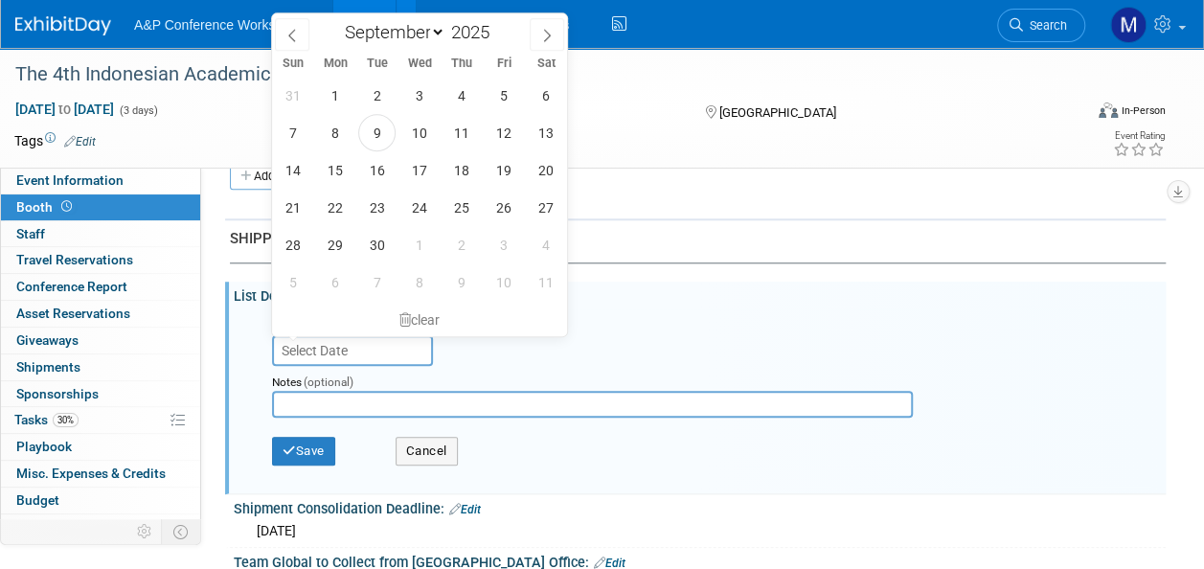
click at [354, 342] on input "text" at bounding box center [352, 350] width 161 height 31
click at [408, 180] on span "17" at bounding box center [418, 169] width 37 height 37
type input "[DATE]"
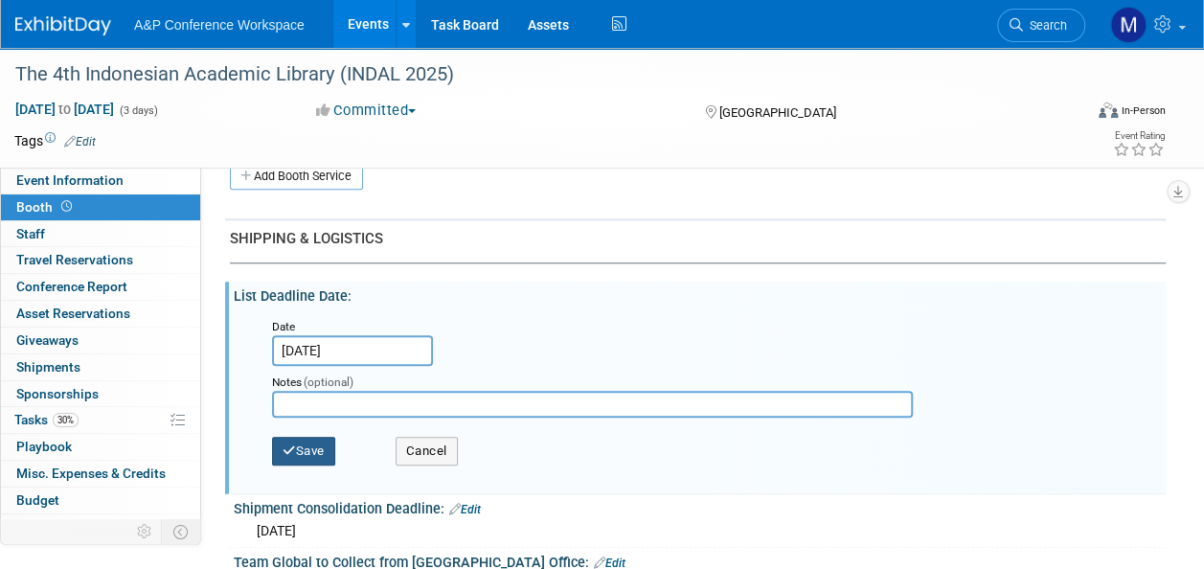
click at [330, 445] on button "Save" at bounding box center [303, 451] width 63 height 29
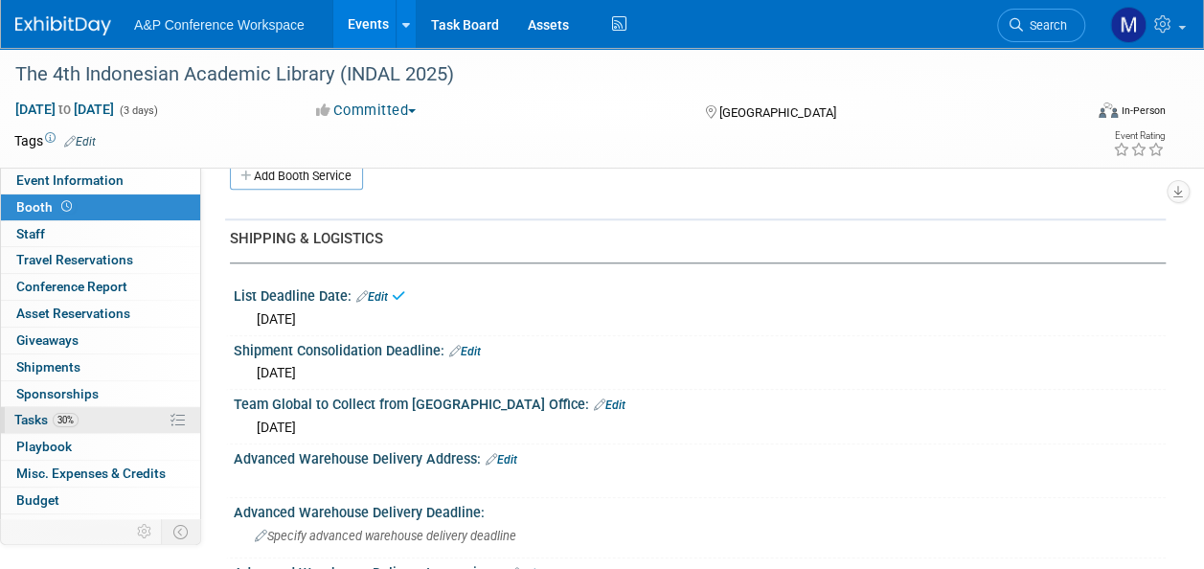
click at [103, 414] on link "30% Tasks 30%" at bounding box center [100, 420] width 199 height 26
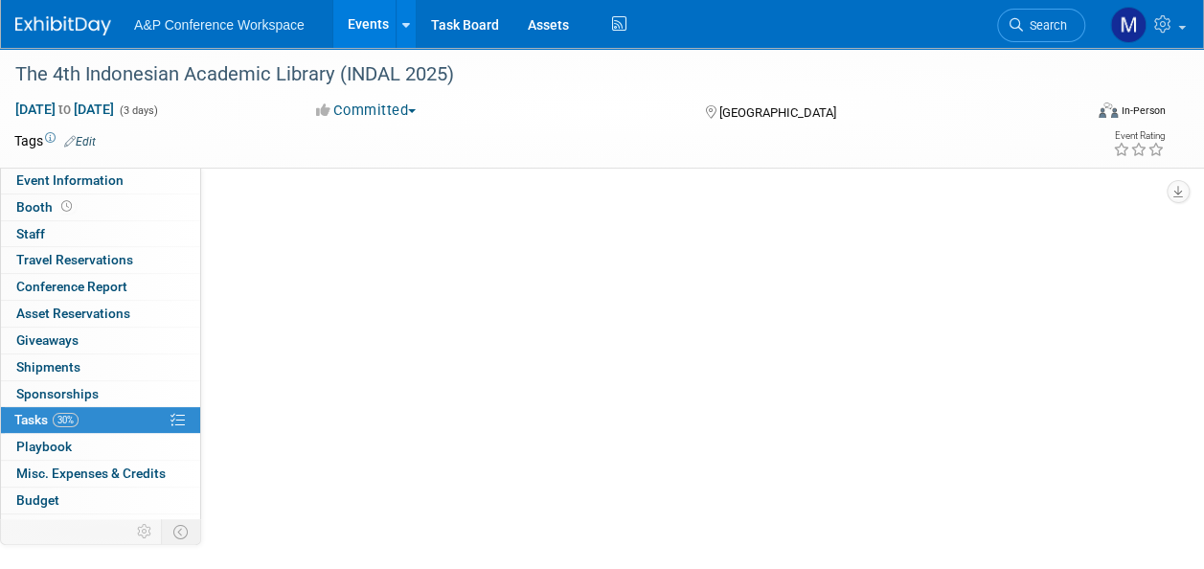
scroll to position [0, 0]
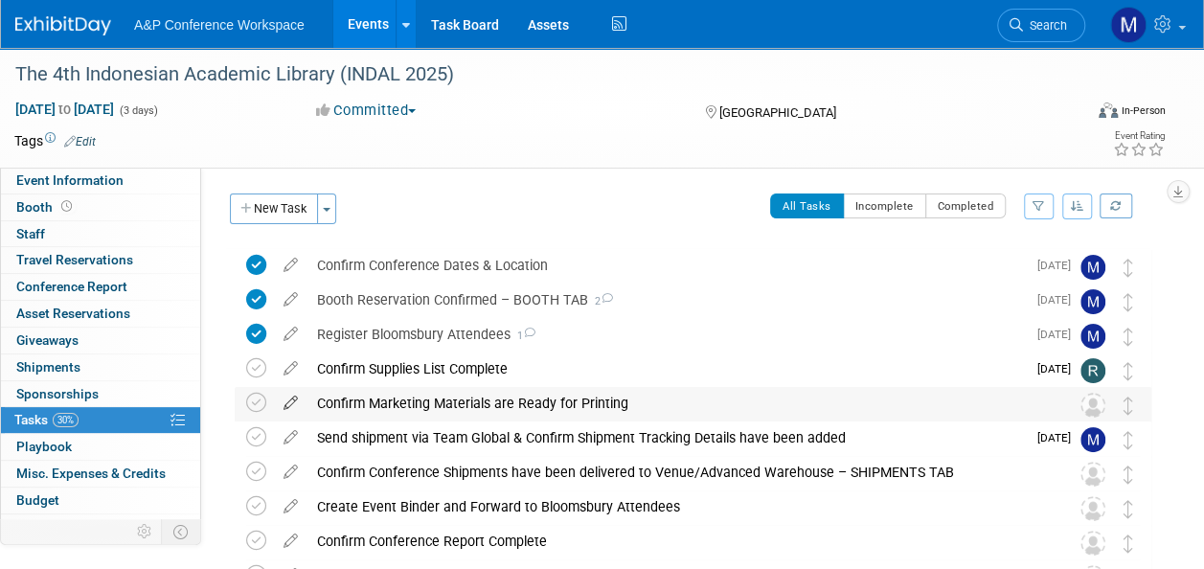
click at [295, 405] on icon at bounding box center [291, 399] width 34 height 24
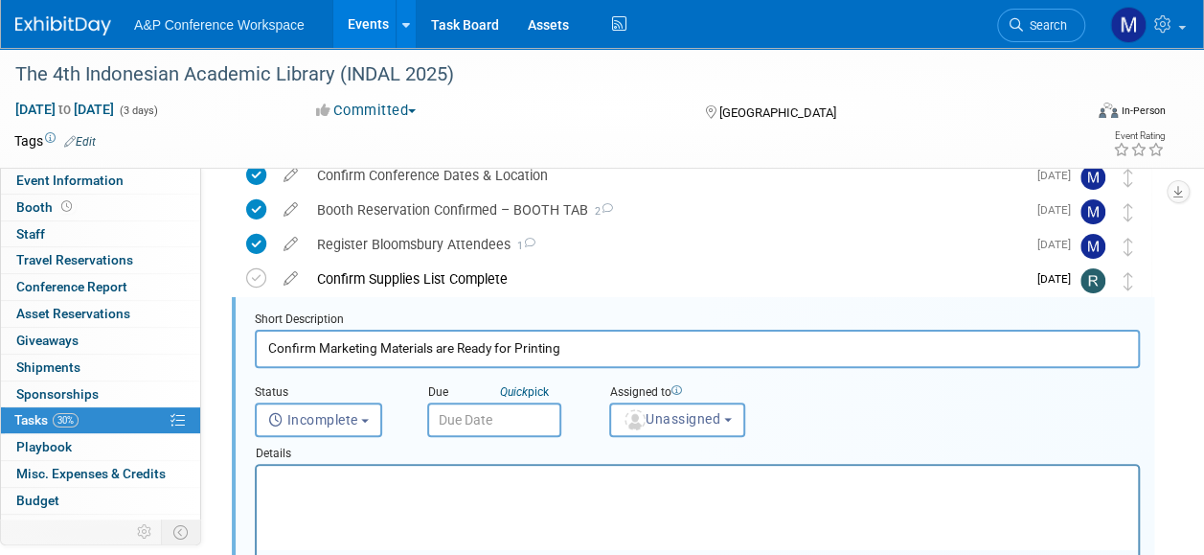
scroll to position [105, 0]
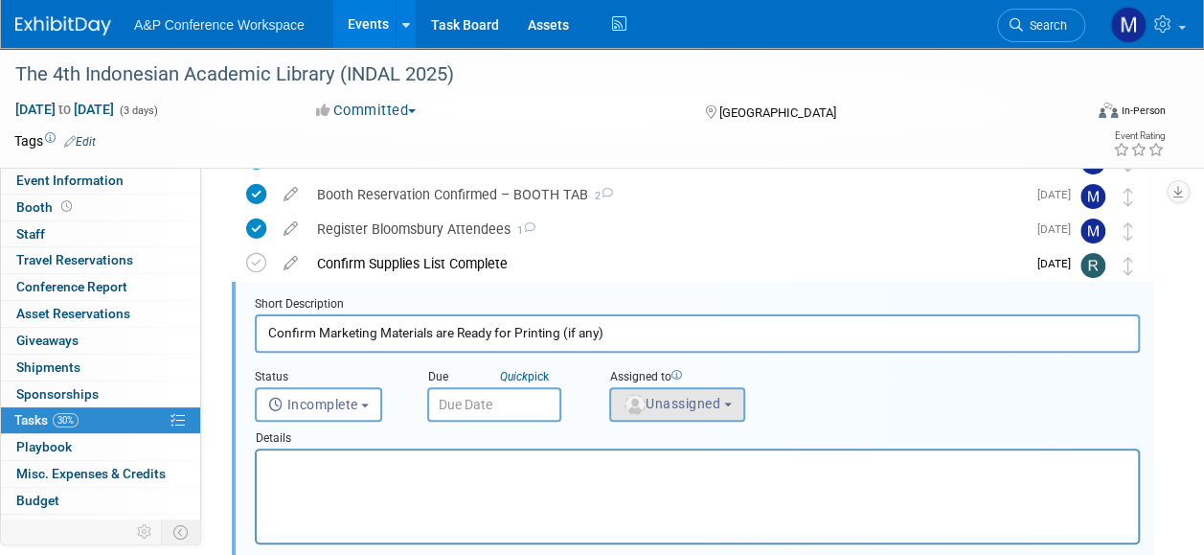
type input "Confirm Marketing Materials are Ready for Printing (if any)"
click at [659, 402] on span "Unassigned" at bounding box center [672, 403] width 98 height 15
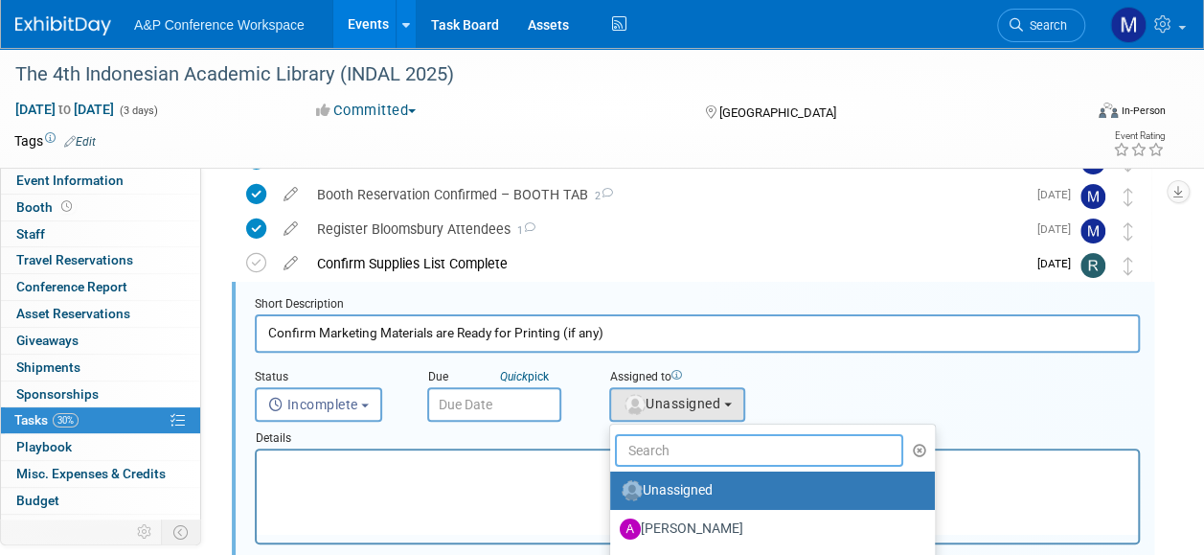
click at [663, 441] on input "text" at bounding box center [759, 450] width 288 height 33
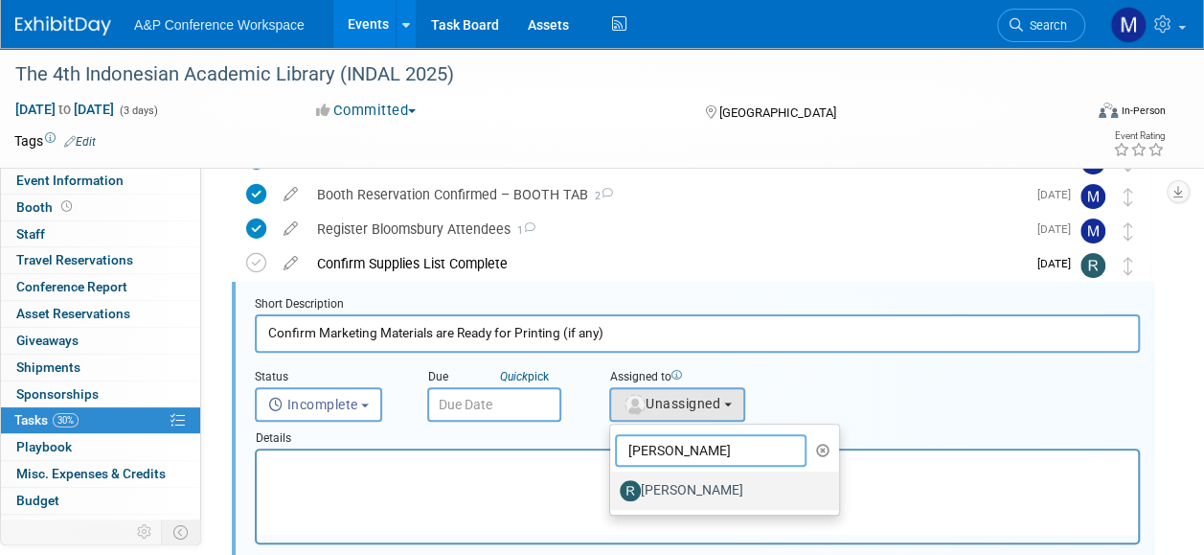
type input "[PERSON_NAME]"
click at [671, 498] on label "[PERSON_NAME]" at bounding box center [720, 490] width 200 height 31
click at [613, 494] on input "[PERSON_NAME]" at bounding box center [607, 488] width 12 height 12
select select "e02d0dfe-c94d-46ed-a022-6ff19a8d9ad9"
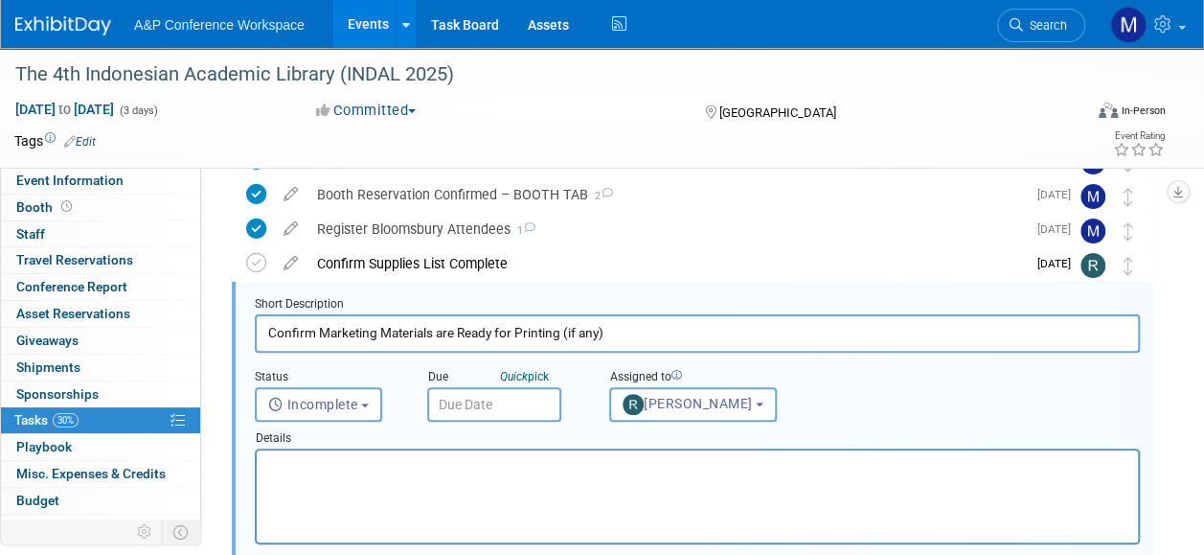
click at [525, 399] on input "text" at bounding box center [494, 404] width 134 height 34
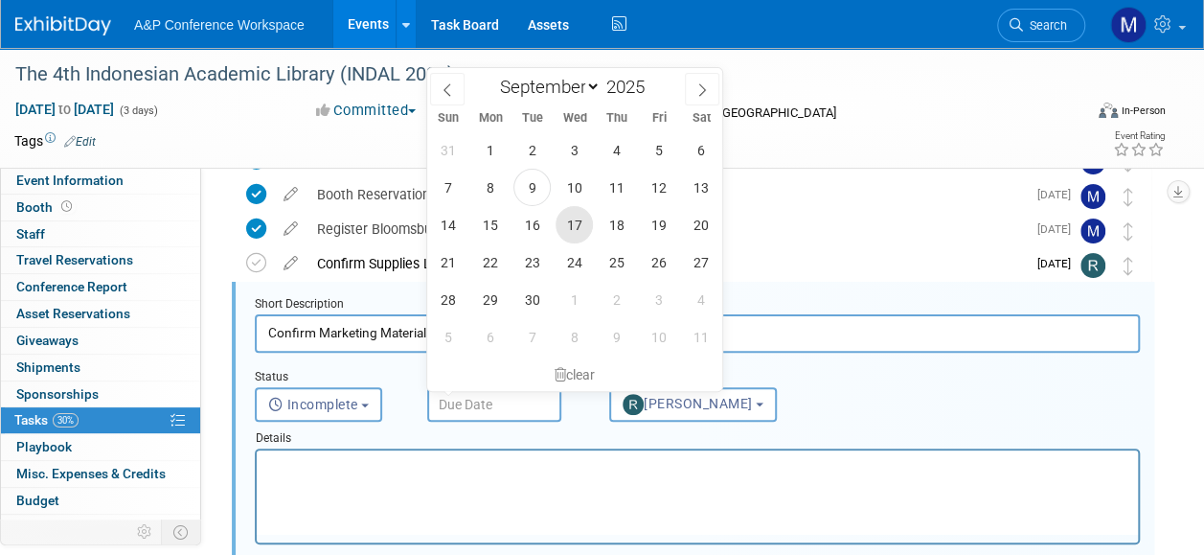
click at [582, 228] on span "17" at bounding box center [574, 224] width 37 height 37
type input "[DATE]"
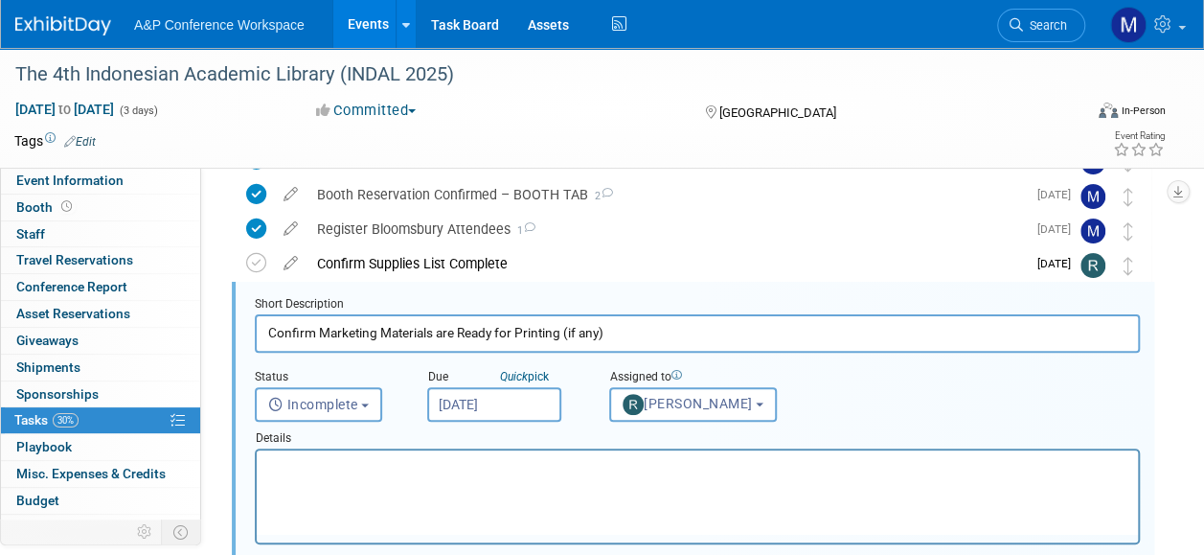
click at [499, 472] on p "Rich Text Area. Press ALT-0 for help." at bounding box center [697, 467] width 859 height 18
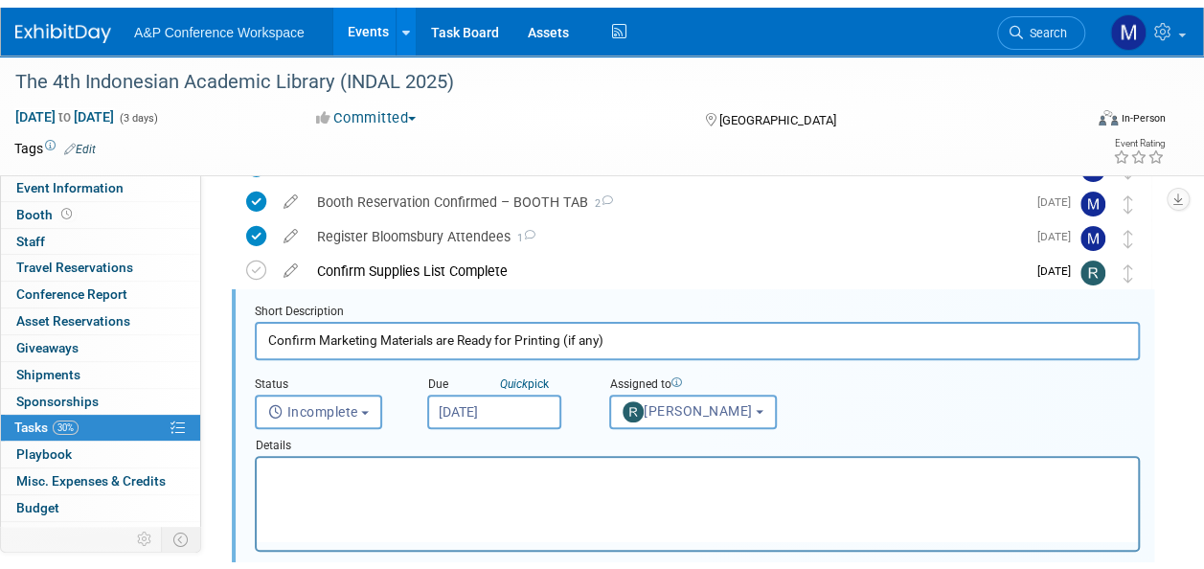
scroll to position [393, 0]
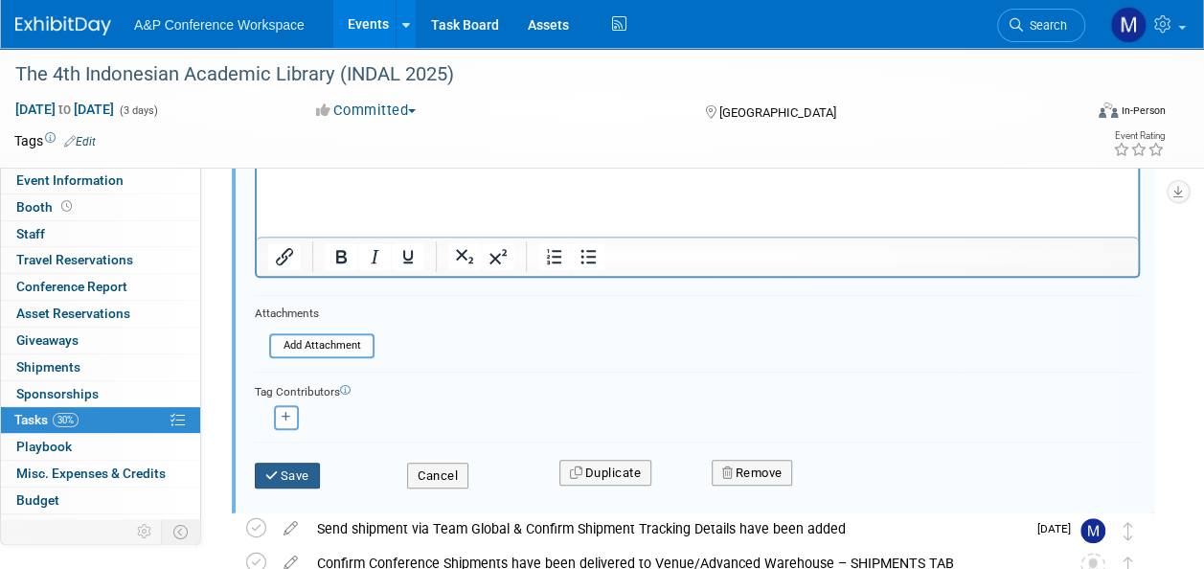
click at [302, 464] on button "Save" at bounding box center [287, 476] width 65 height 27
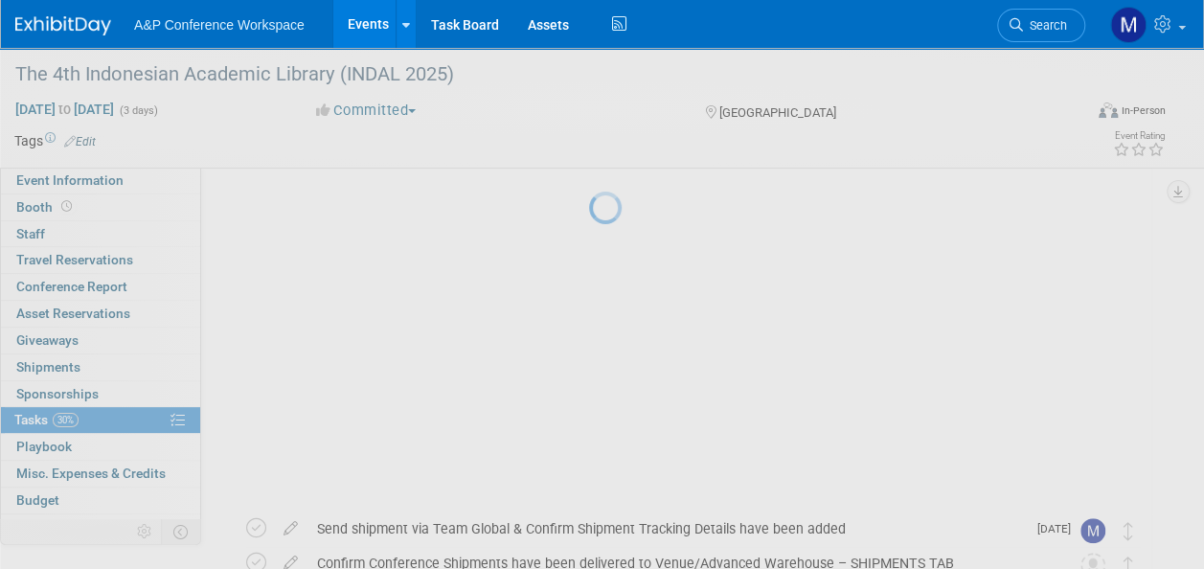
scroll to position [141, 0]
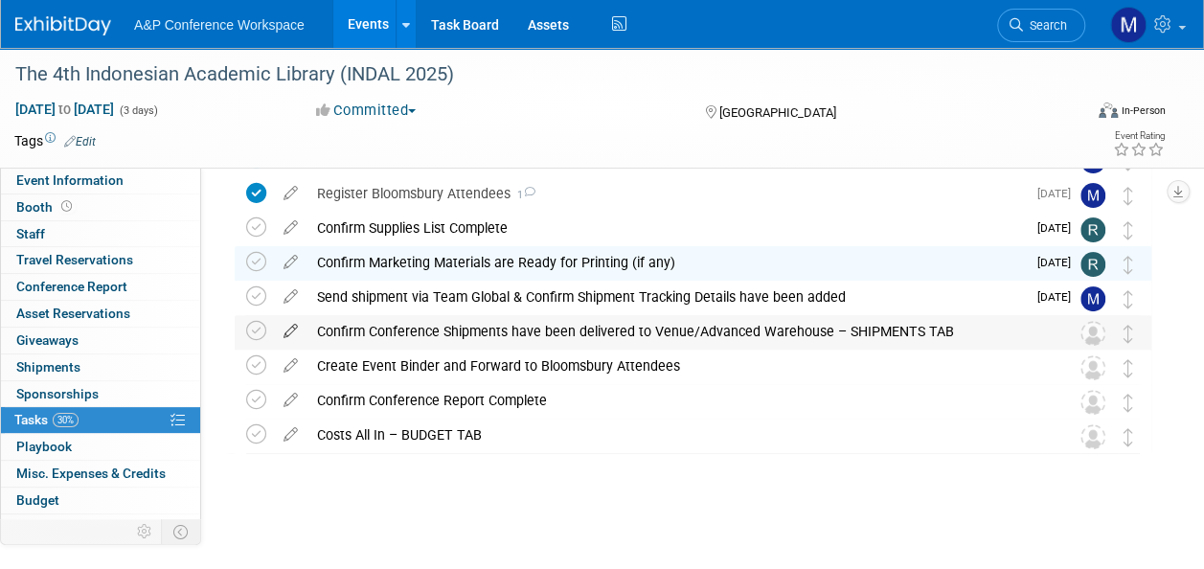
click at [287, 329] on icon at bounding box center [291, 327] width 34 height 24
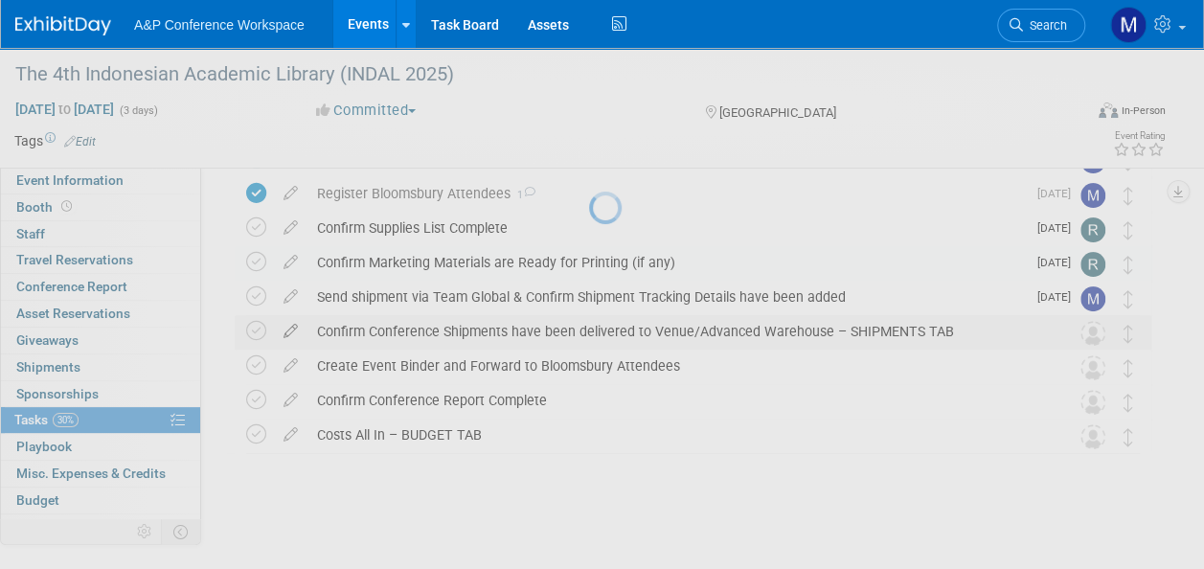
select select "8"
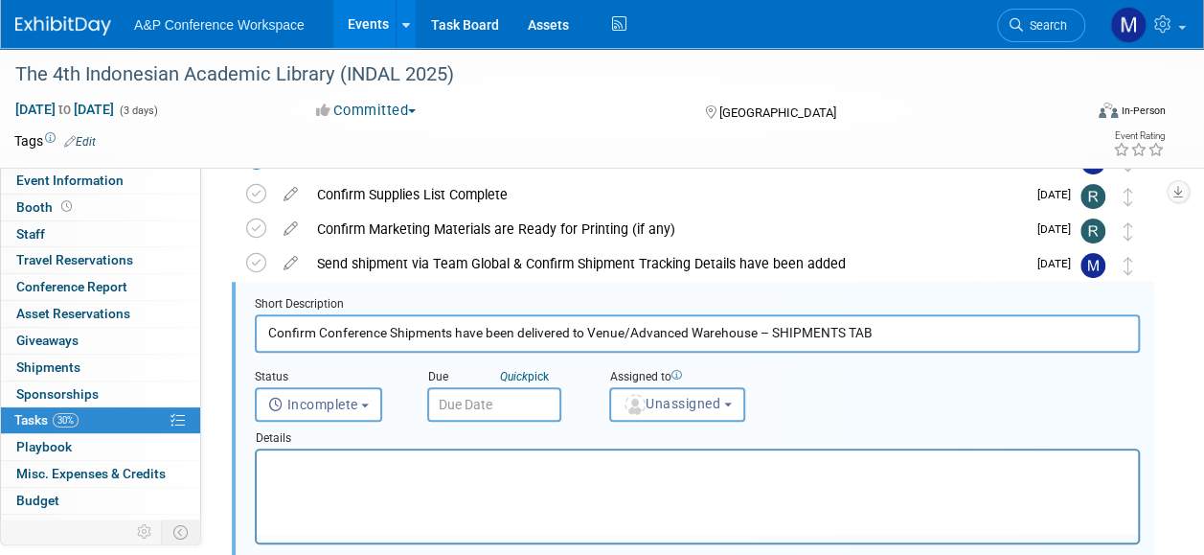
scroll to position [174, 0]
click at [654, 387] on button "Unassigned" at bounding box center [677, 404] width 136 height 34
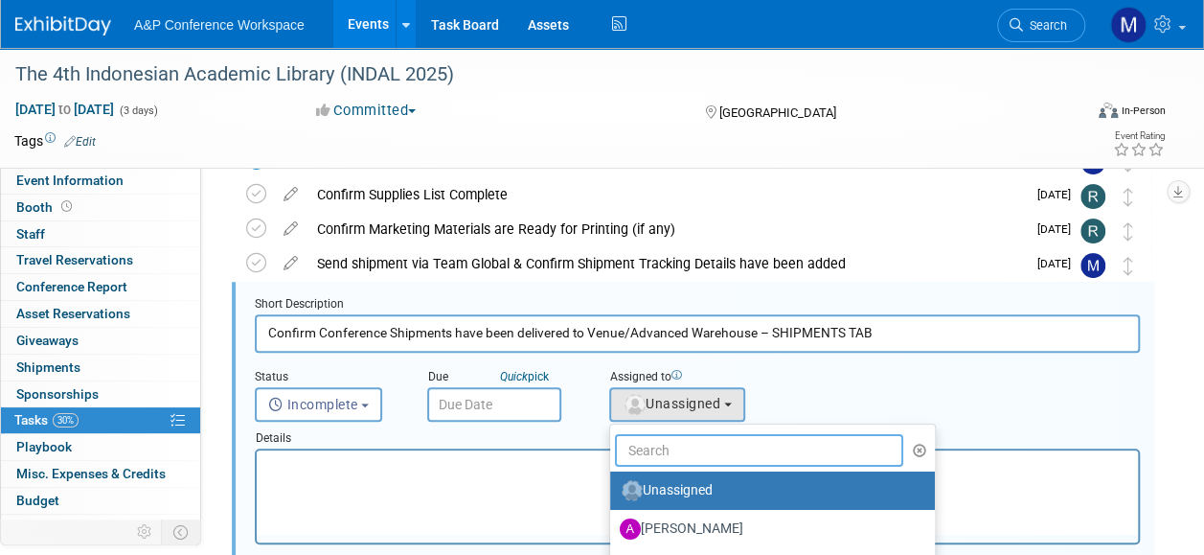
click at [642, 441] on input "text" at bounding box center [759, 450] width 288 height 33
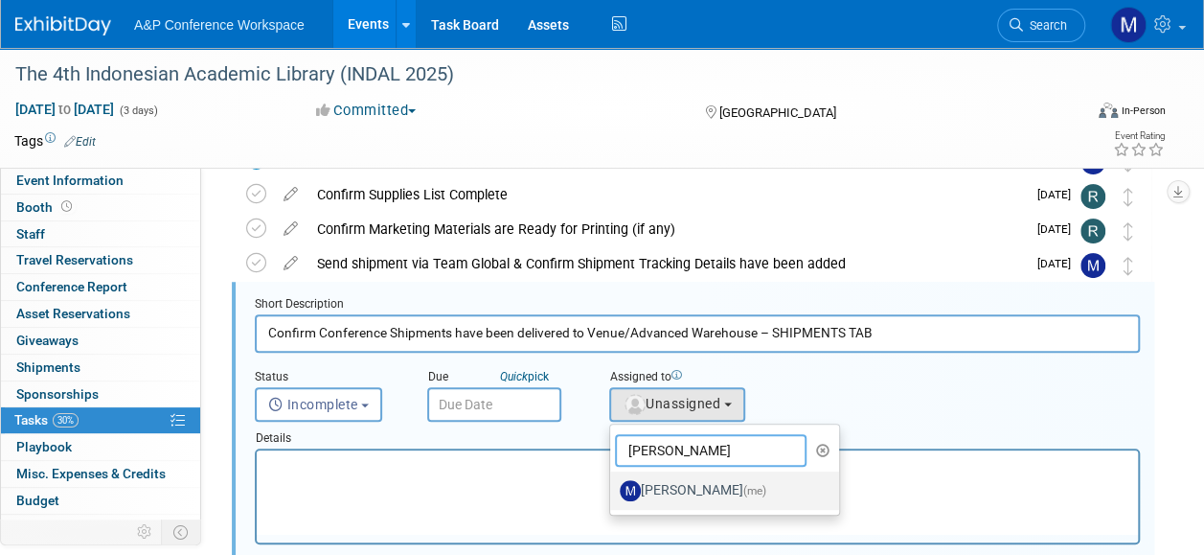
type input "[PERSON_NAME]"
click at [678, 492] on label "[PERSON_NAME] (me)" at bounding box center [720, 490] width 200 height 31
click at [613, 492] on input "[PERSON_NAME] (me)" at bounding box center [607, 488] width 12 height 12
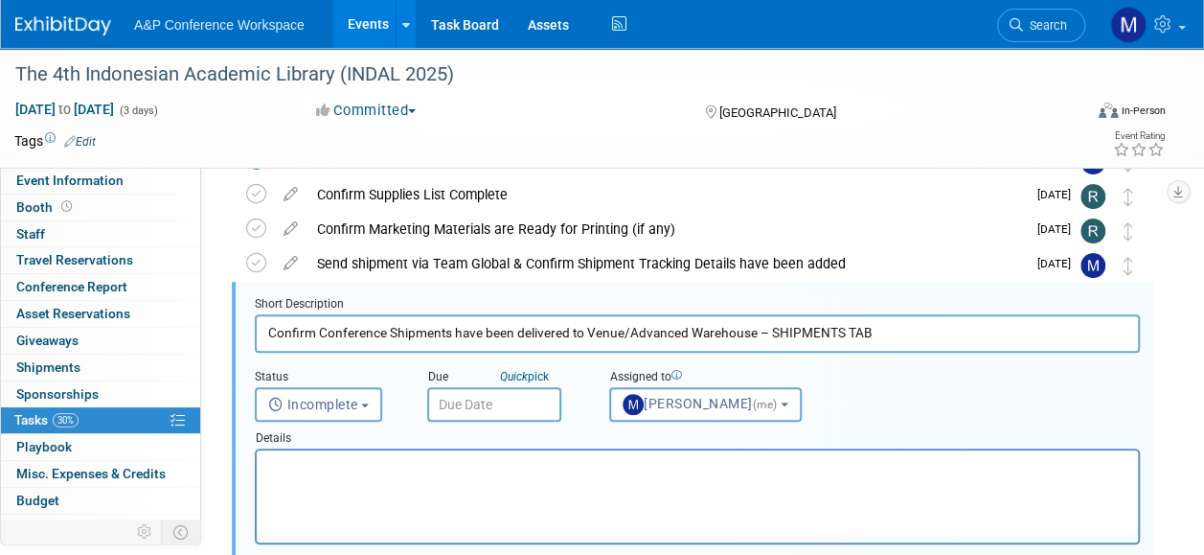
select select "2db20fb6-019a-42f9-b51c-aabbbf535978"
click at [469, 407] on input "text" at bounding box center [494, 404] width 134 height 34
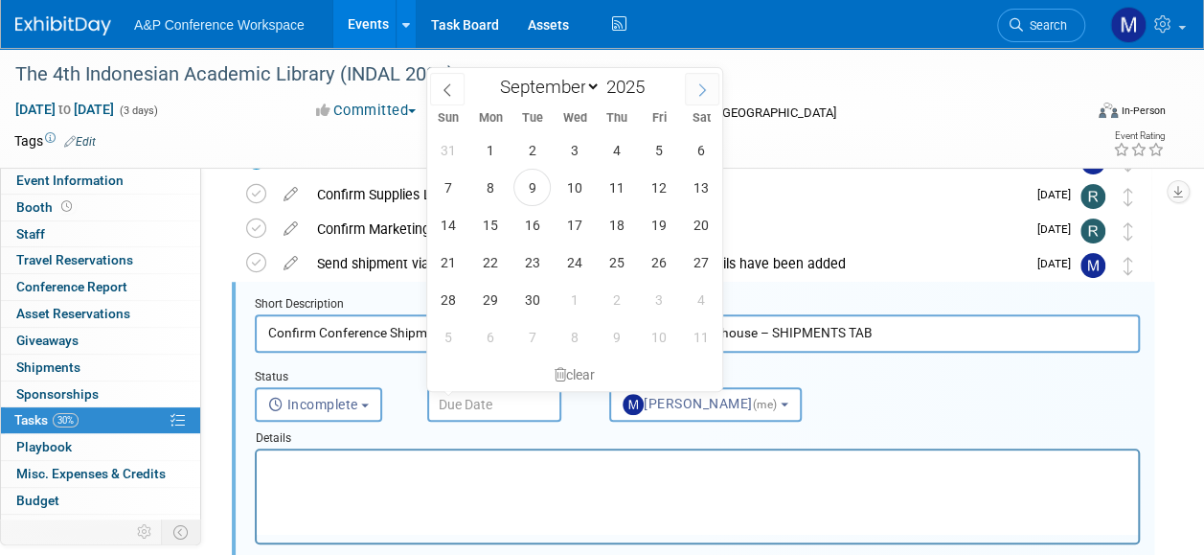
click at [699, 86] on icon at bounding box center [701, 89] width 13 height 13
select select "9"
click at [499, 184] on span "6" at bounding box center [489, 187] width 37 height 37
type input "[DATE]"
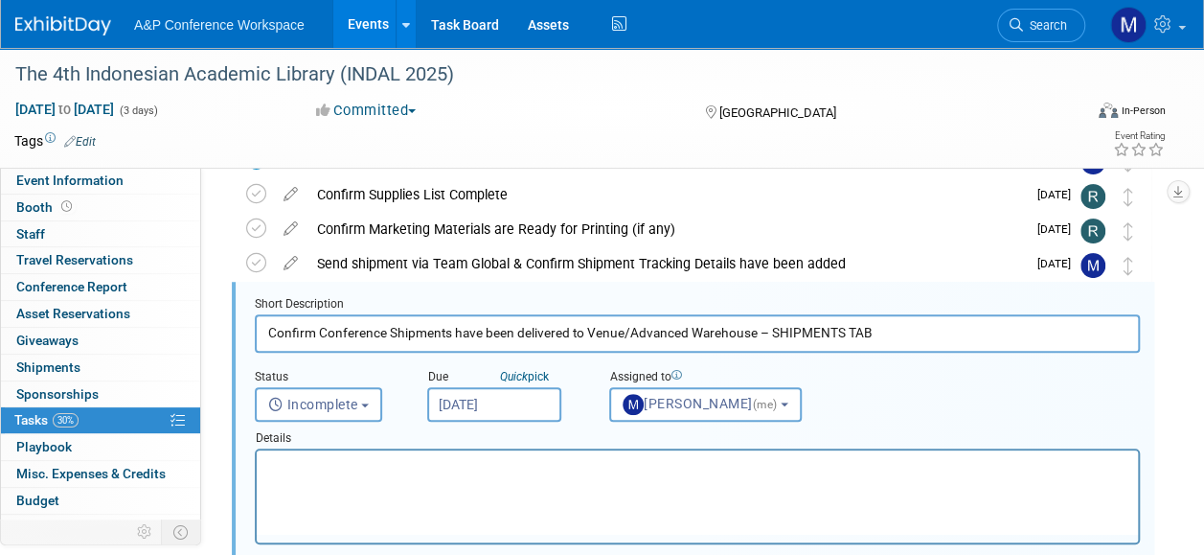
click at [435, 476] on html at bounding box center [697, 463] width 881 height 26
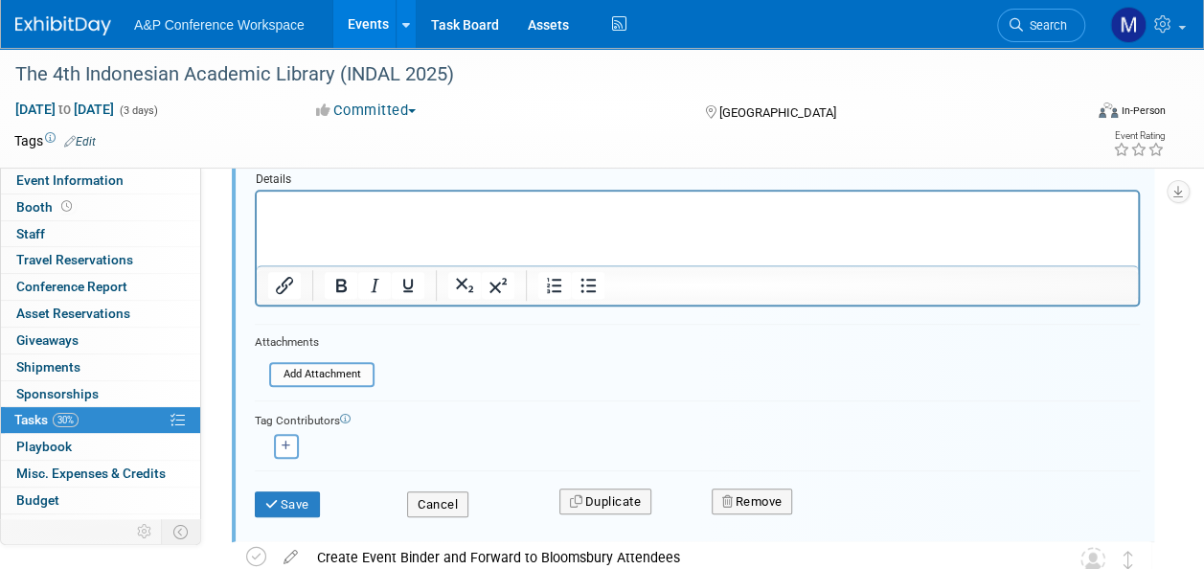
scroll to position [462, 0]
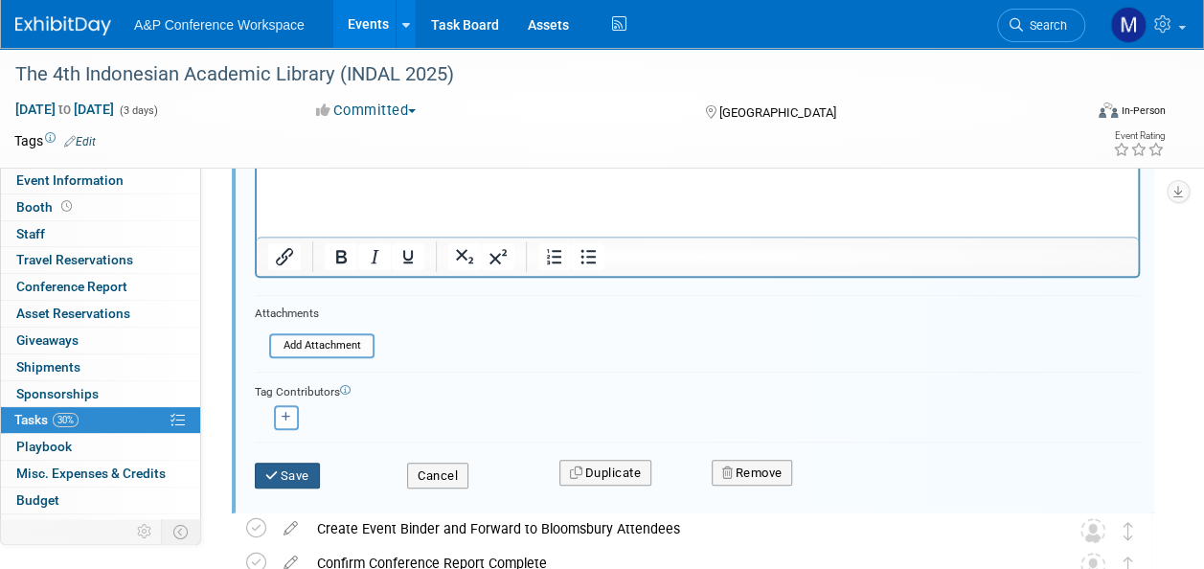
click at [292, 474] on button "Save" at bounding box center [287, 476] width 65 height 27
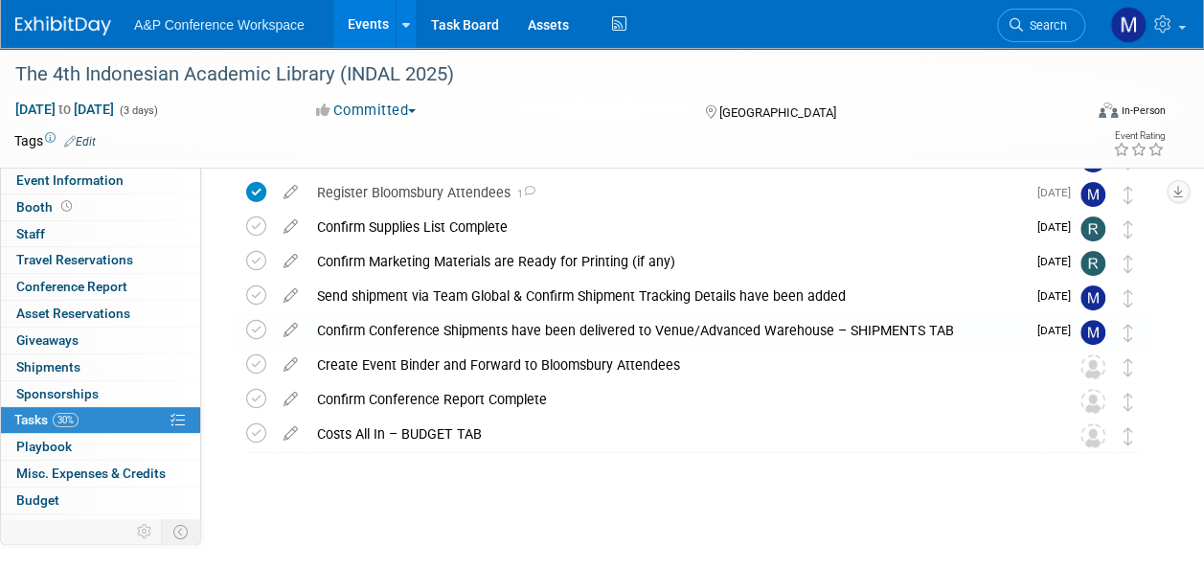
scroll to position [141, 0]
click at [292, 364] on icon at bounding box center [291, 362] width 34 height 24
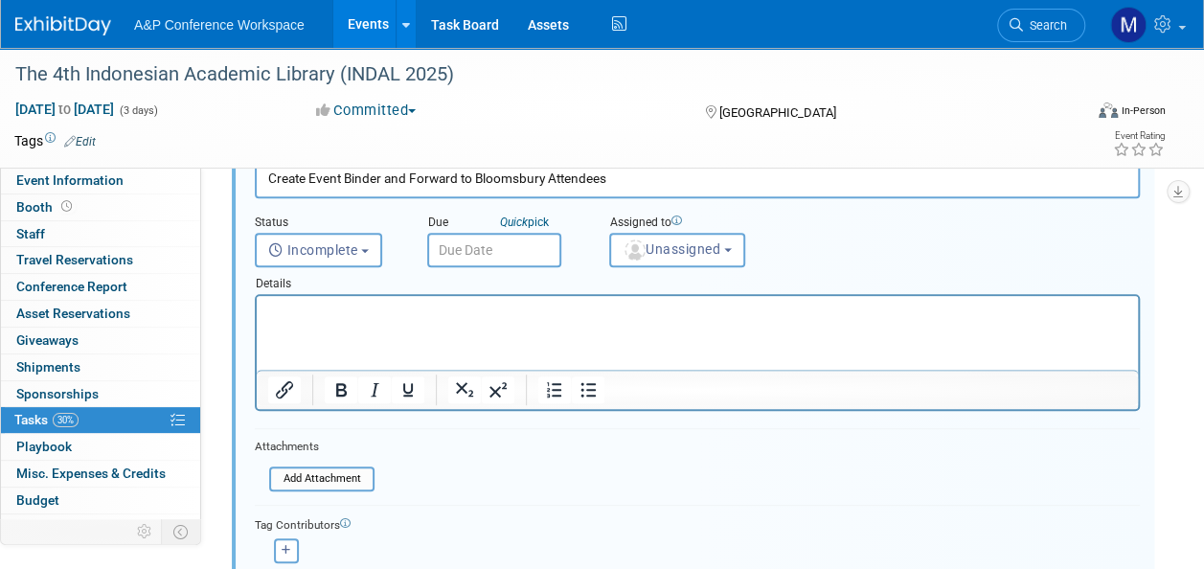
scroll to position [496, 0]
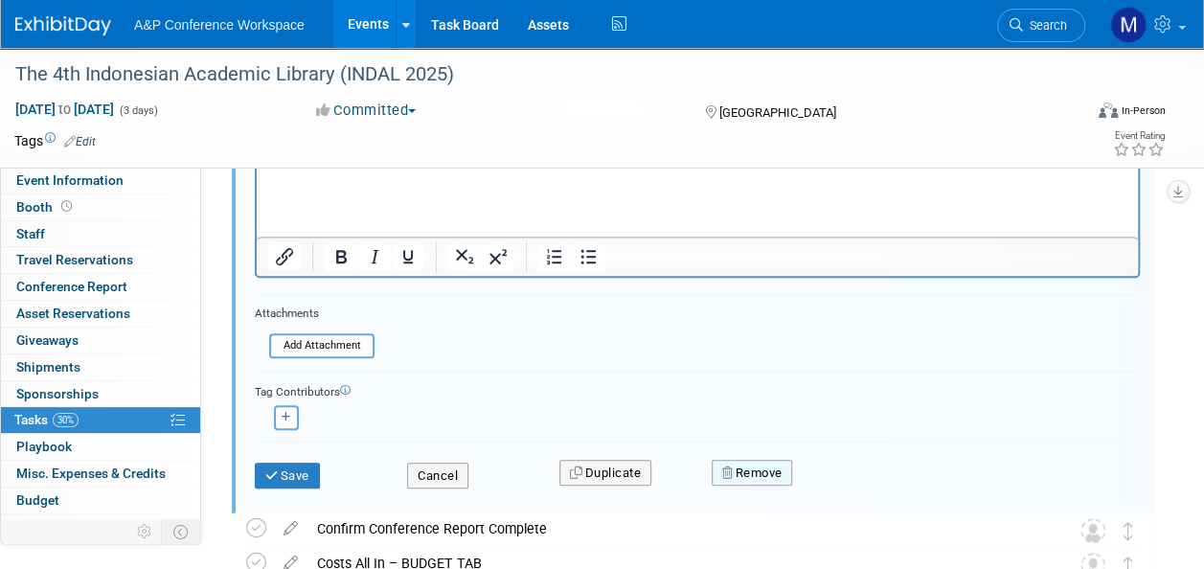
click at [763, 468] on button "Remove" at bounding box center [752, 473] width 81 height 27
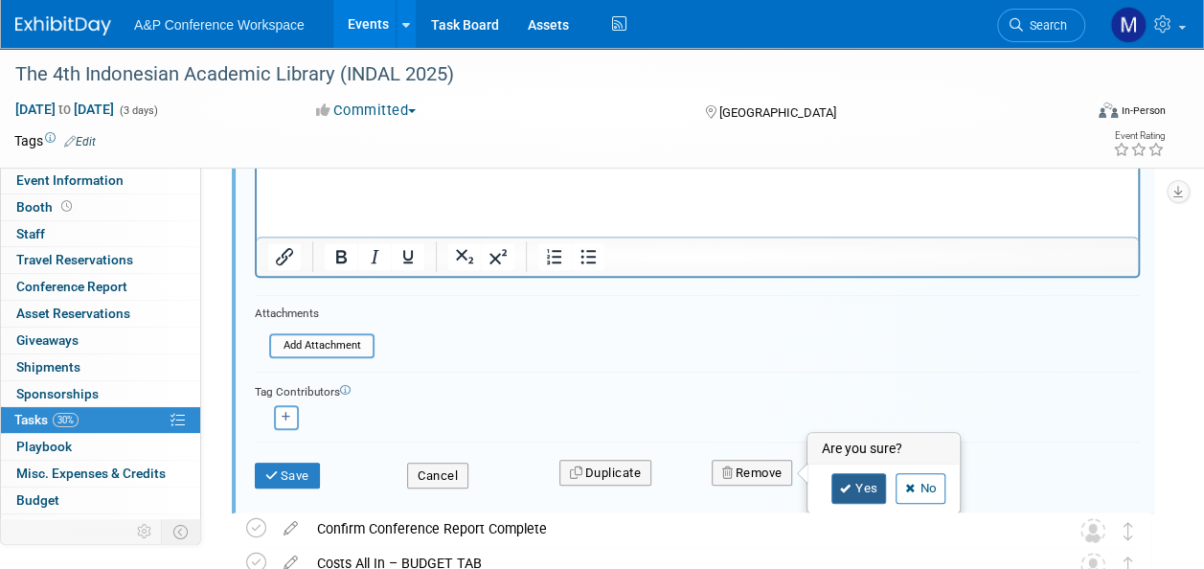
click at [854, 480] on link "Yes" at bounding box center [859, 488] width 56 height 31
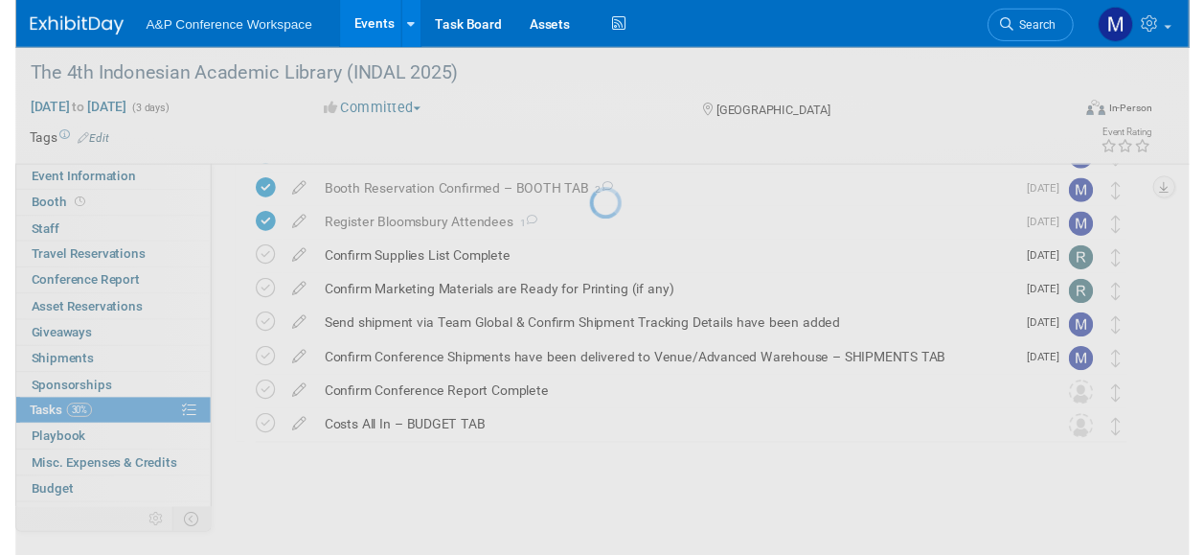
scroll to position [106, 0]
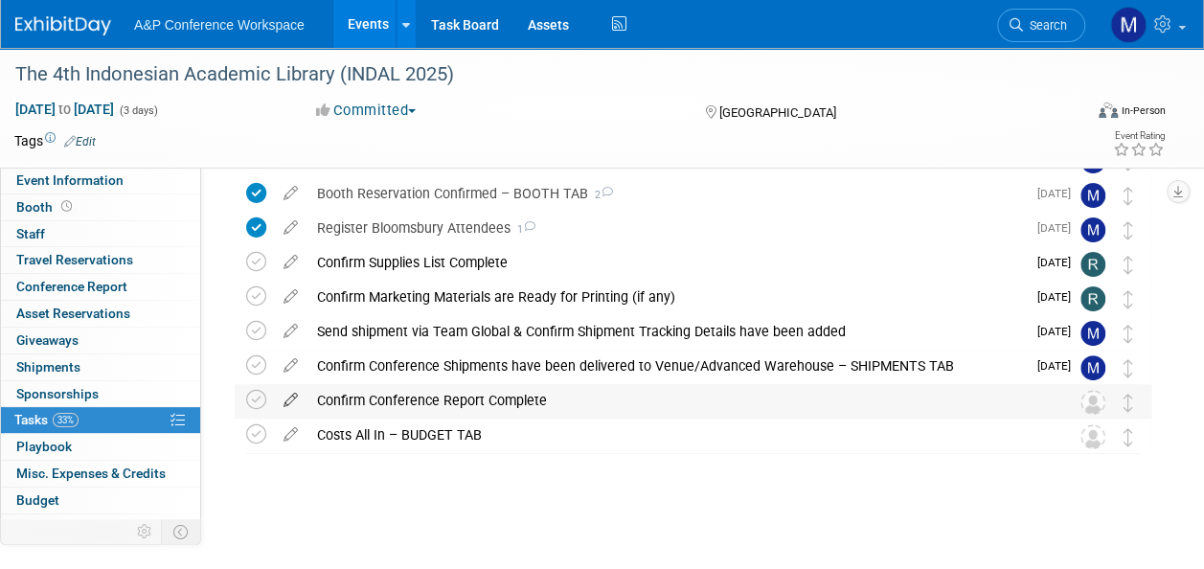
click at [283, 397] on icon at bounding box center [291, 396] width 34 height 24
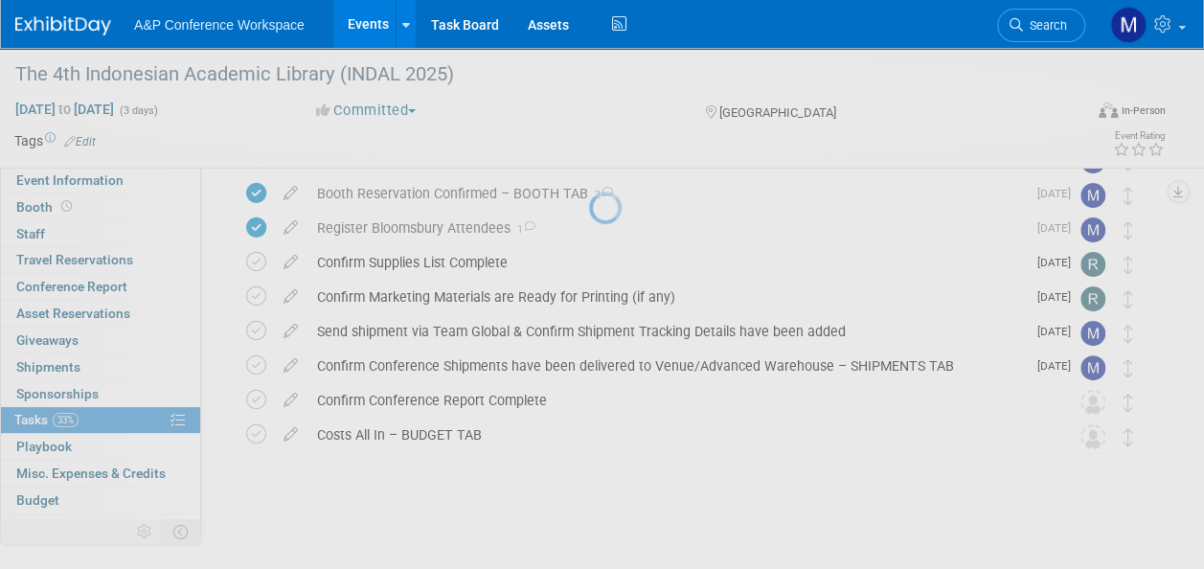
select select "8"
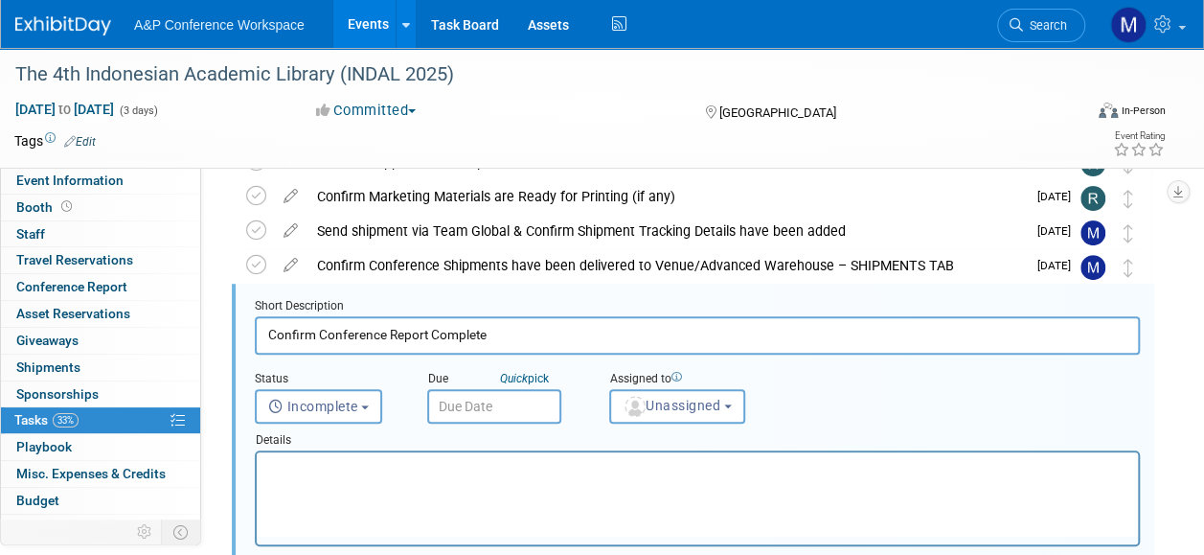
scroll to position [209, 0]
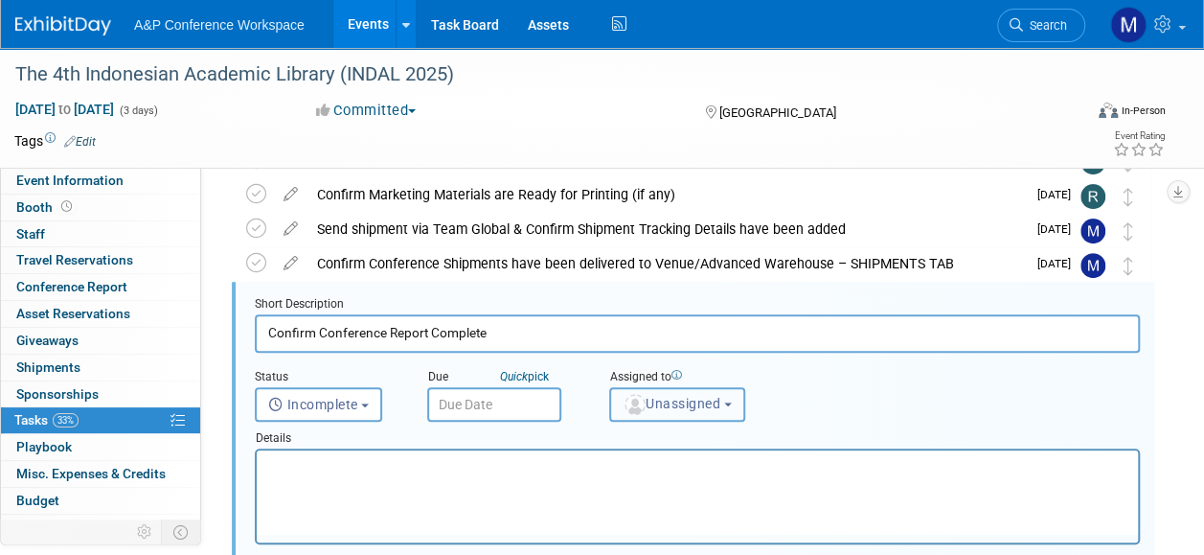
click at [691, 404] on span "Unassigned" at bounding box center [672, 403] width 98 height 15
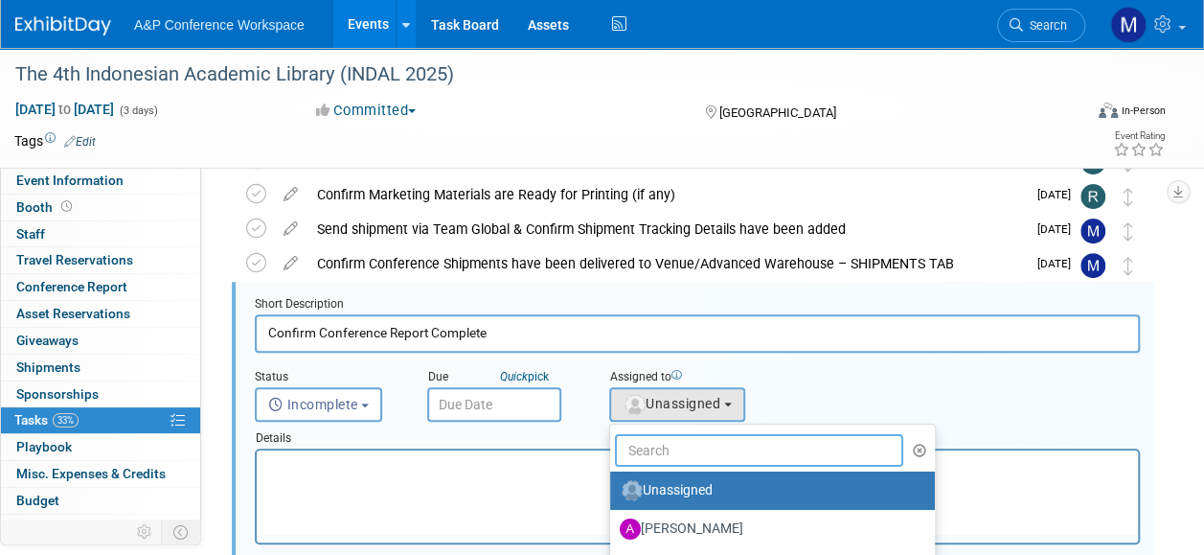
click at [678, 437] on input "text" at bounding box center [759, 450] width 288 height 33
type input "[PERSON_NAME]"
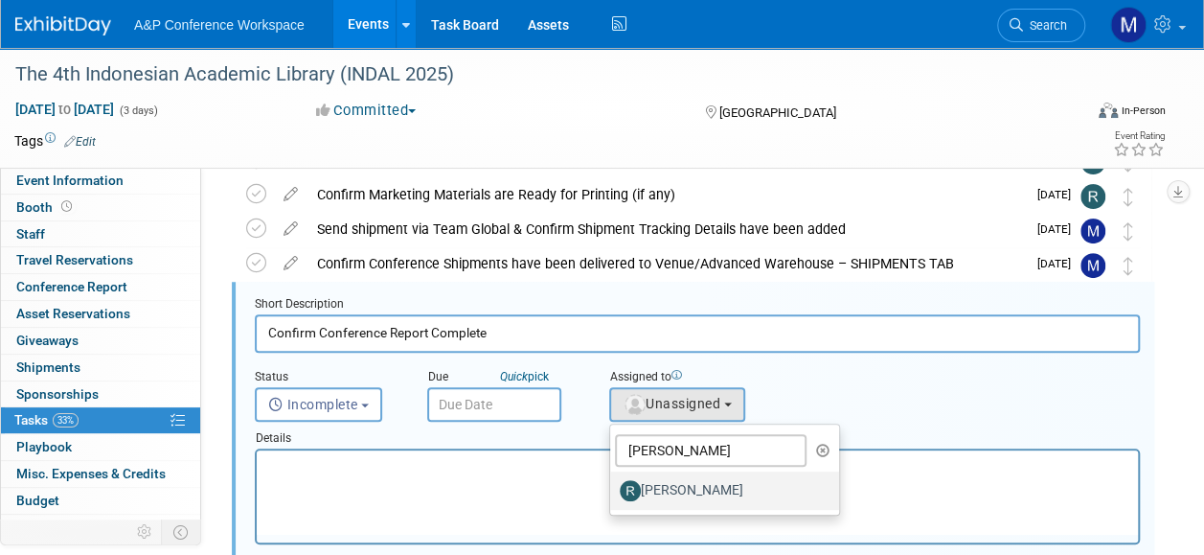
click at [686, 500] on label "[PERSON_NAME]" at bounding box center [720, 490] width 200 height 31
click at [613, 494] on input "[PERSON_NAME]" at bounding box center [607, 488] width 12 height 12
select select "e02d0dfe-c94d-46ed-a022-6ff19a8d9ad9"
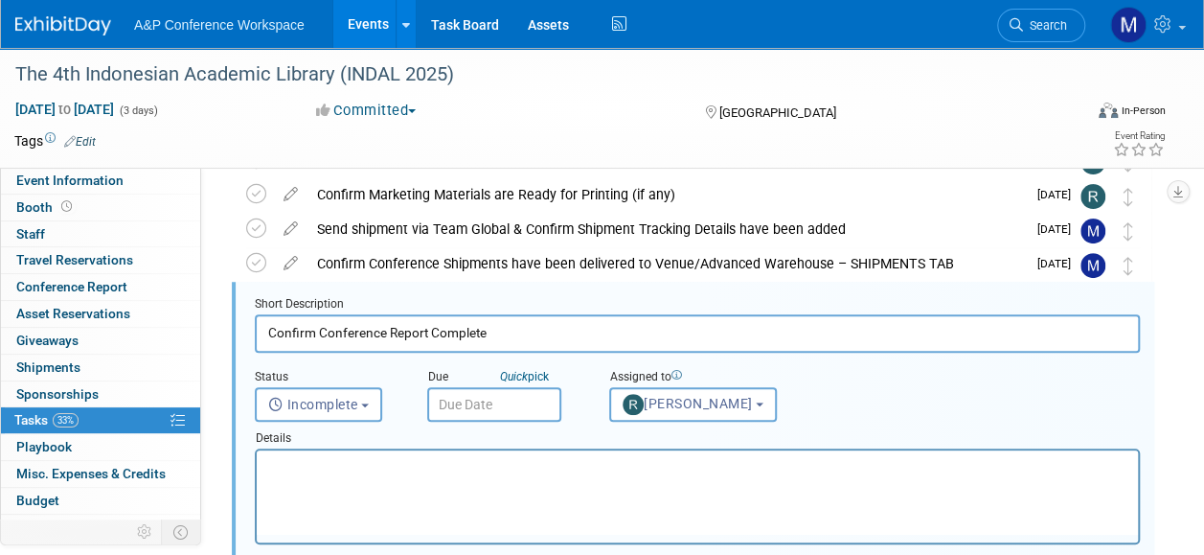
click at [458, 399] on input "text" at bounding box center [494, 404] width 134 height 34
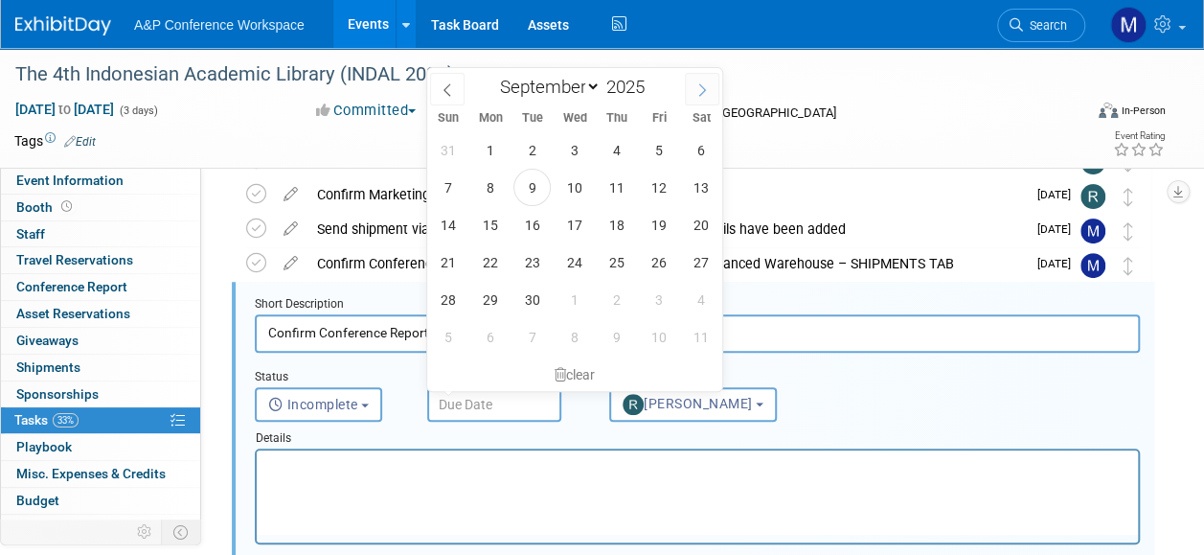
click at [697, 92] on icon at bounding box center [701, 89] width 13 height 13
click at [460, 90] on span at bounding box center [447, 89] width 34 height 33
select select "9"
click at [504, 301] on span "27" at bounding box center [489, 299] width 37 height 37
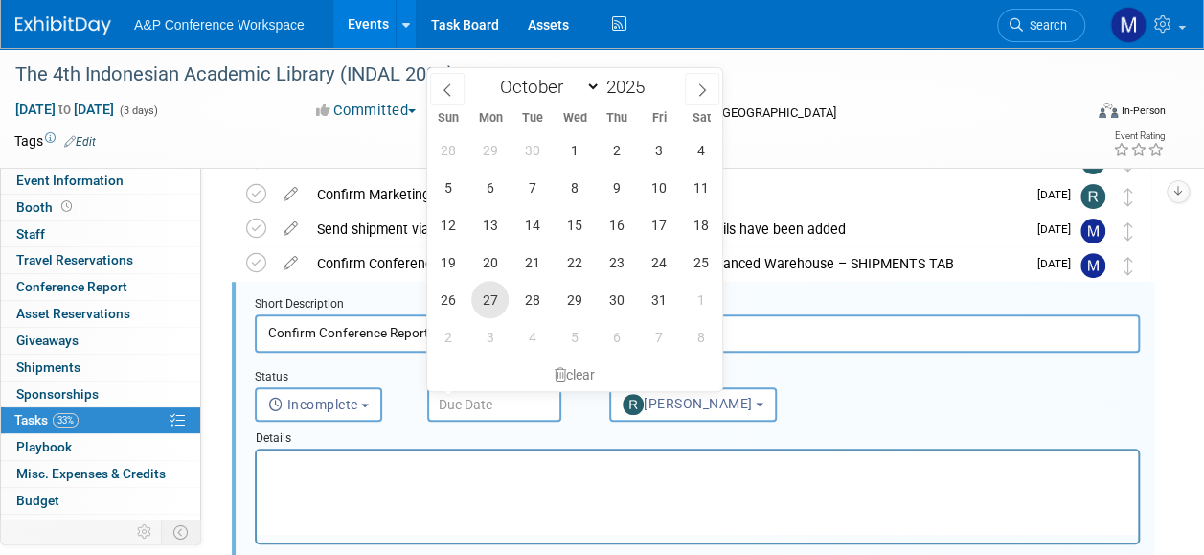
type input "[DATE]"
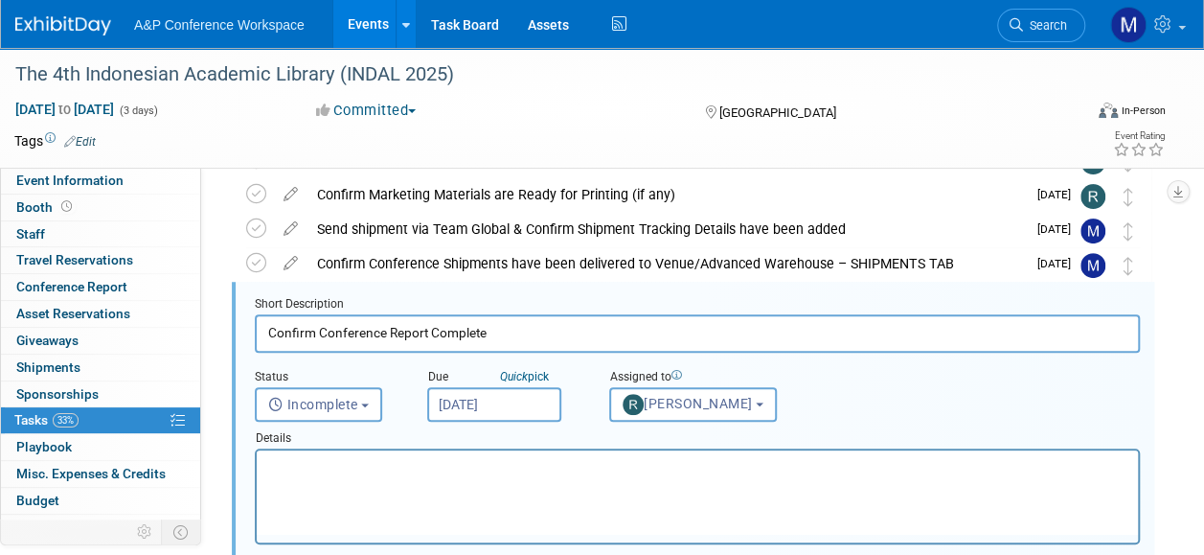
click at [463, 476] on html at bounding box center [697, 463] width 881 height 26
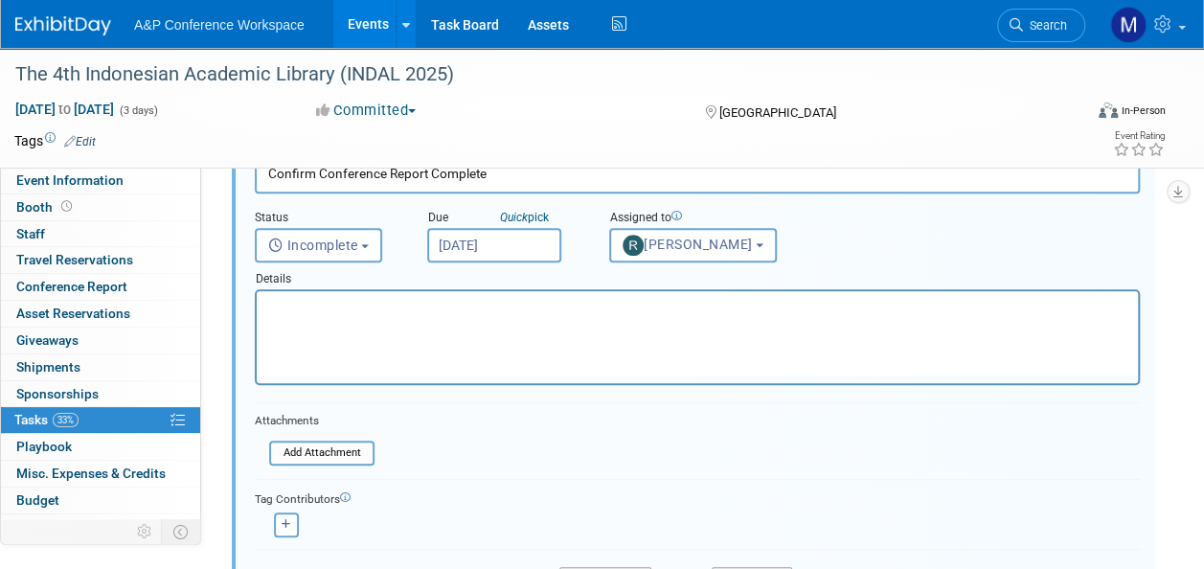
scroll to position [496, 0]
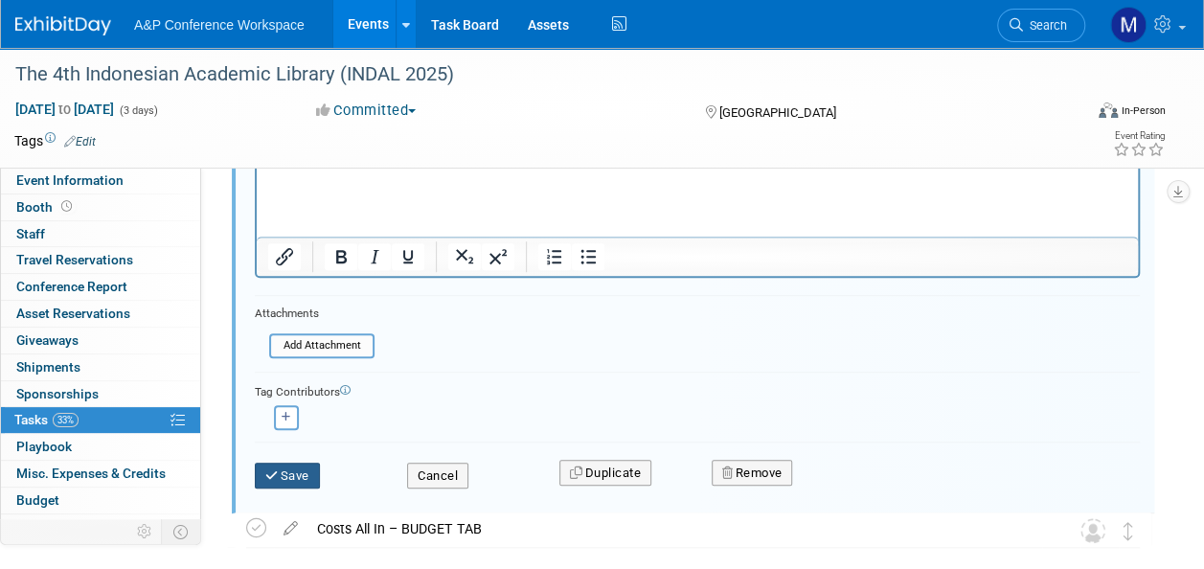
click at [297, 471] on button "Save" at bounding box center [287, 476] width 65 height 27
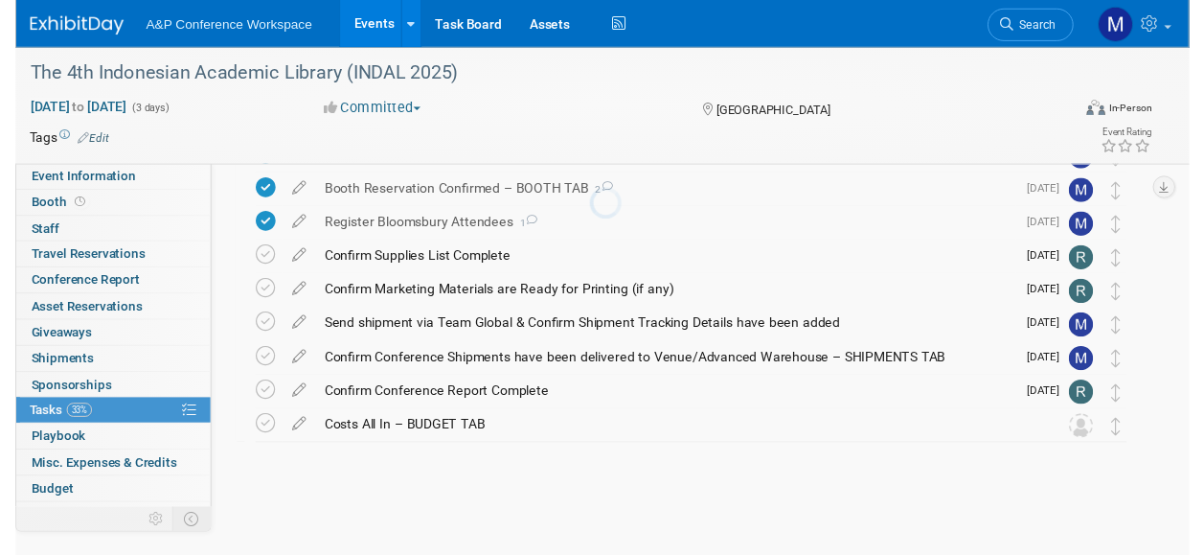
scroll to position [106, 0]
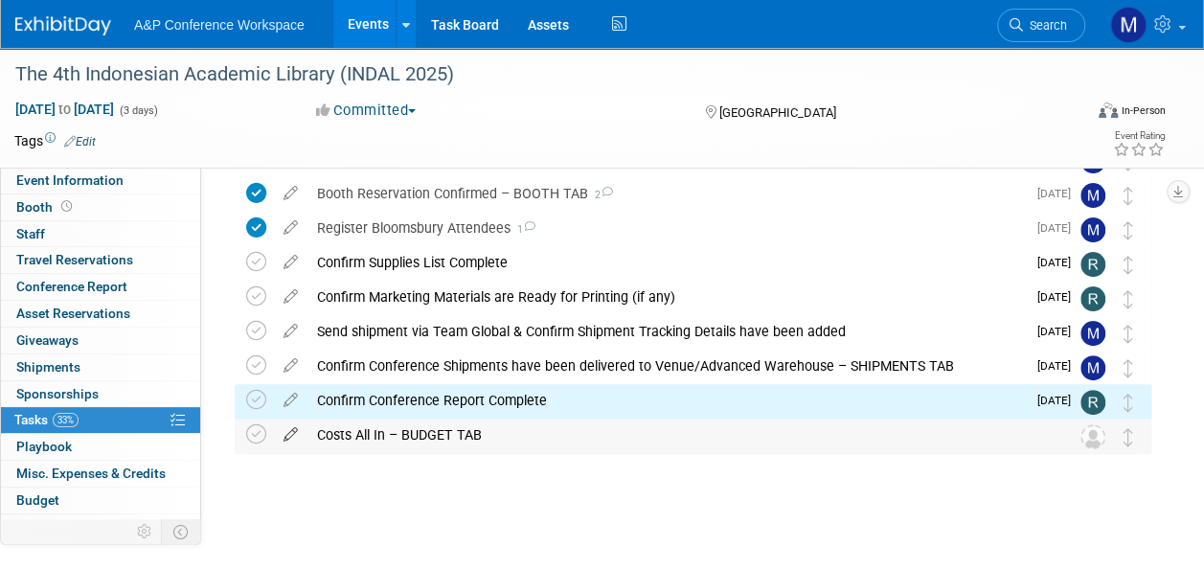
click at [293, 435] on icon at bounding box center [291, 431] width 34 height 24
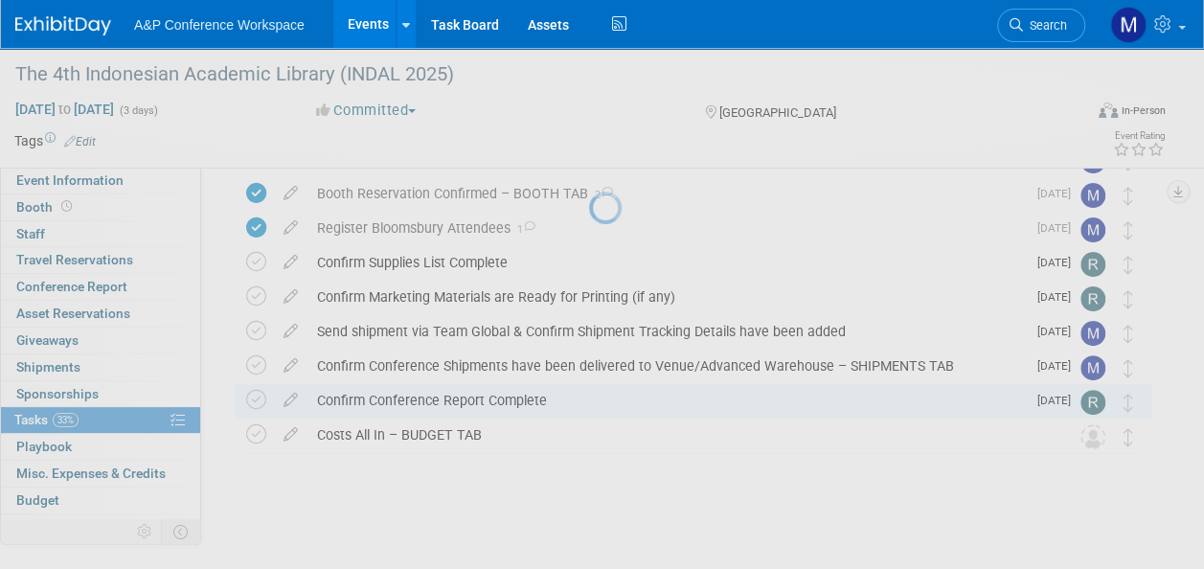
select select "8"
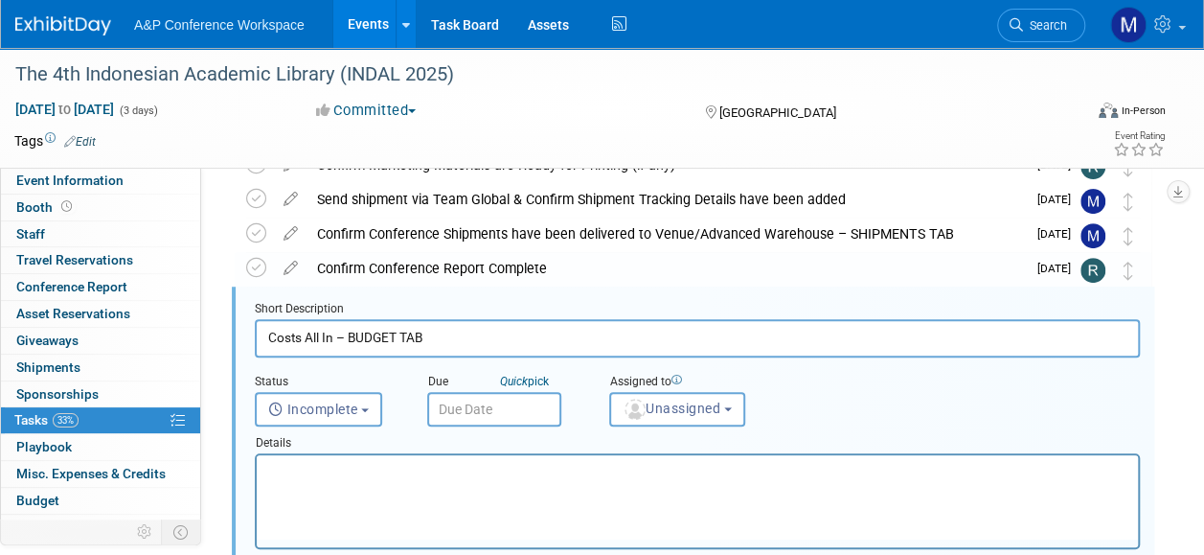
scroll to position [243, 0]
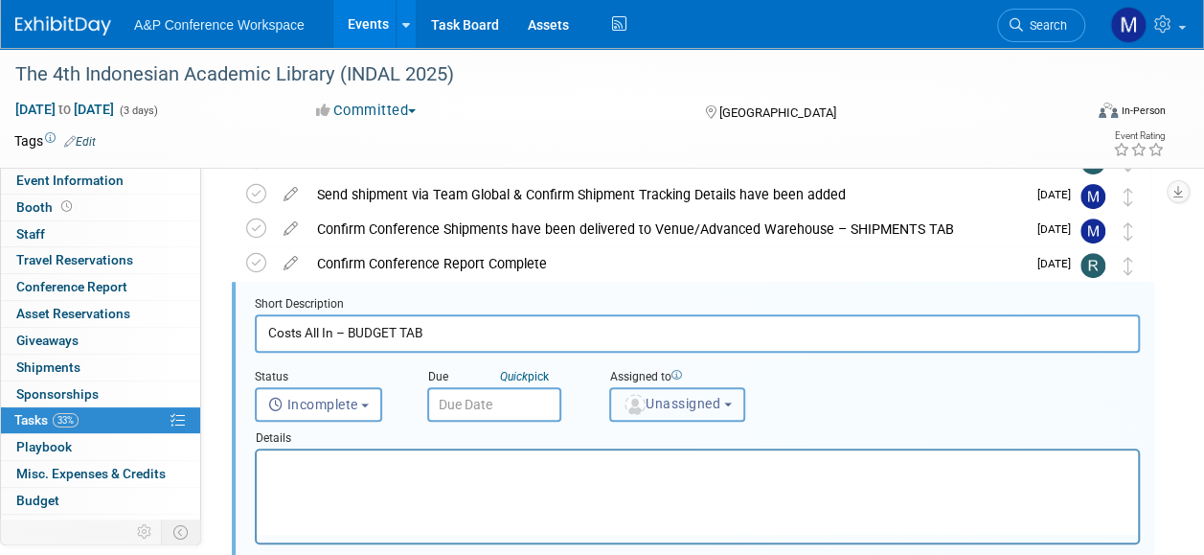
click at [662, 414] on button "Unassigned" at bounding box center [677, 404] width 136 height 34
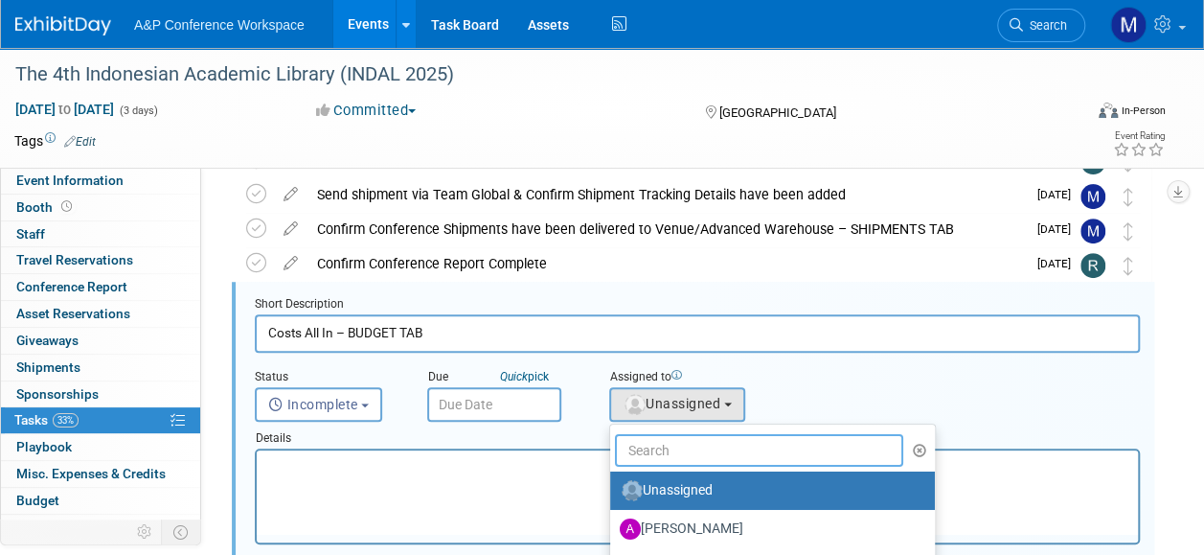
click at [669, 437] on input "text" at bounding box center [759, 450] width 288 height 33
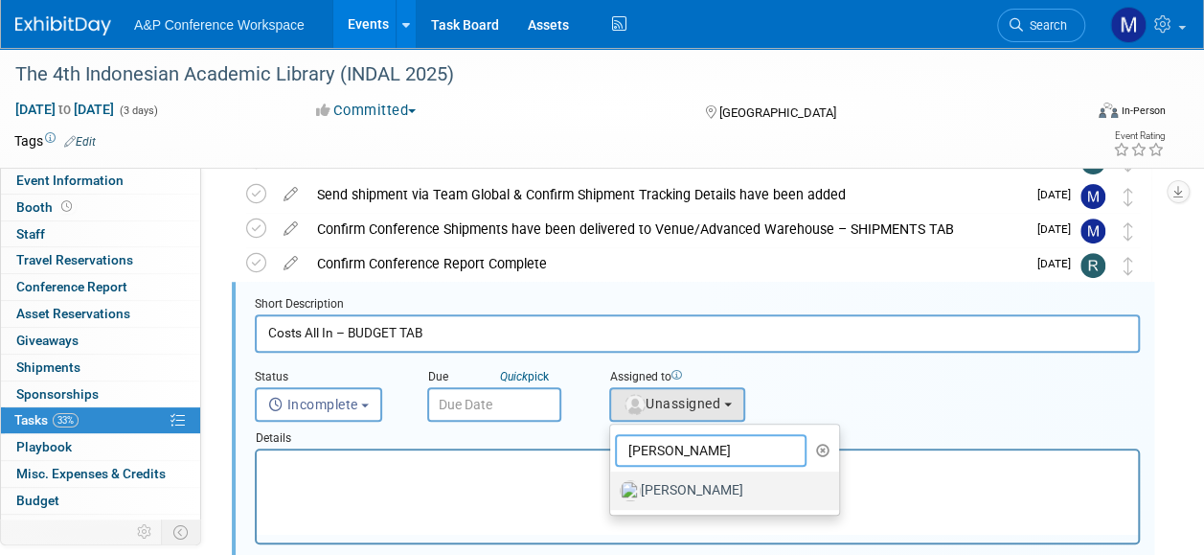
type input "[PERSON_NAME]"
click at [669, 475] on label "[PERSON_NAME]" at bounding box center [720, 490] width 200 height 31
click at [613, 482] on input "[PERSON_NAME]" at bounding box center [607, 488] width 12 height 12
select select "c29719a7-47ff-44fe-b37a-21211f595519"
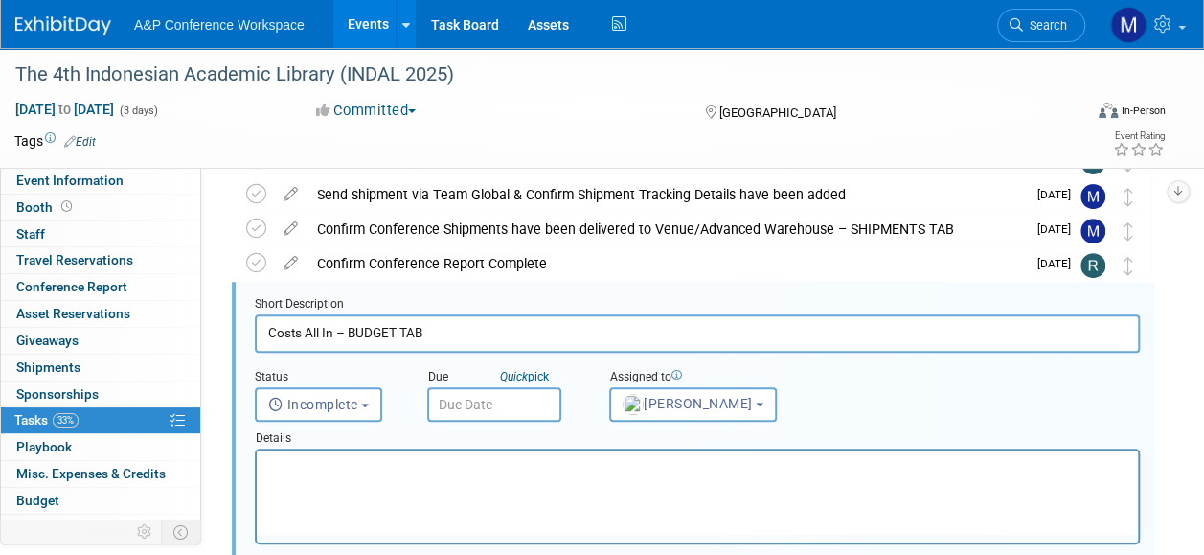
click at [500, 400] on input "text" at bounding box center [494, 404] width 134 height 34
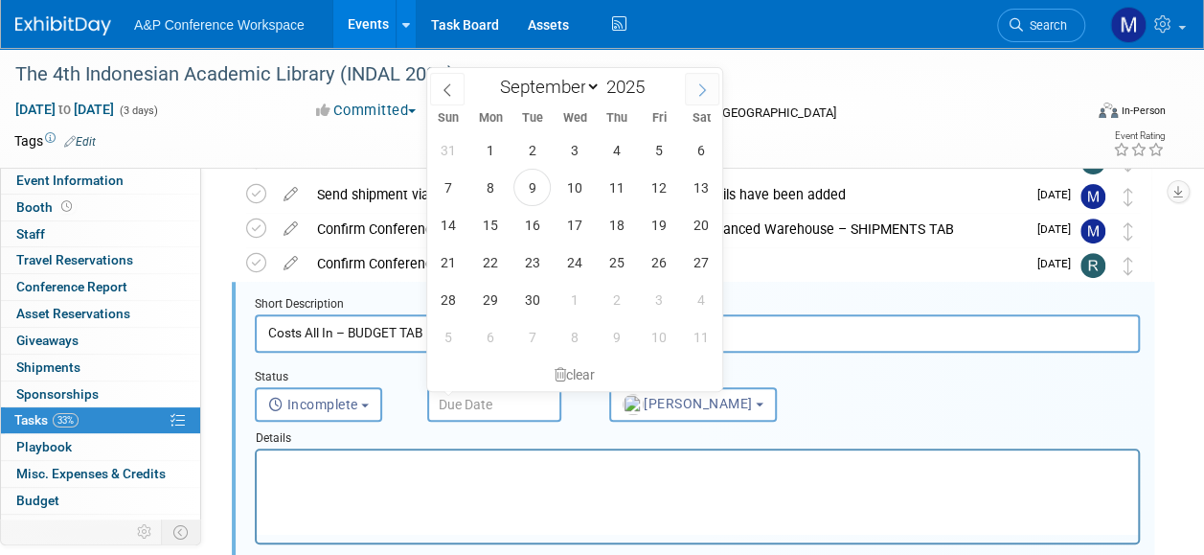
click at [697, 101] on span at bounding box center [702, 89] width 34 height 33
select select "10"
click at [660, 293] on span "28" at bounding box center [658, 299] width 37 height 37
type input "[DATE]"
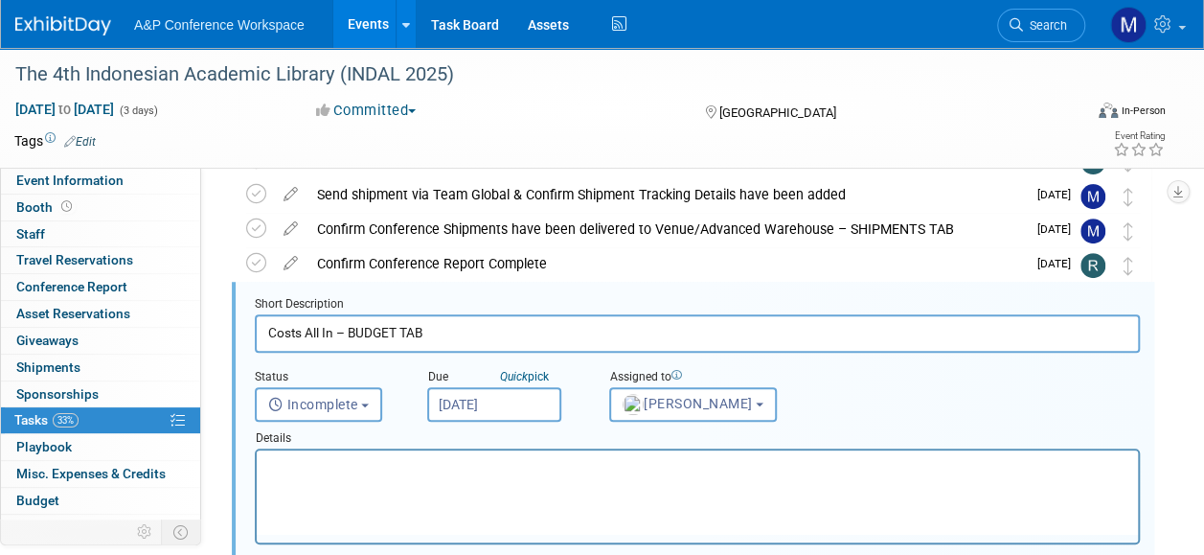
click at [553, 476] on html at bounding box center [697, 463] width 881 height 26
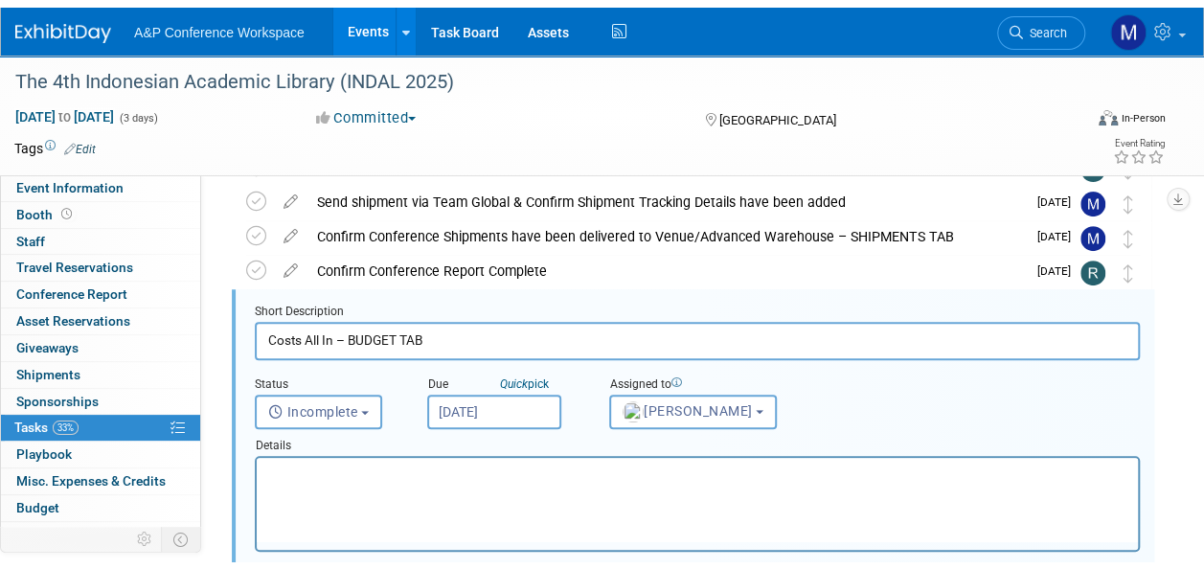
scroll to position [531, 0]
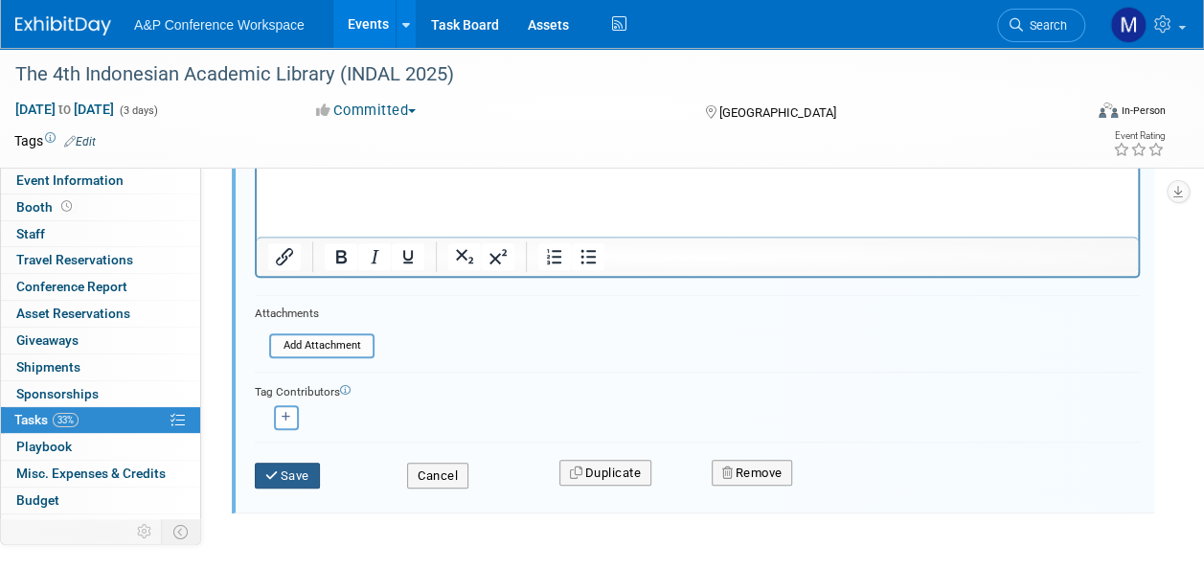
click at [274, 481] on button "Save" at bounding box center [287, 476] width 65 height 27
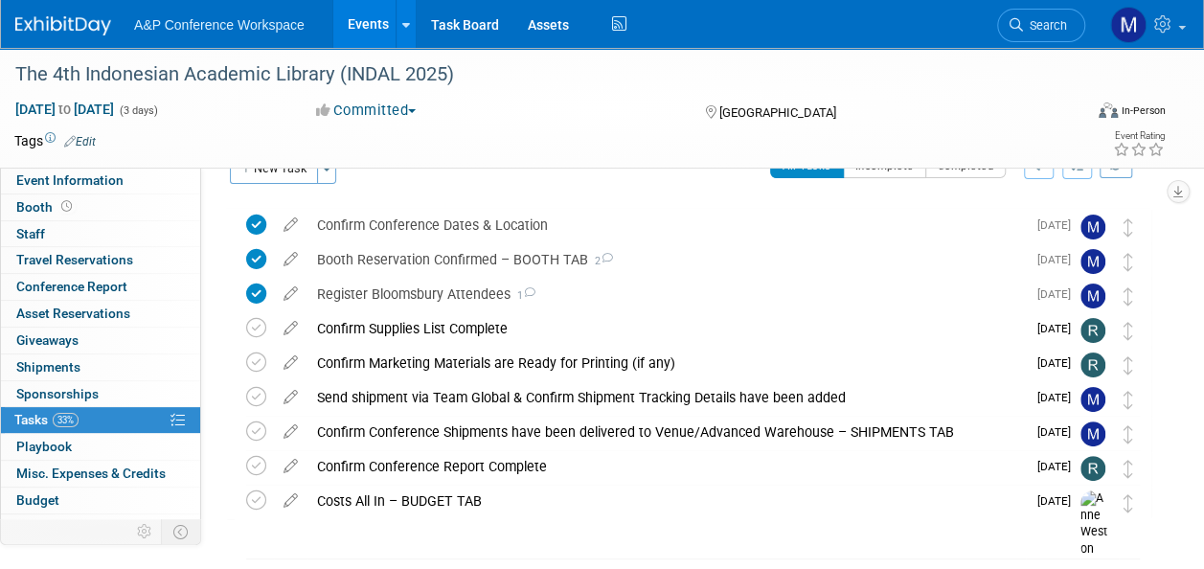
scroll to position [11, 0]
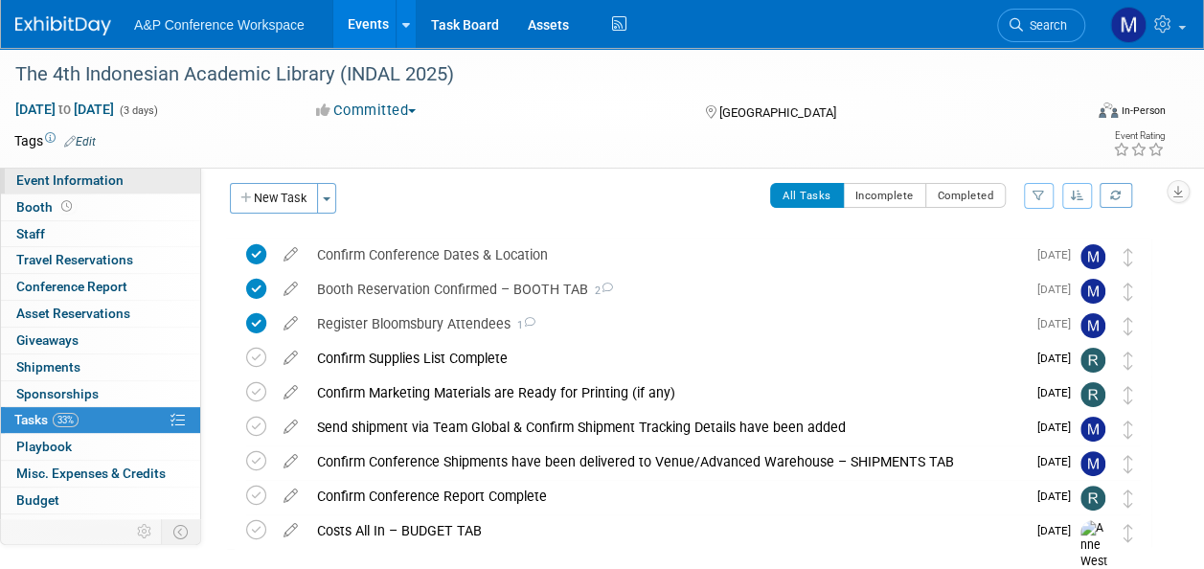
click at [88, 180] on span "Event Information" at bounding box center [69, 179] width 107 height 15
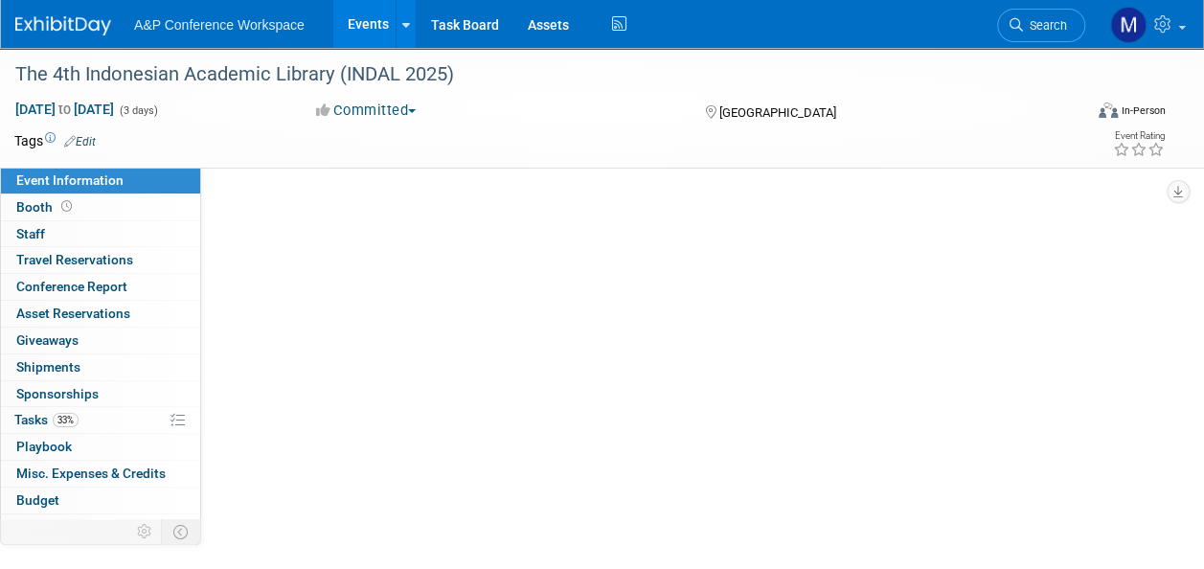
scroll to position [0, 0]
select select "Annual"
select select "Level 2"
select select "In-Person Booth"
select select "Digital"
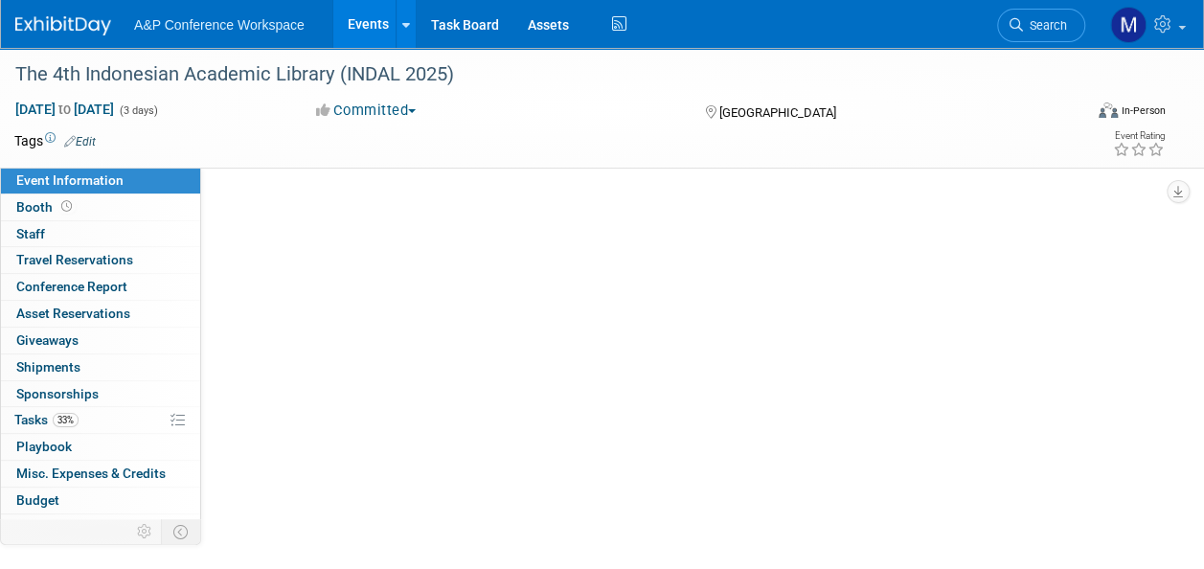
select select "Bloomsbury Digital Resources"
select select "[PERSON_NAME]"
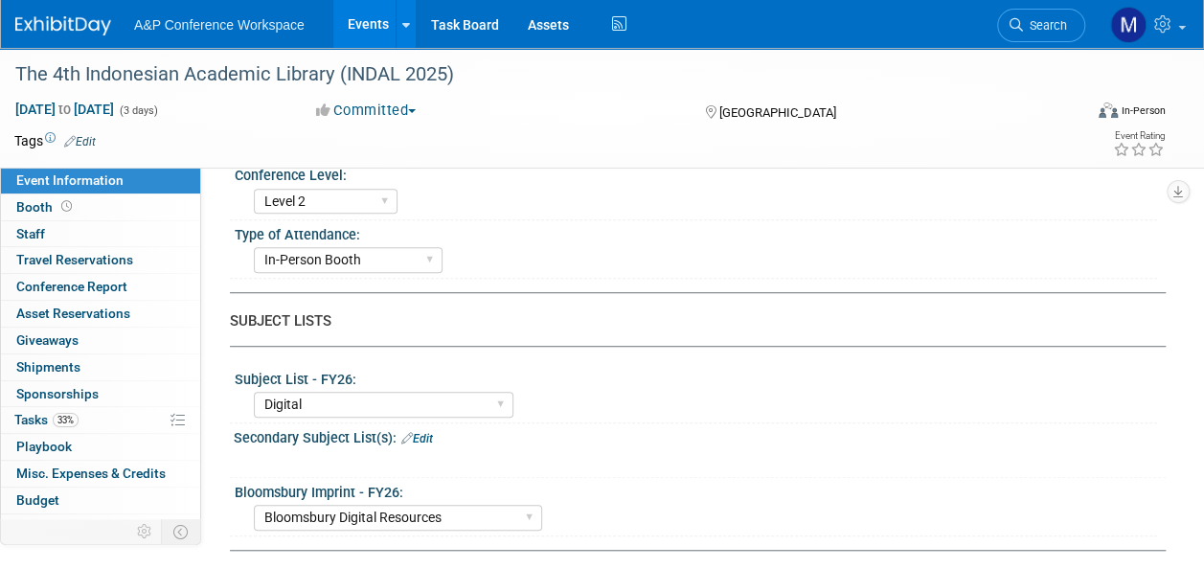
scroll to position [575, 0]
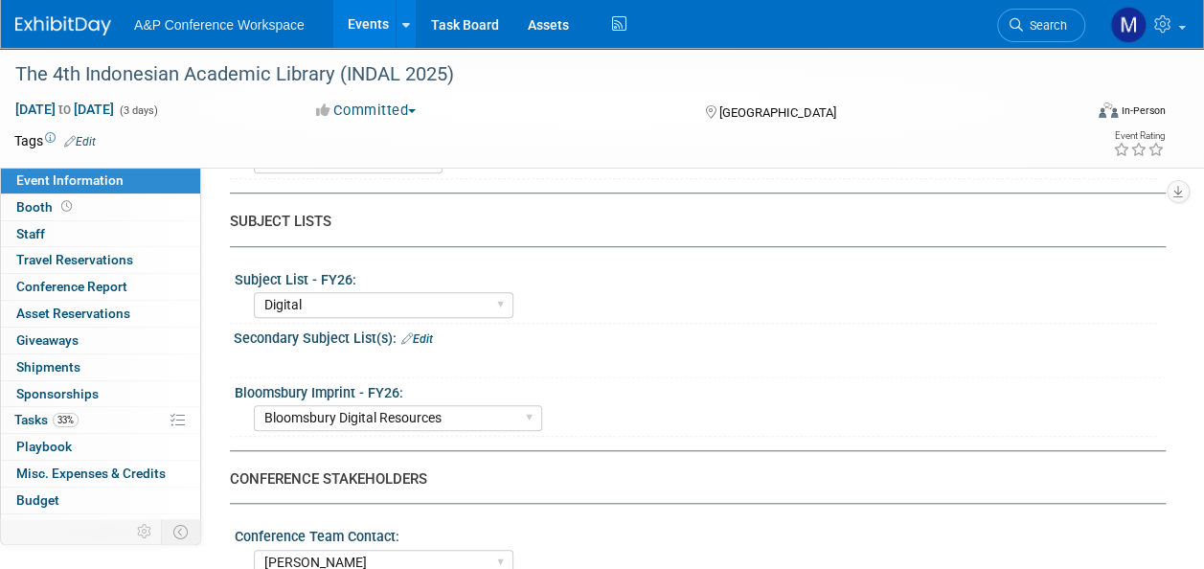
click at [87, 140] on link "Edit" at bounding box center [80, 141] width 32 height 13
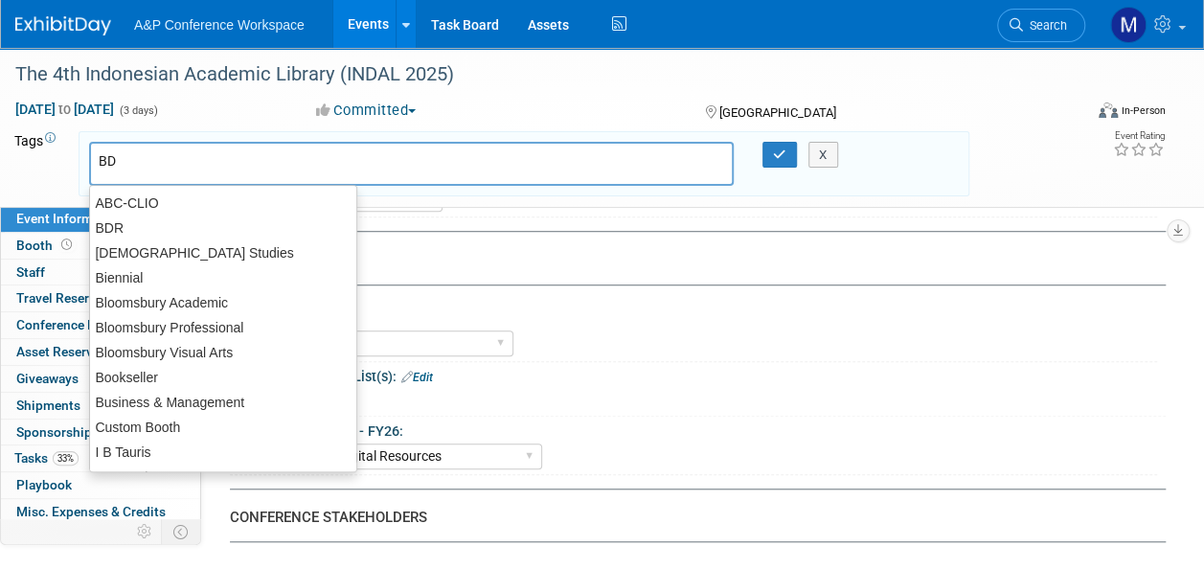
type input "BDR"
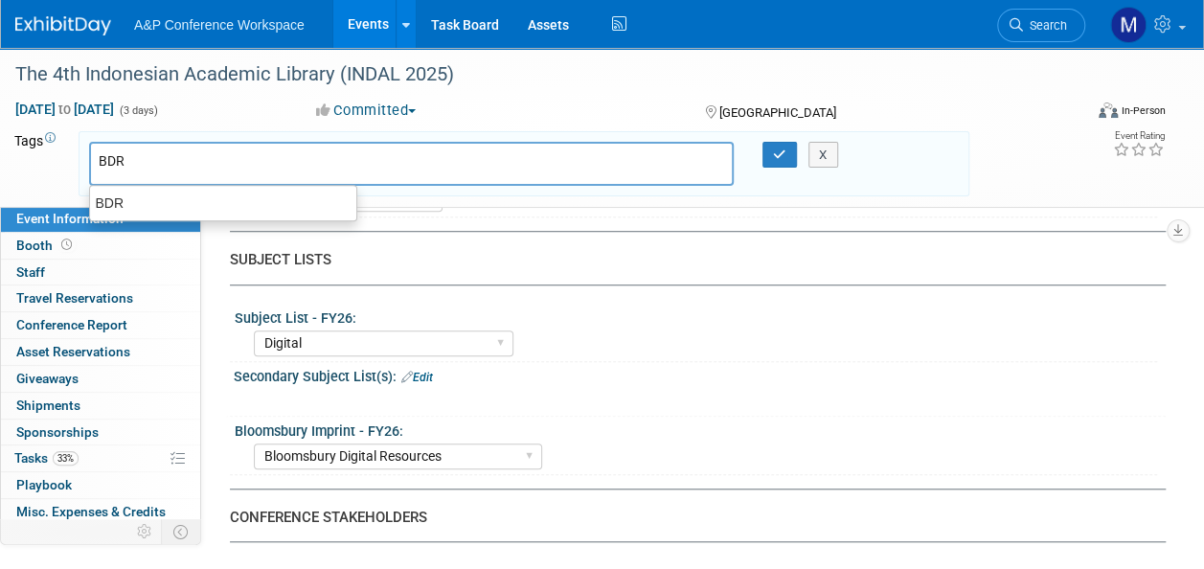
type input "BDR"
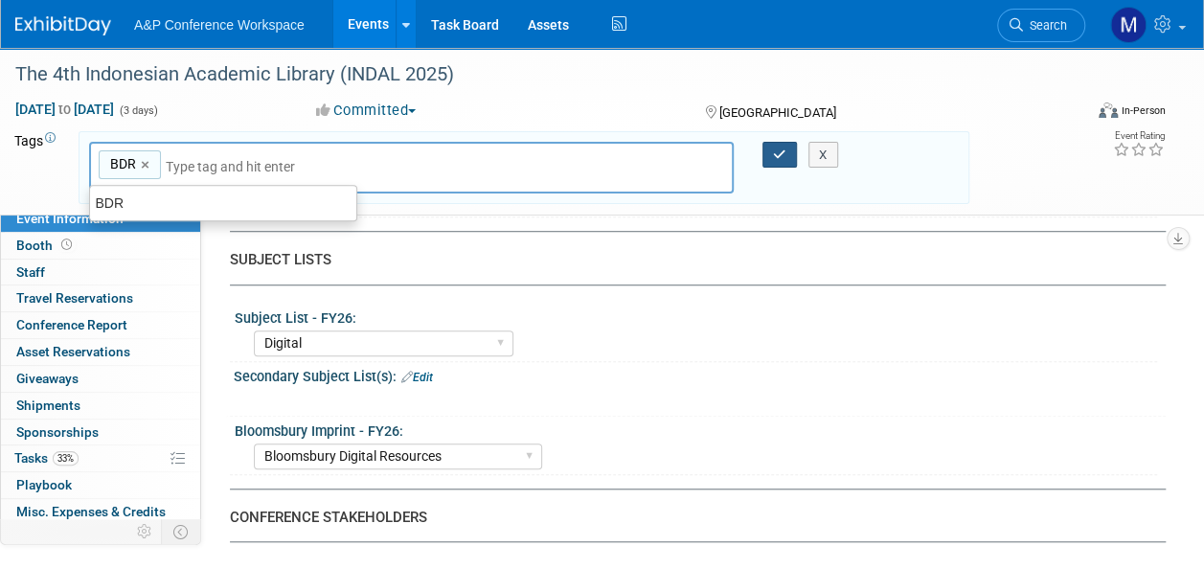
click at [769, 153] on button "button" at bounding box center [780, 155] width 34 height 27
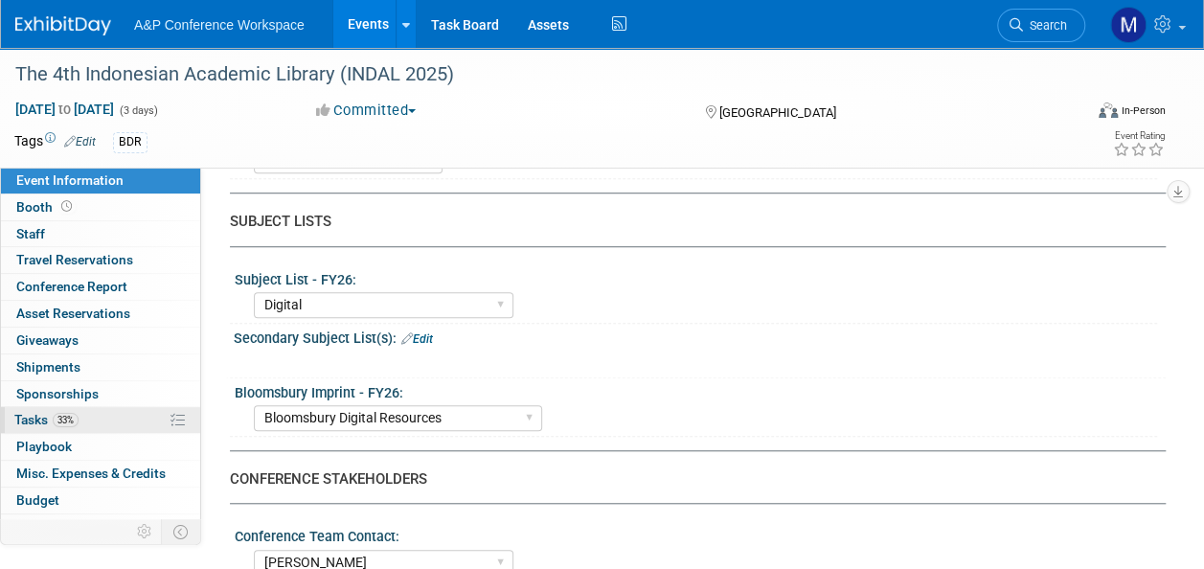
click at [86, 416] on link "33% Tasks 33%" at bounding box center [100, 420] width 199 height 26
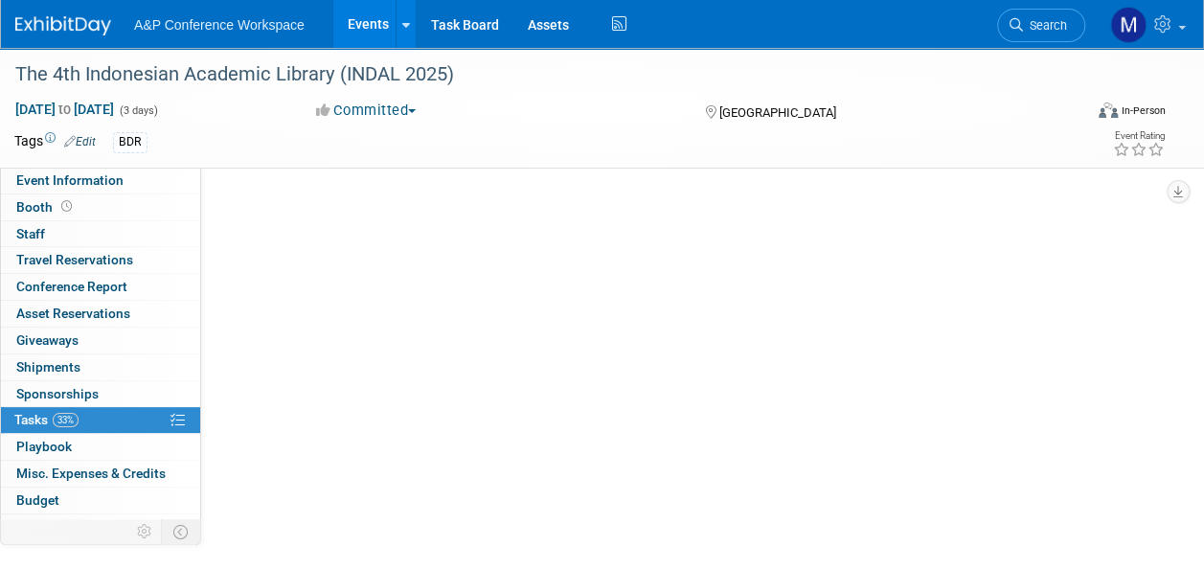
scroll to position [0, 0]
